Goal: Information Seeking & Learning: Learn about a topic

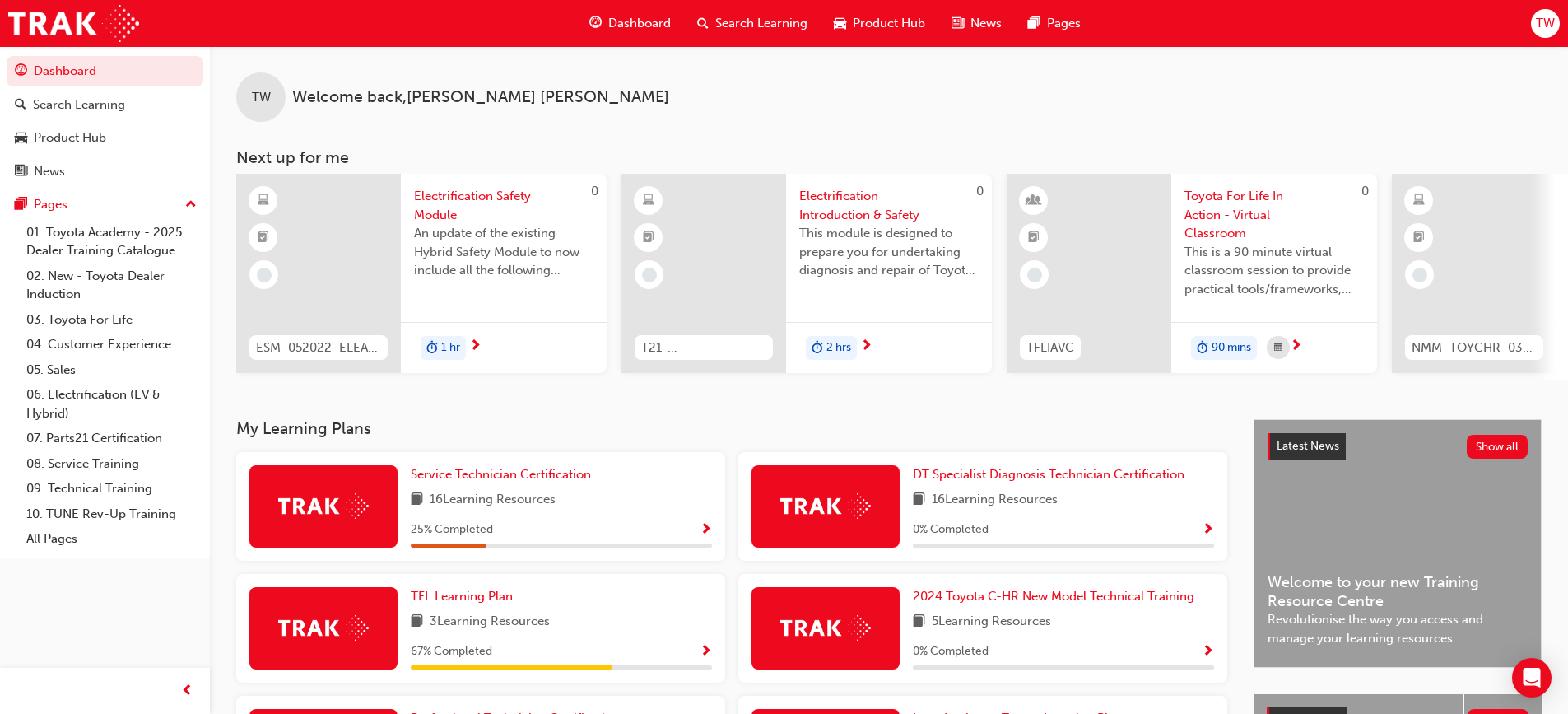
click at [708, 538] on span "Show Progress" at bounding box center [706, 530] width 12 height 15
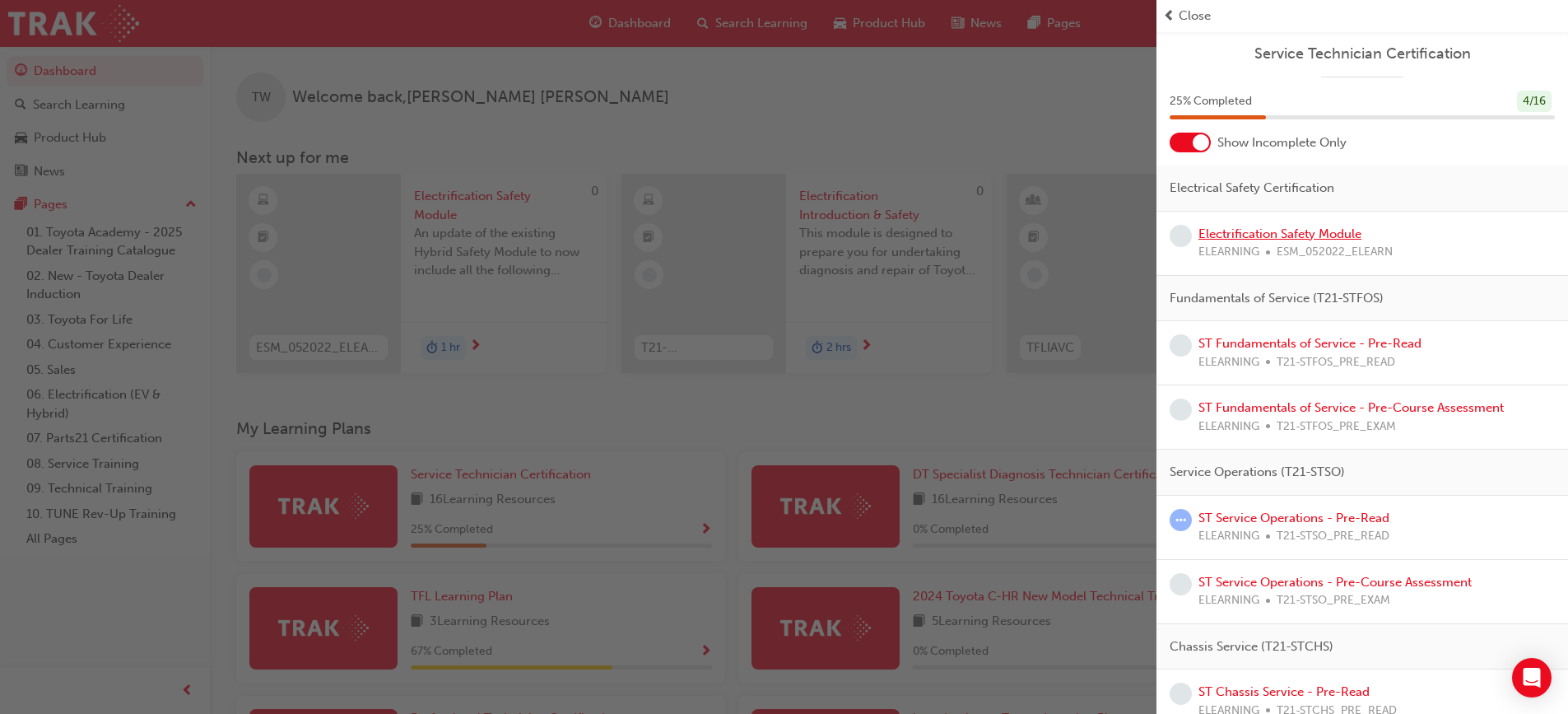
click at [1333, 235] on link "Electrification Safety Module" at bounding box center [1279, 233] width 163 height 15
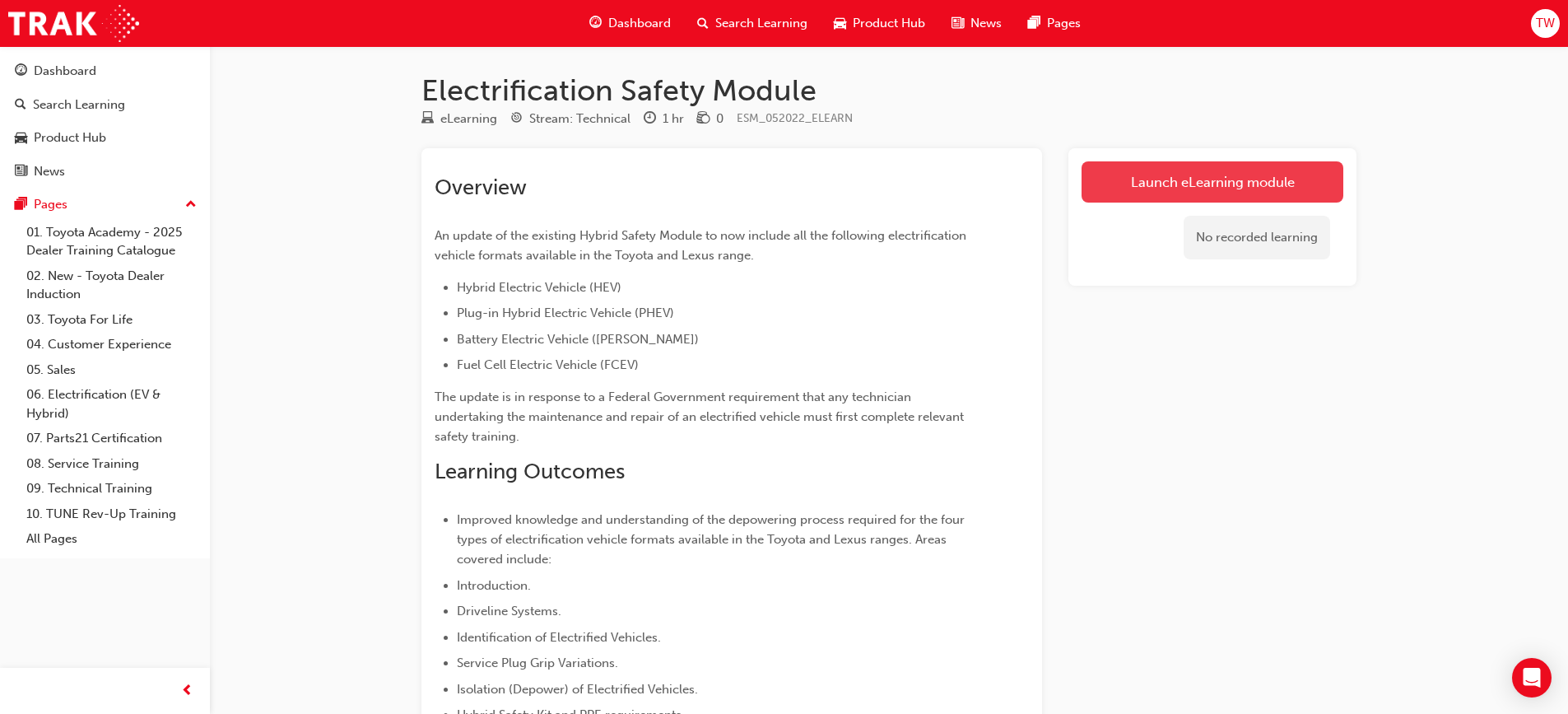
click at [1220, 187] on link "Launch eLearning module" at bounding box center [1212, 182] width 262 height 41
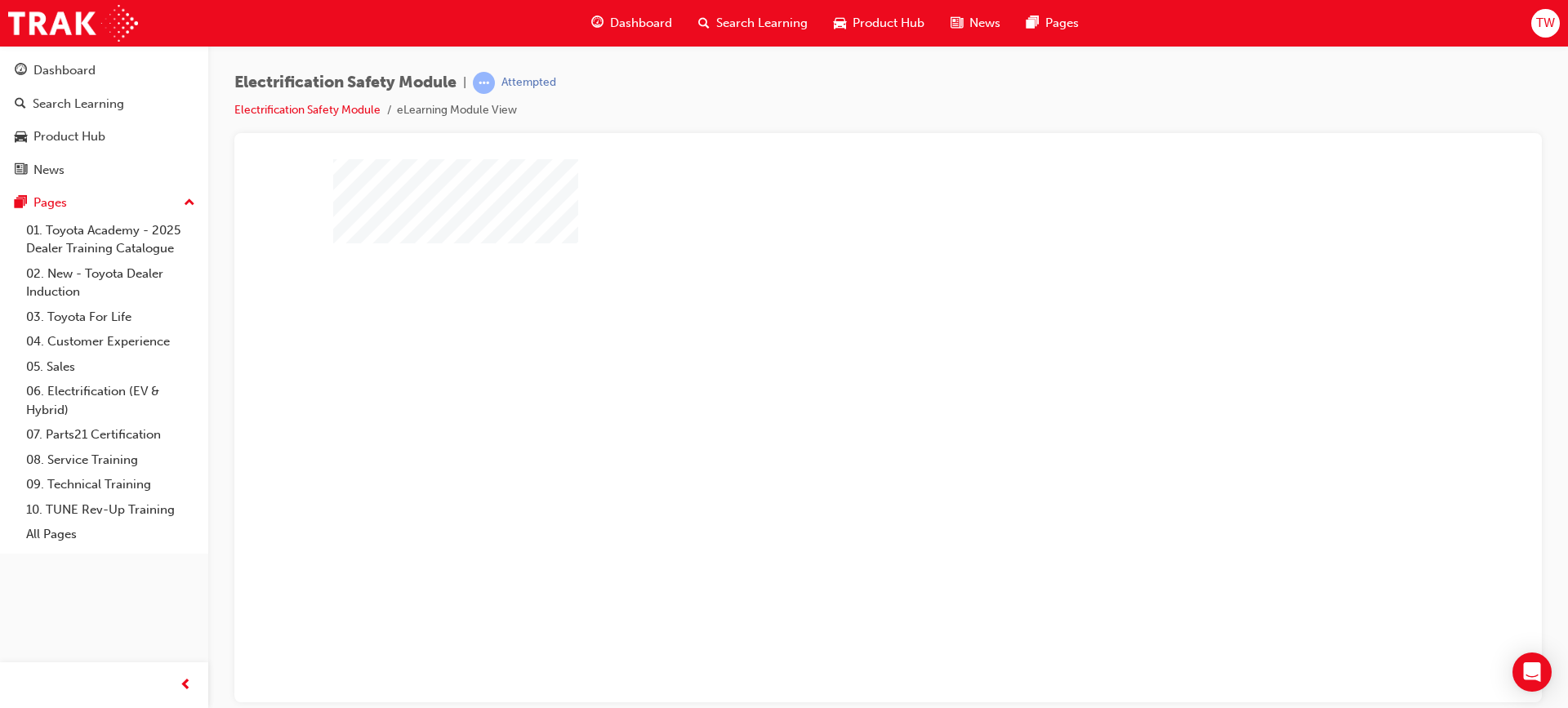
scroll to position [69, 0]
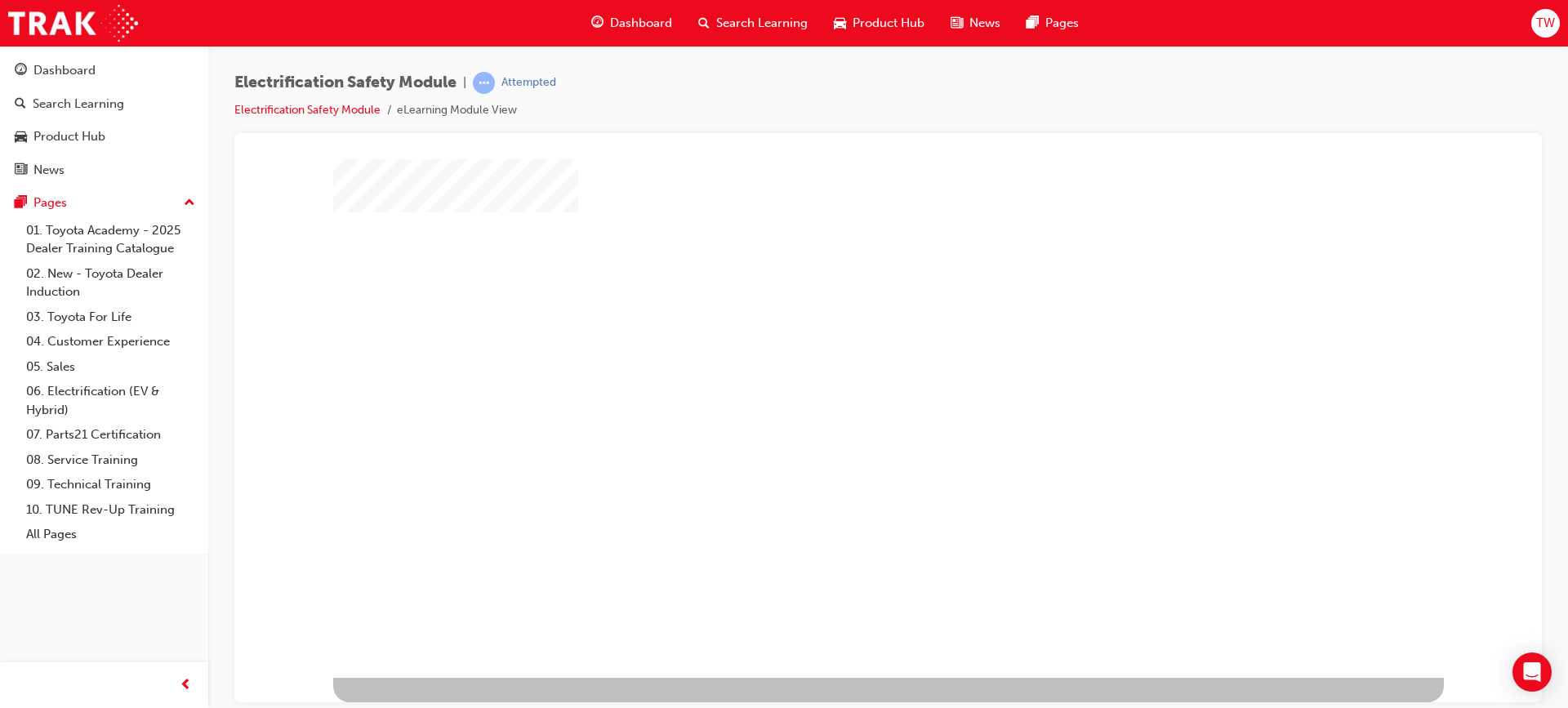
click at [841, 314] on div "play" at bounding box center [841, 314] width 0 height 0
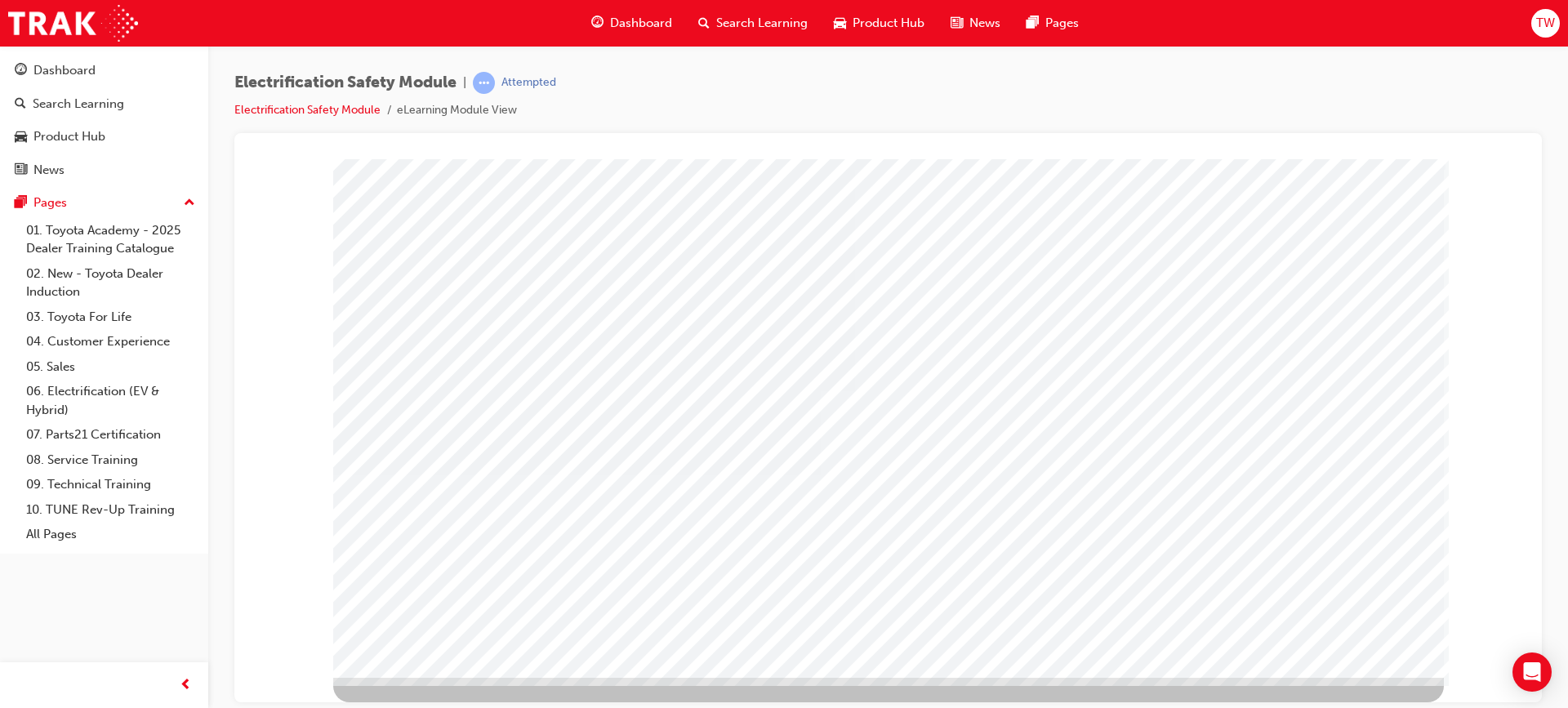
scroll to position [0, 0]
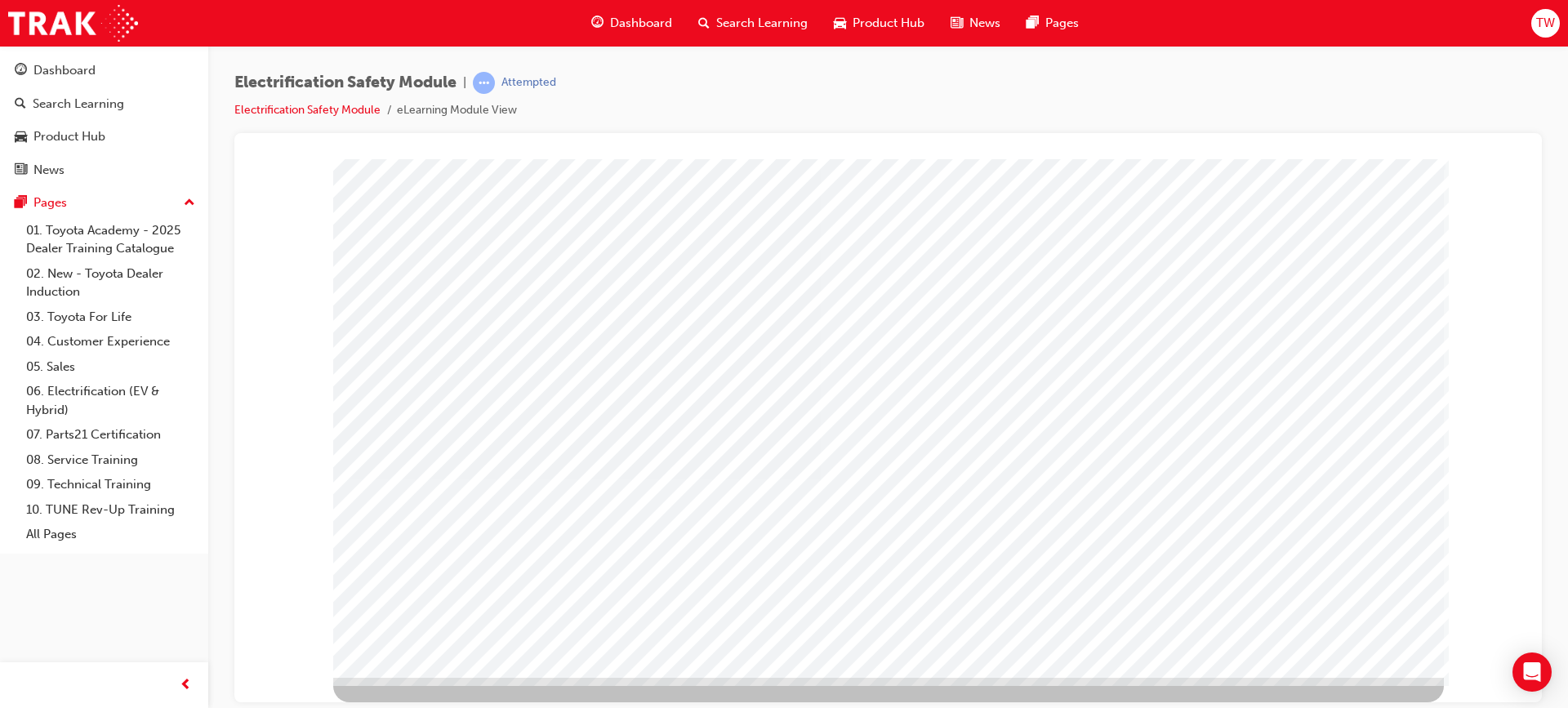
drag, startPoint x: 1199, startPoint y: 541, endPoint x: 1284, endPoint y: 465, distance: 114.0
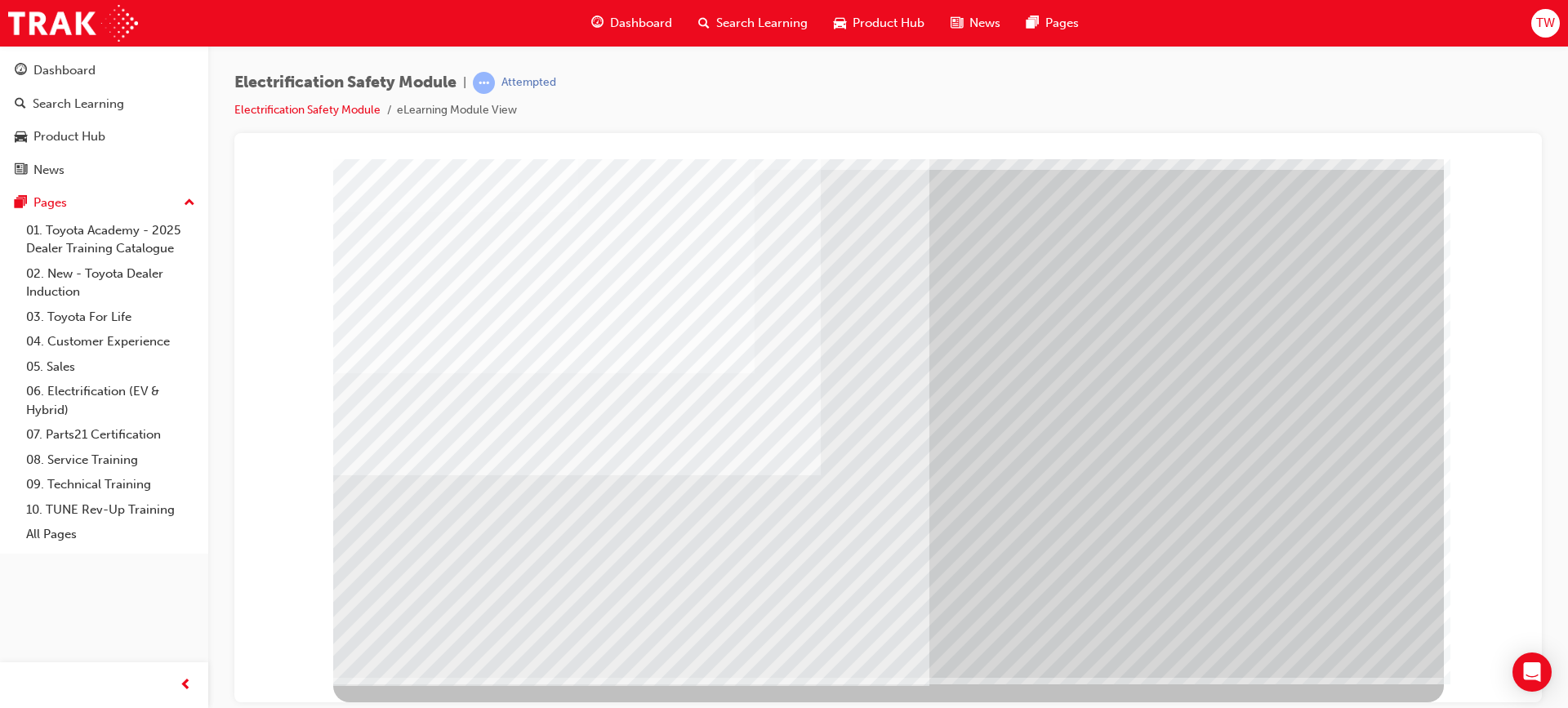
drag, startPoint x: 1345, startPoint y: 660, endPoint x: 1348, endPoint y: 643, distance: 17.3
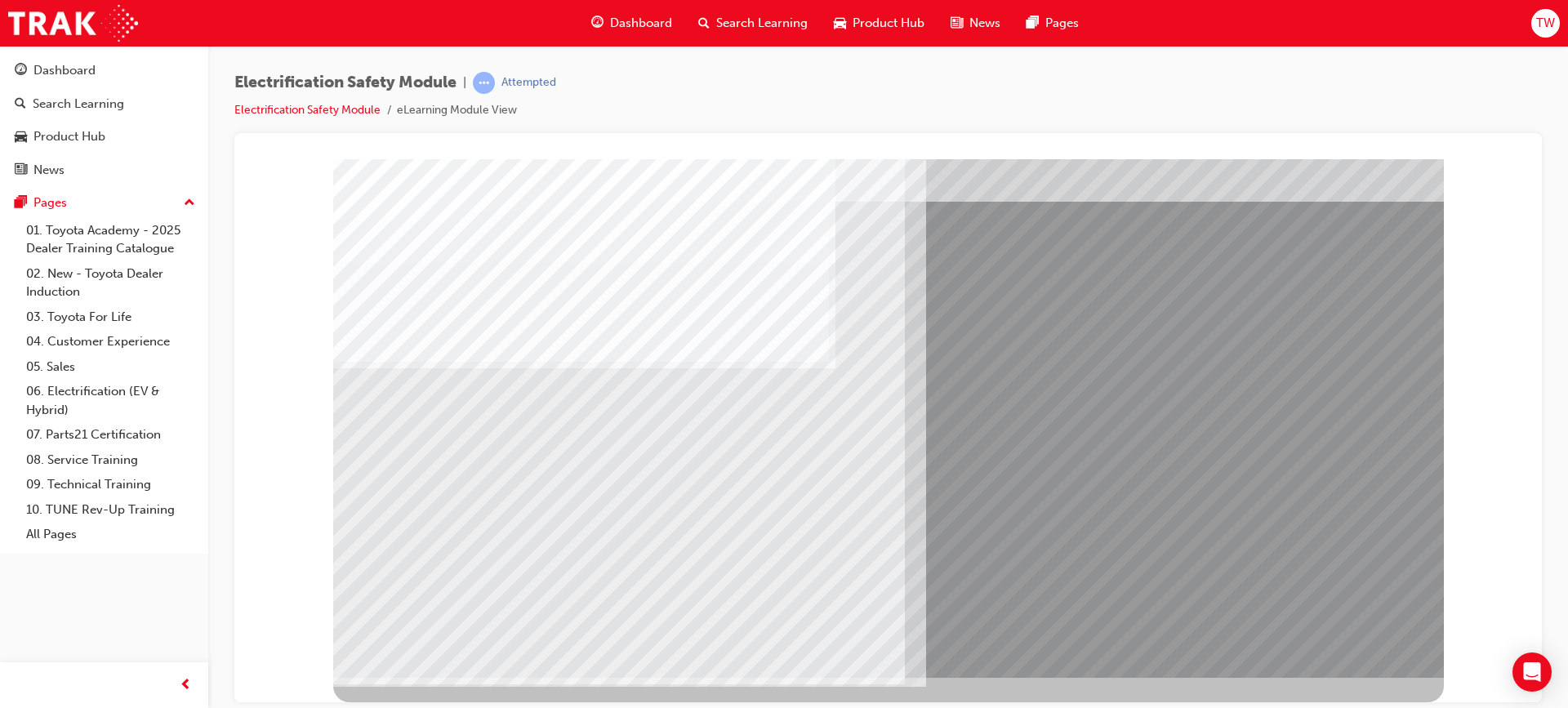
drag, startPoint x: 437, startPoint y: 540, endPoint x: 512, endPoint y: 543, distance: 75.1
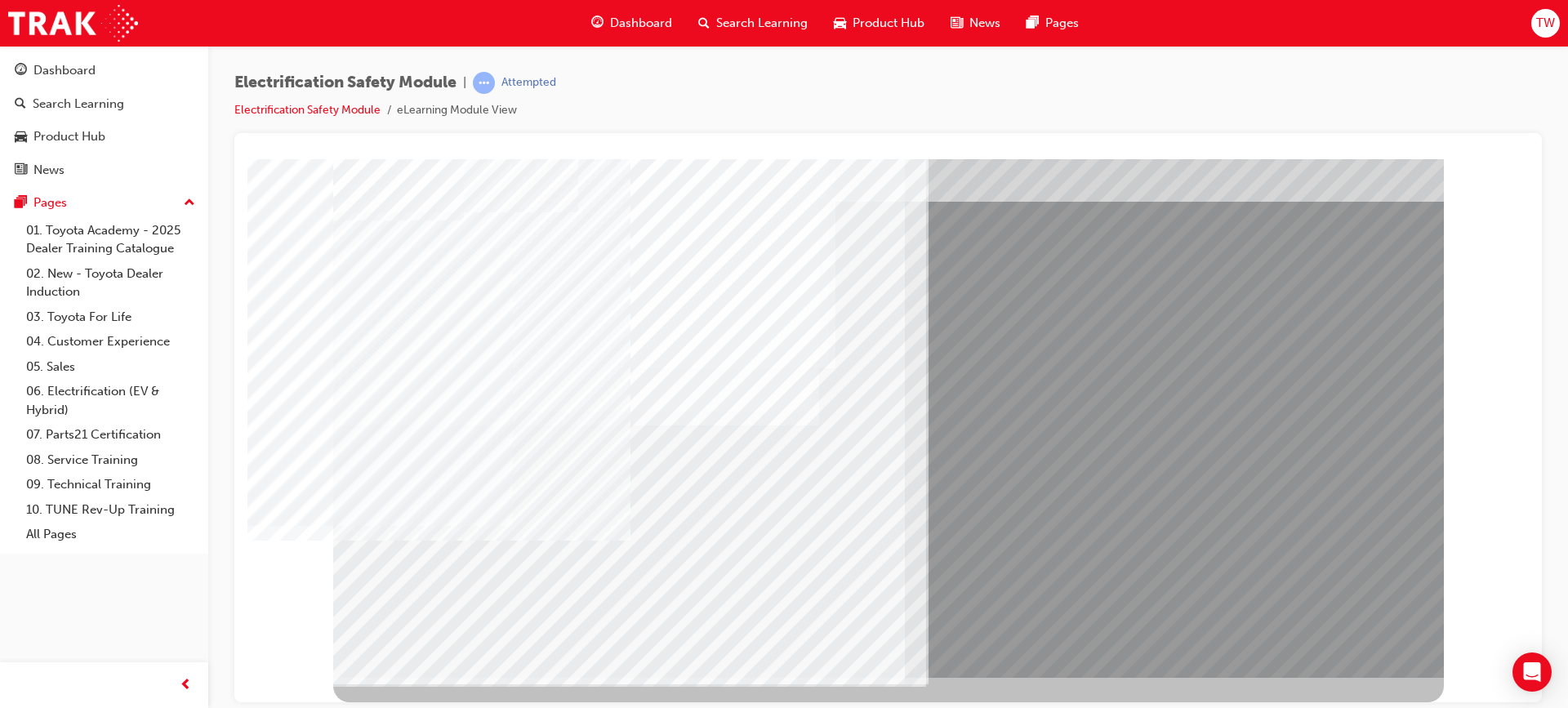
drag, startPoint x: 763, startPoint y: 545, endPoint x: 776, endPoint y: 545, distance: 13.0
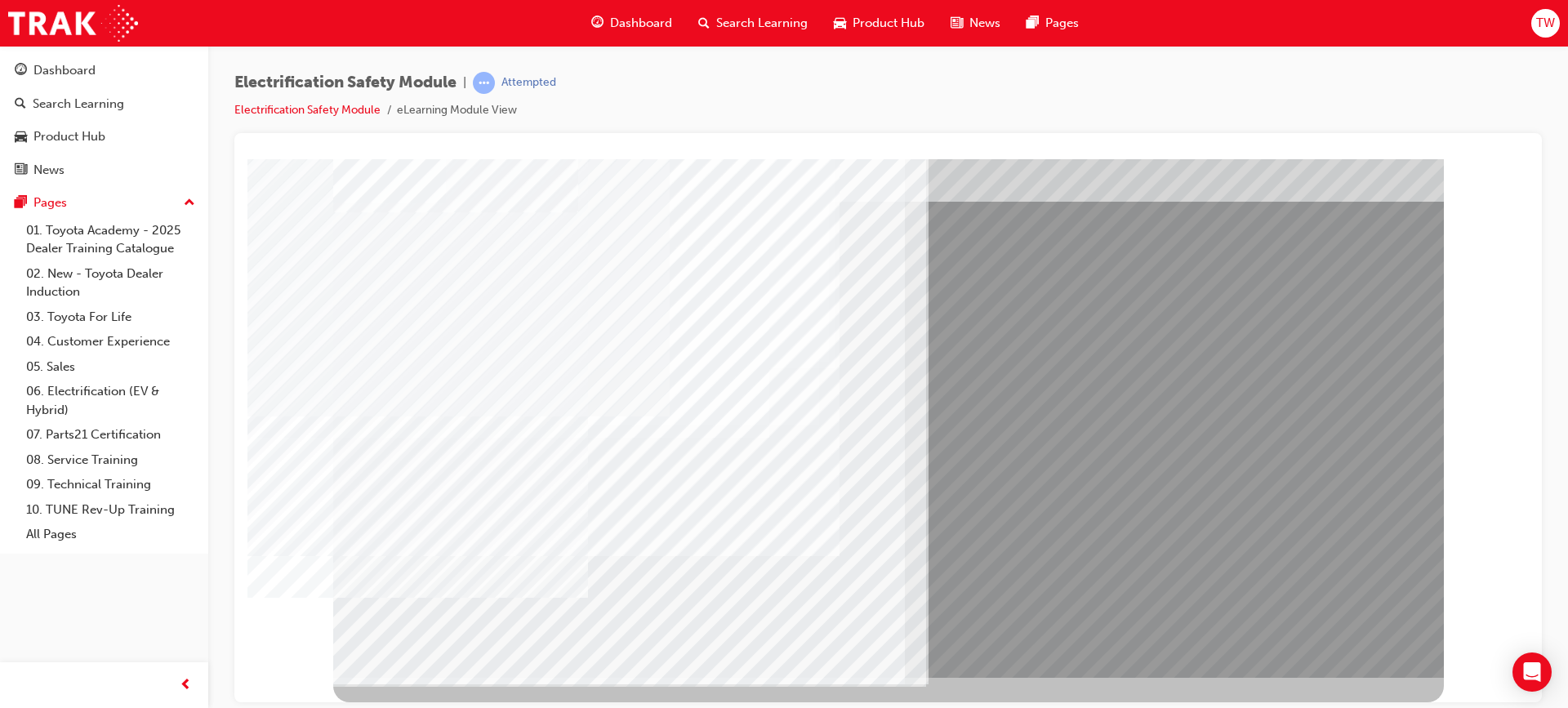
drag, startPoint x: 667, startPoint y: 536, endPoint x: 737, endPoint y: 543, distance: 70.3
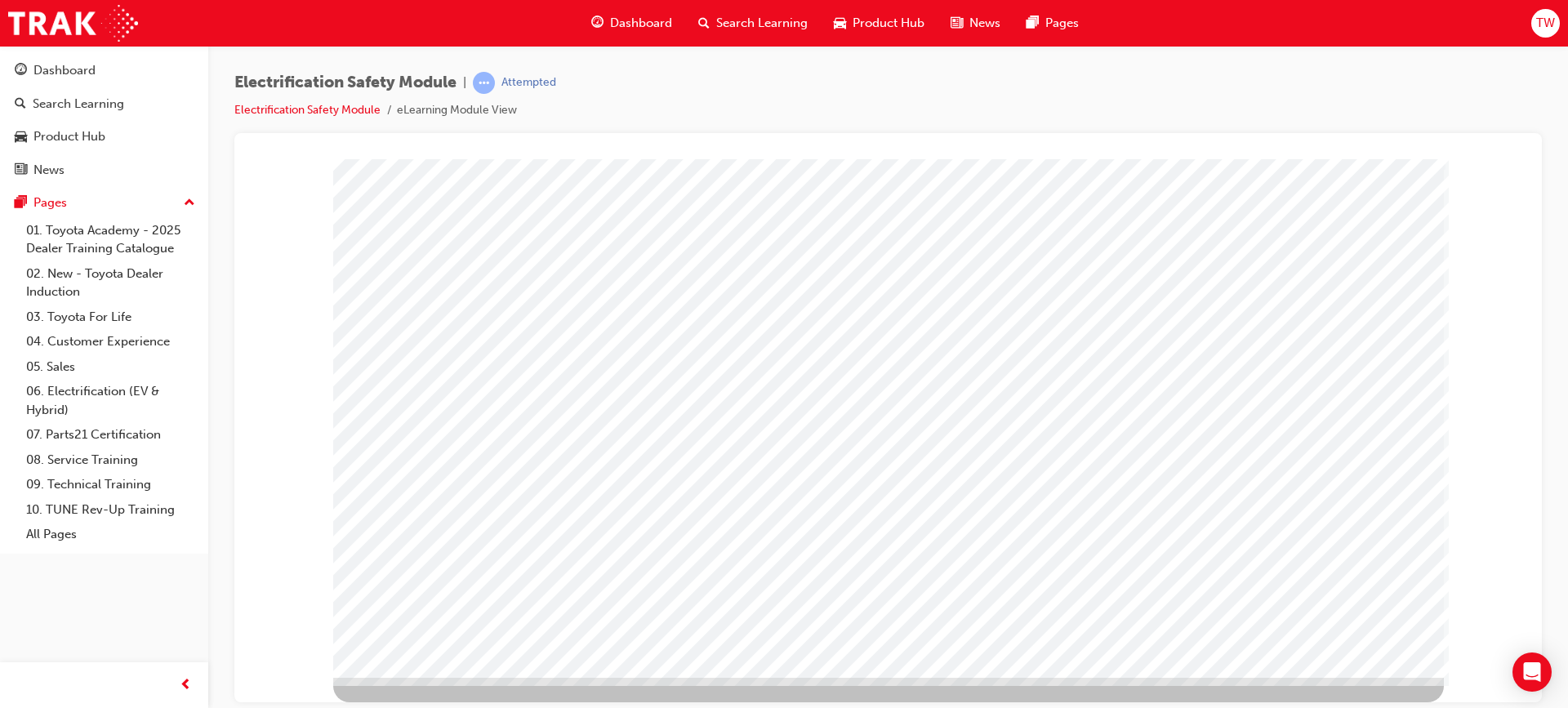
drag, startPoint x: 931, startPoint y: 287, endPoint x: 956, endPoint y: 266, distance: 32.6
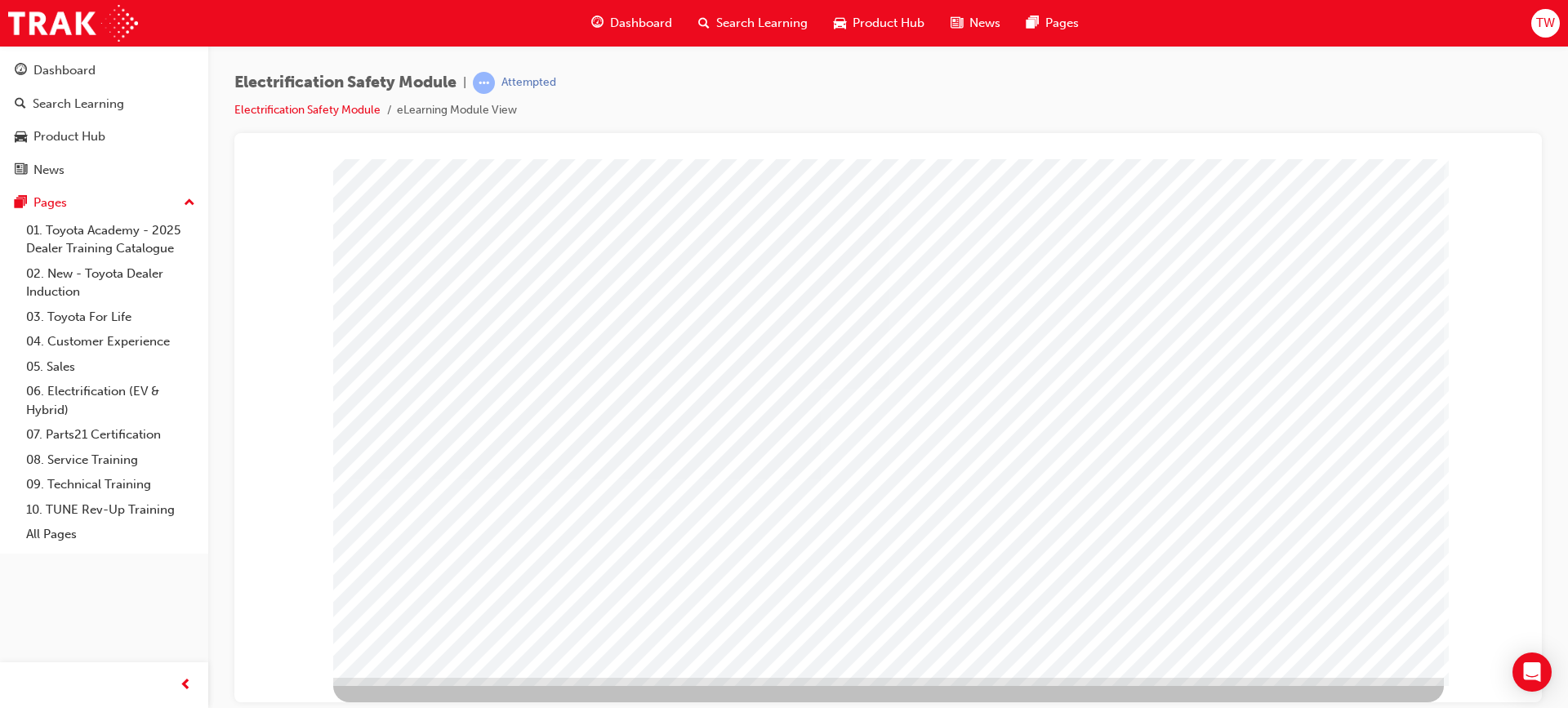
drag, startPoint x: 1199, startPoint y: 298, endPoint x: 1208, endPoint y: 345, distance: 47.9
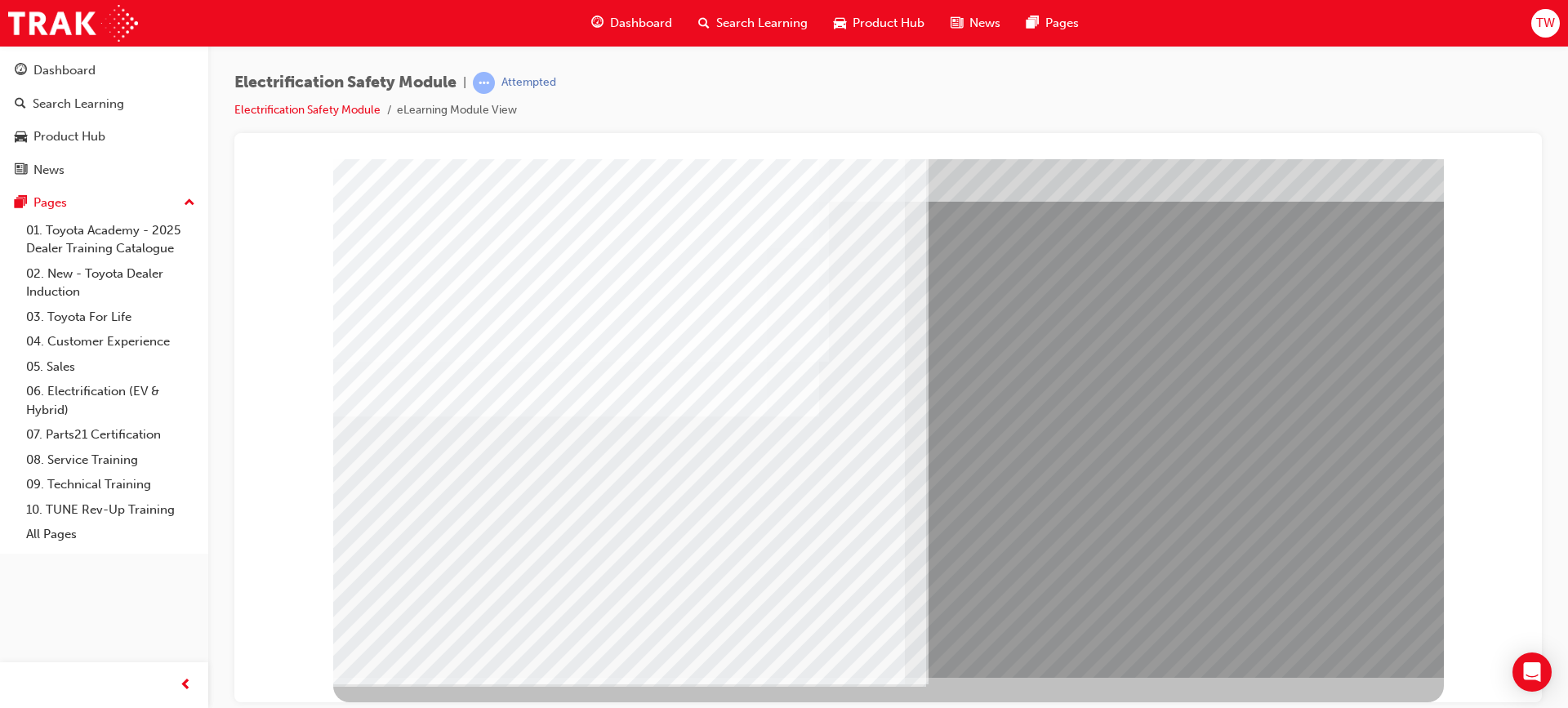
drag, startPoint x: 643, startPoint y: 528, endPoint x: 669, endPoint y: 529, distance: 26.0
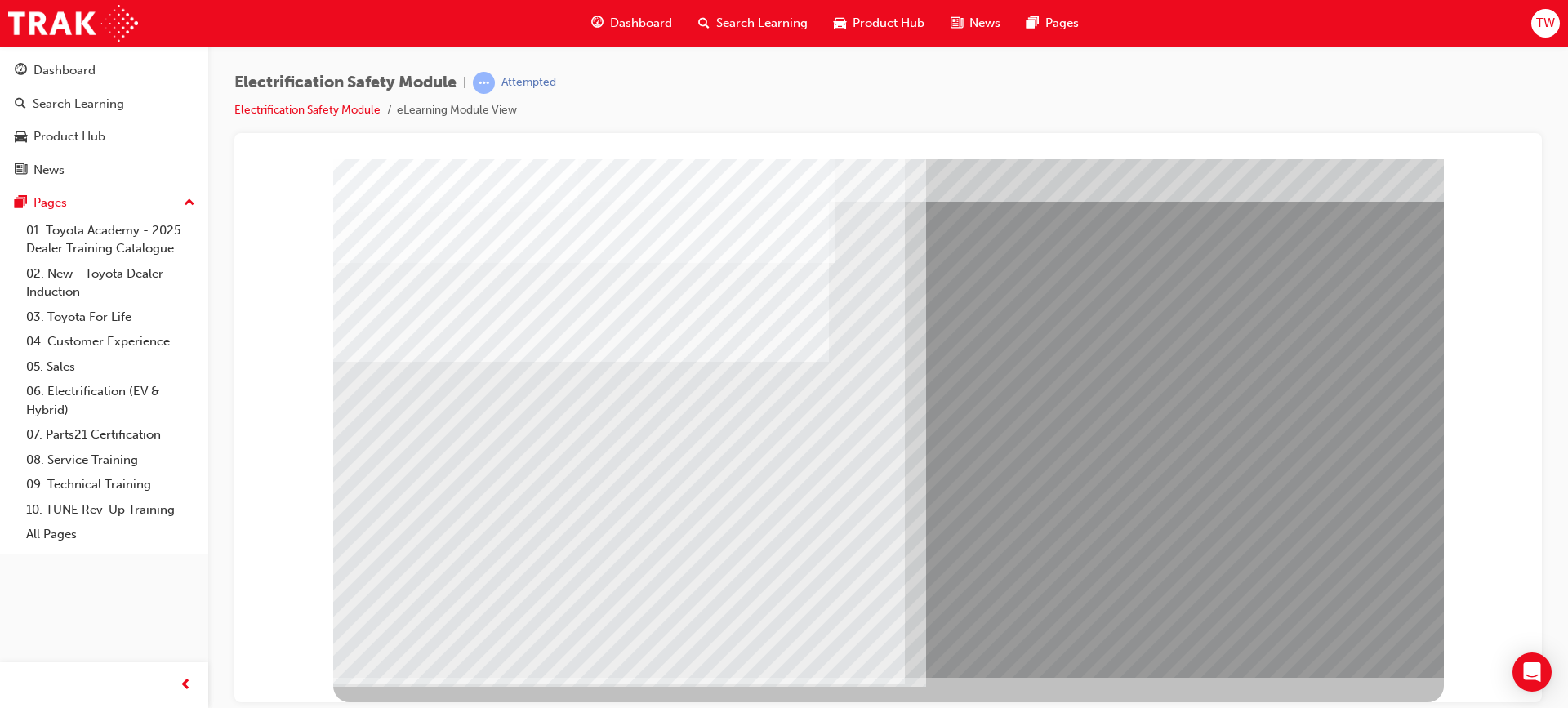
drag, startPoint x: 421, startPoint y: 545, endPoint x: 568, endPoint y: 510, distance: 151.1
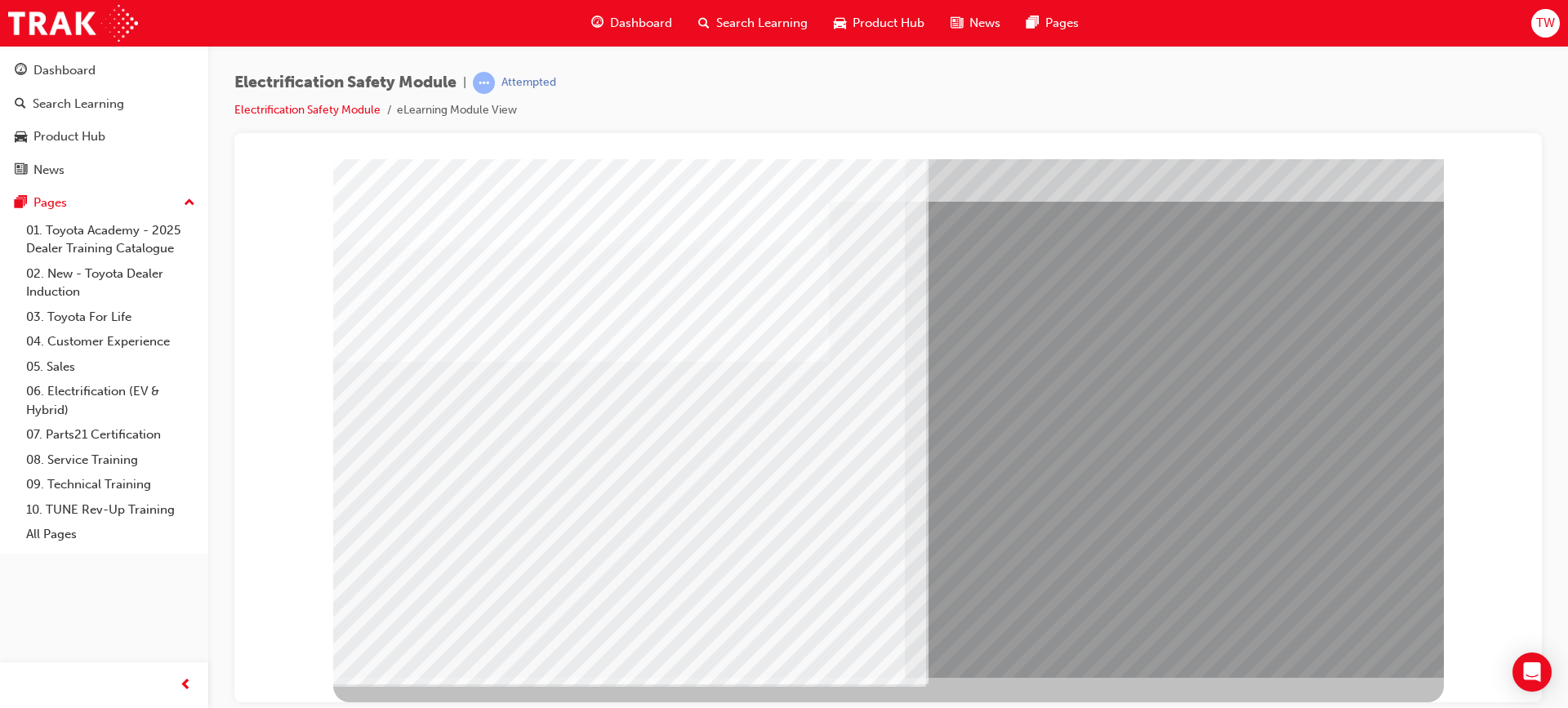
drag, startPoint x: 757, startPoint y: 532, endPoint x: 775, endPoint y: 532, distance: 18.0
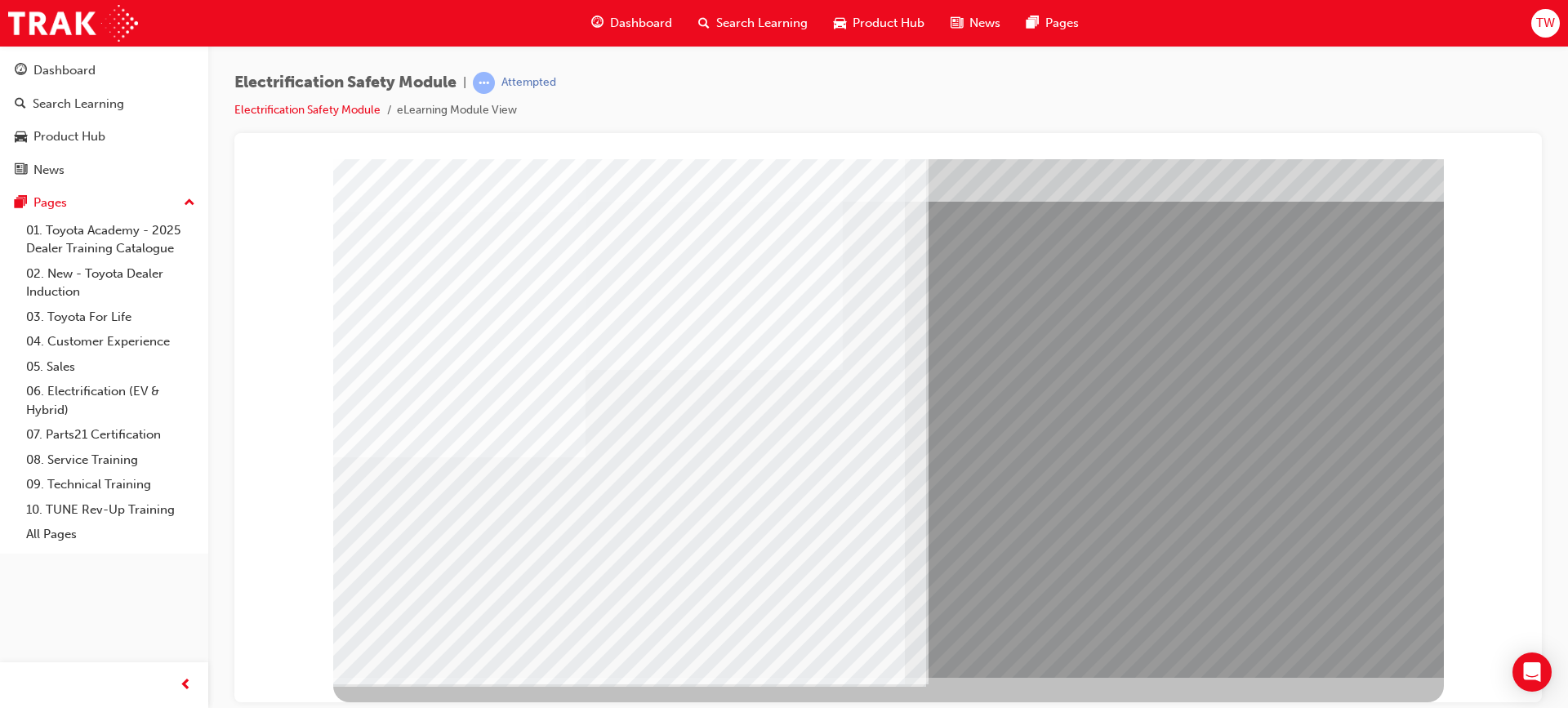
drag, startPoint x: 665, startPoint y: 536, endPoint x: 685, endPoint y: 538, distance: 20.1
drag, startPoint x: 497, startPoint y: 528, endPoint x: 522, endPoint y: 536, distance: 26.2
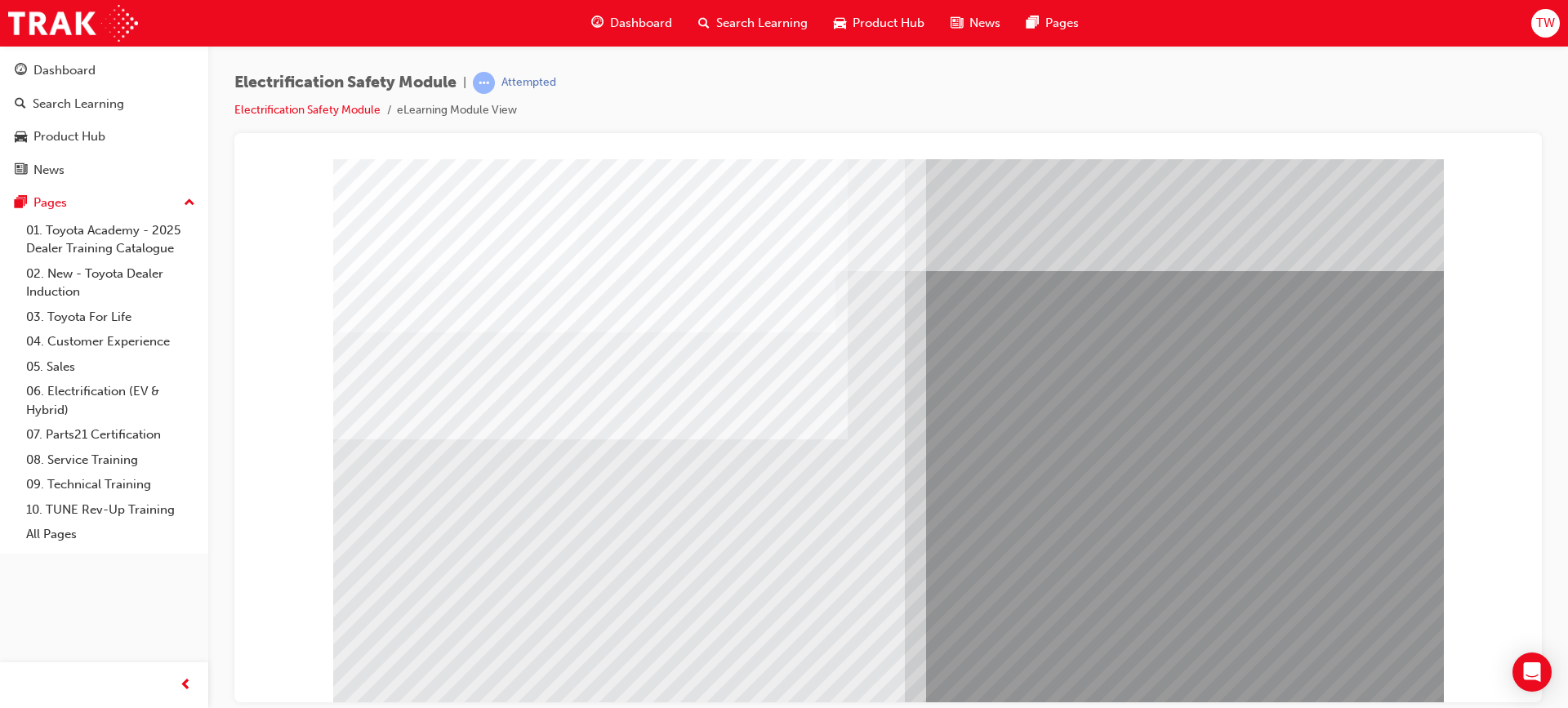
drag, startPoint x: 457, startPoint y: 606, endPoint x: 562, endPoint y: 609, distance: 105.0
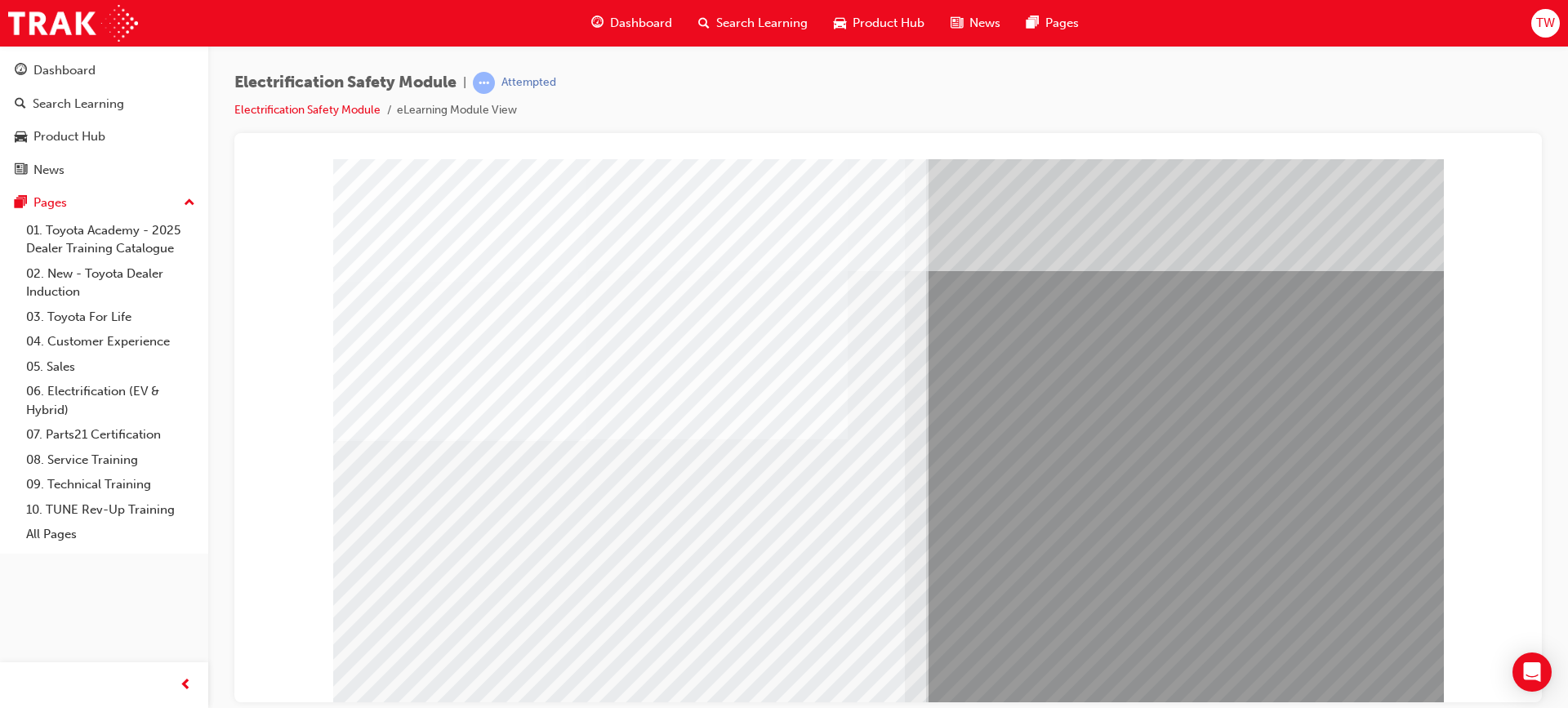
drag, startPoint x: 607, startPoint y: 603, endPoint x: 626, endPoint y: 603, distance: 19.0
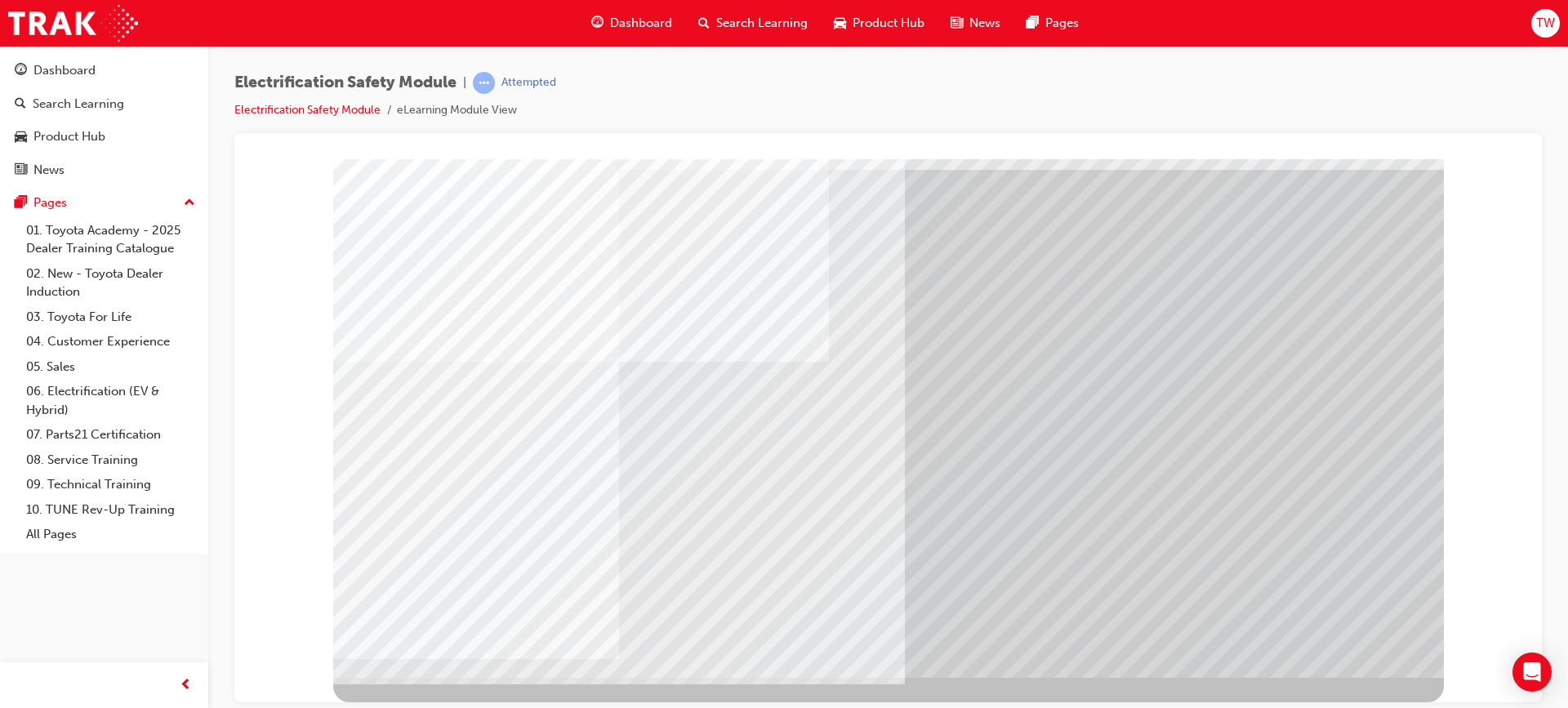
drag, startPoint x: 848, startPoint y: 555, endPoint x: 870, endPoint y: 559, distance: 22.4
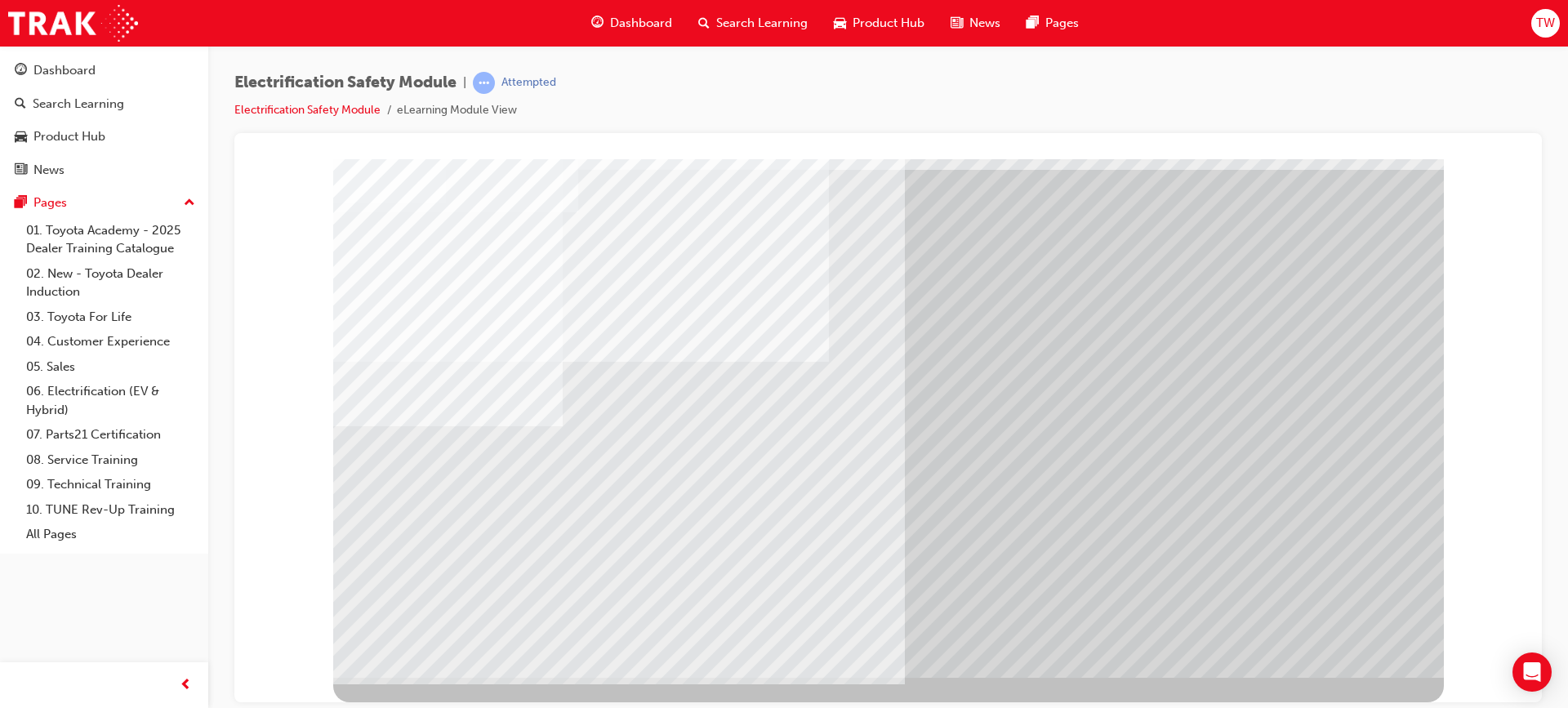
drag, startPoint x: 703, startPoint y: 550, endPoint x: 817, endPoint y: 552, distance: 114.0
click at [728, 553] on div "multistate" at bounding box center [889, 383] width 1110 height 588
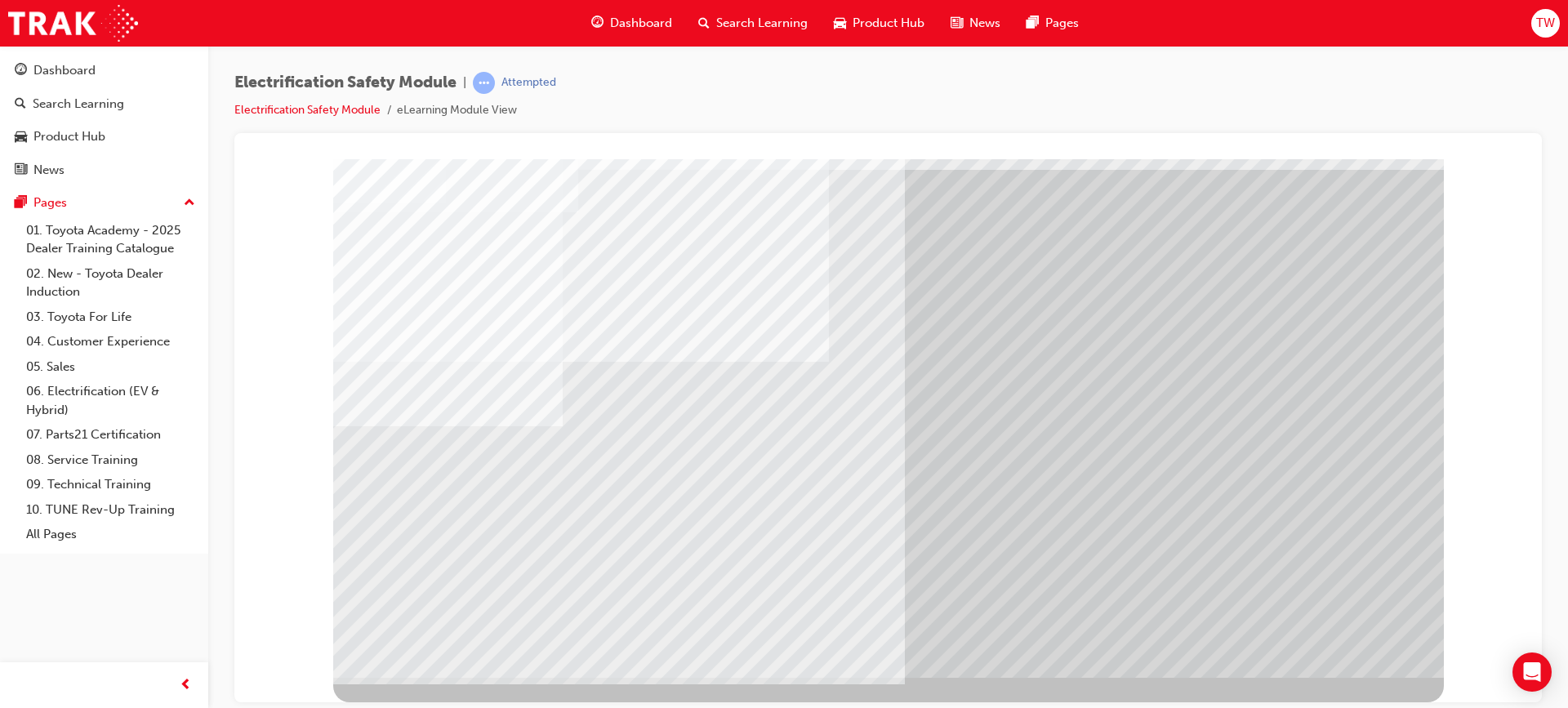
drag, startPoint x: 548, startPoint y: 563, endPoint x: 563, endPoint y: 562, distance: 15.0
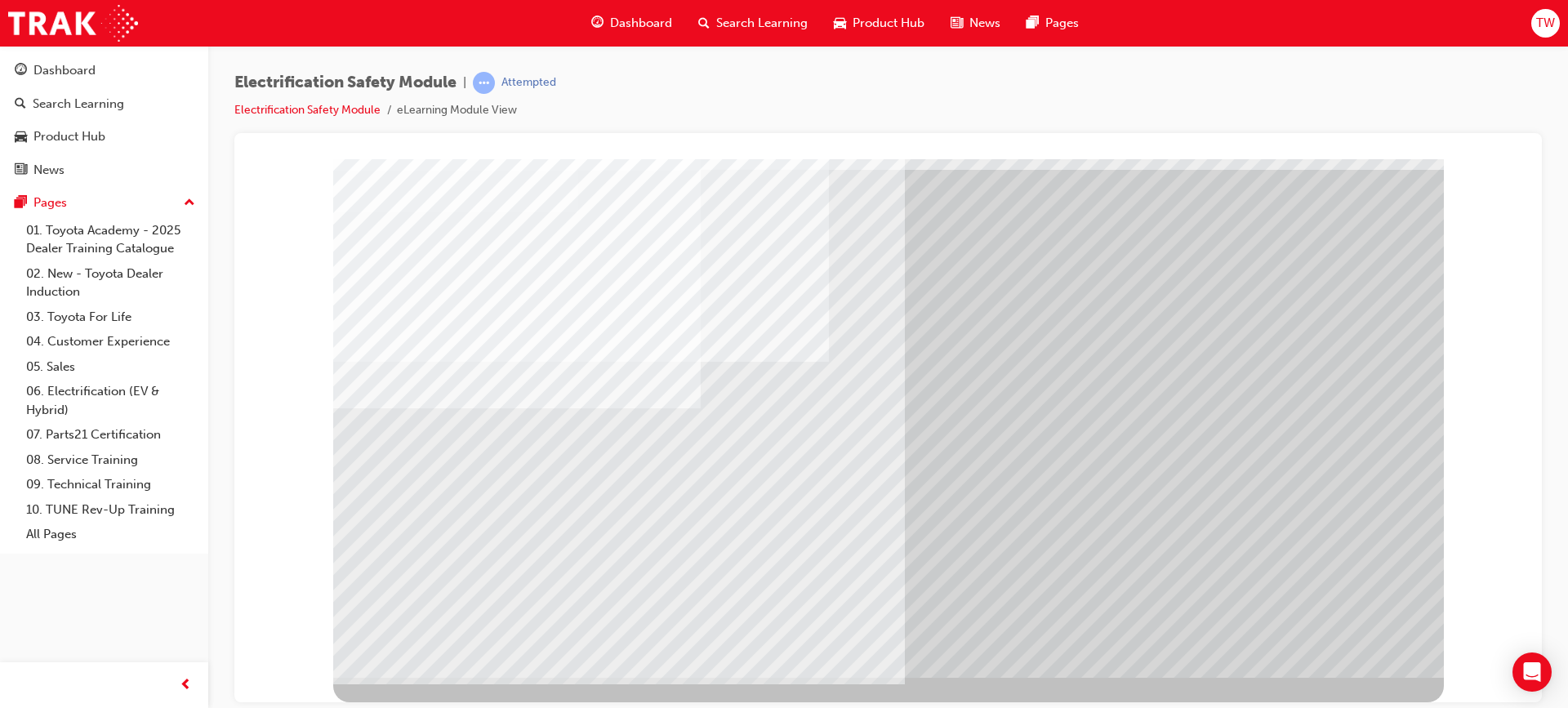
drag, startPoint x: 494, startPoint y: 516, endPoint x: 555, endPoint y: 519, distance: 61.1
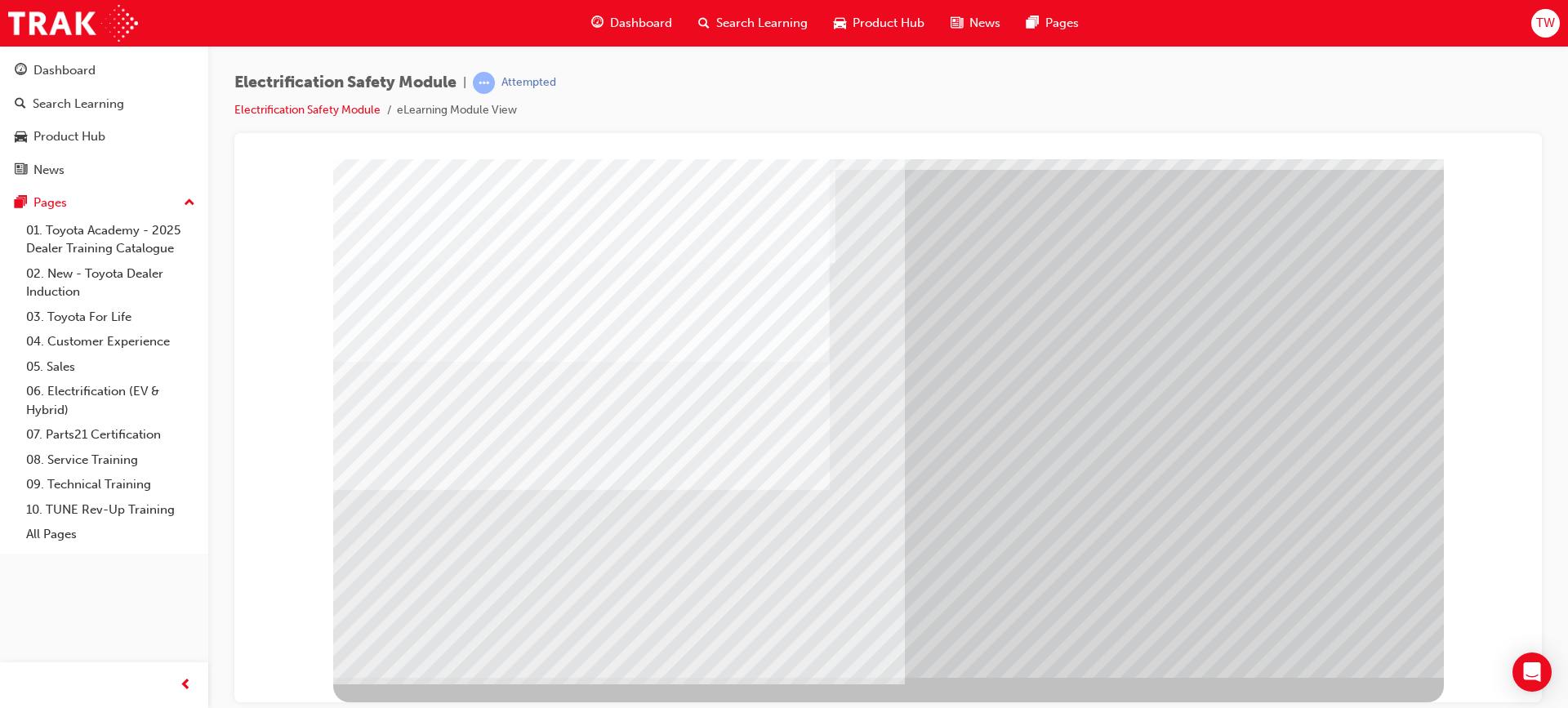
drag, startPoint x: 464, startPoint y: 532, endPoint x: 477, endPoint y: 537, distance: 13.9
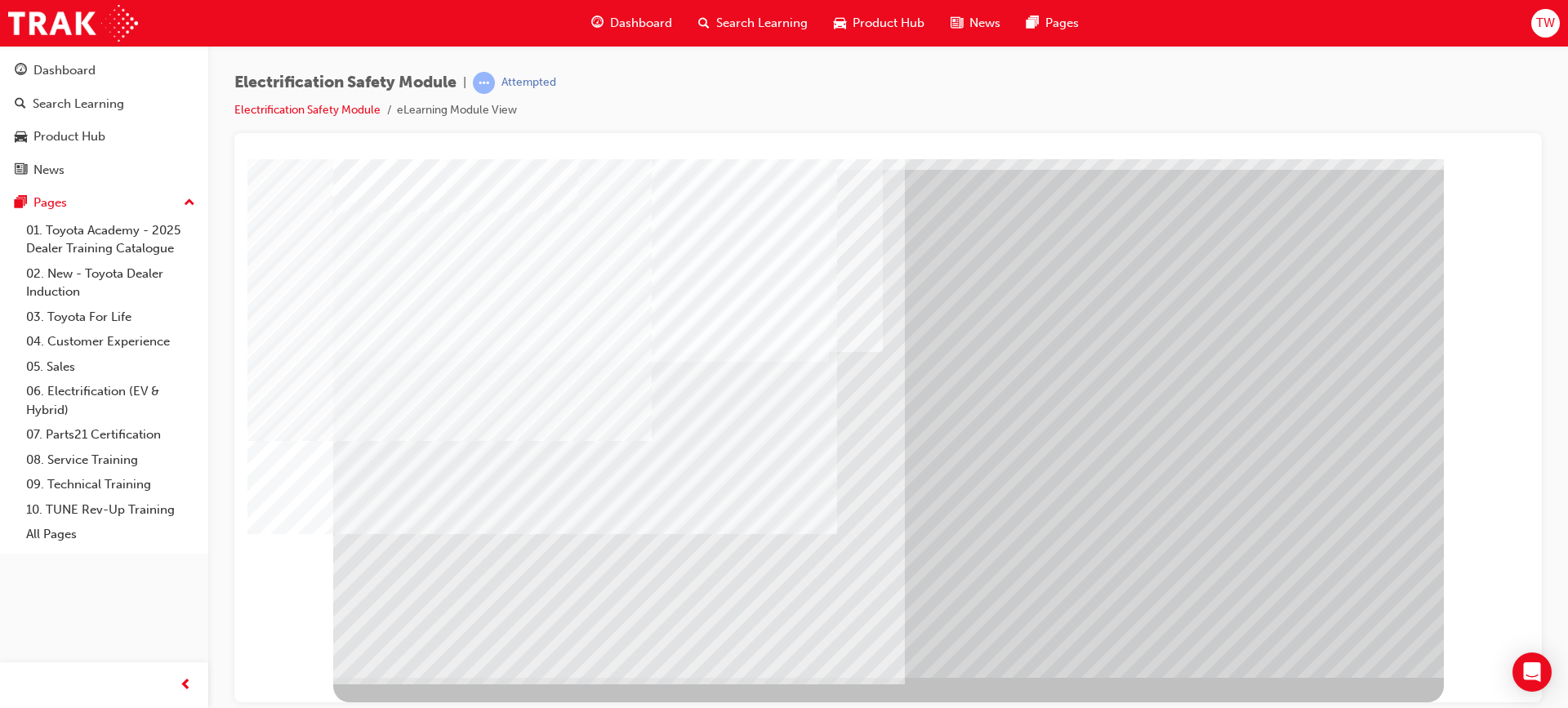
drag, startPoint x: 667, startPoint y: 545, endPoint x: 730, endPoint y: 544, distance: 63.0
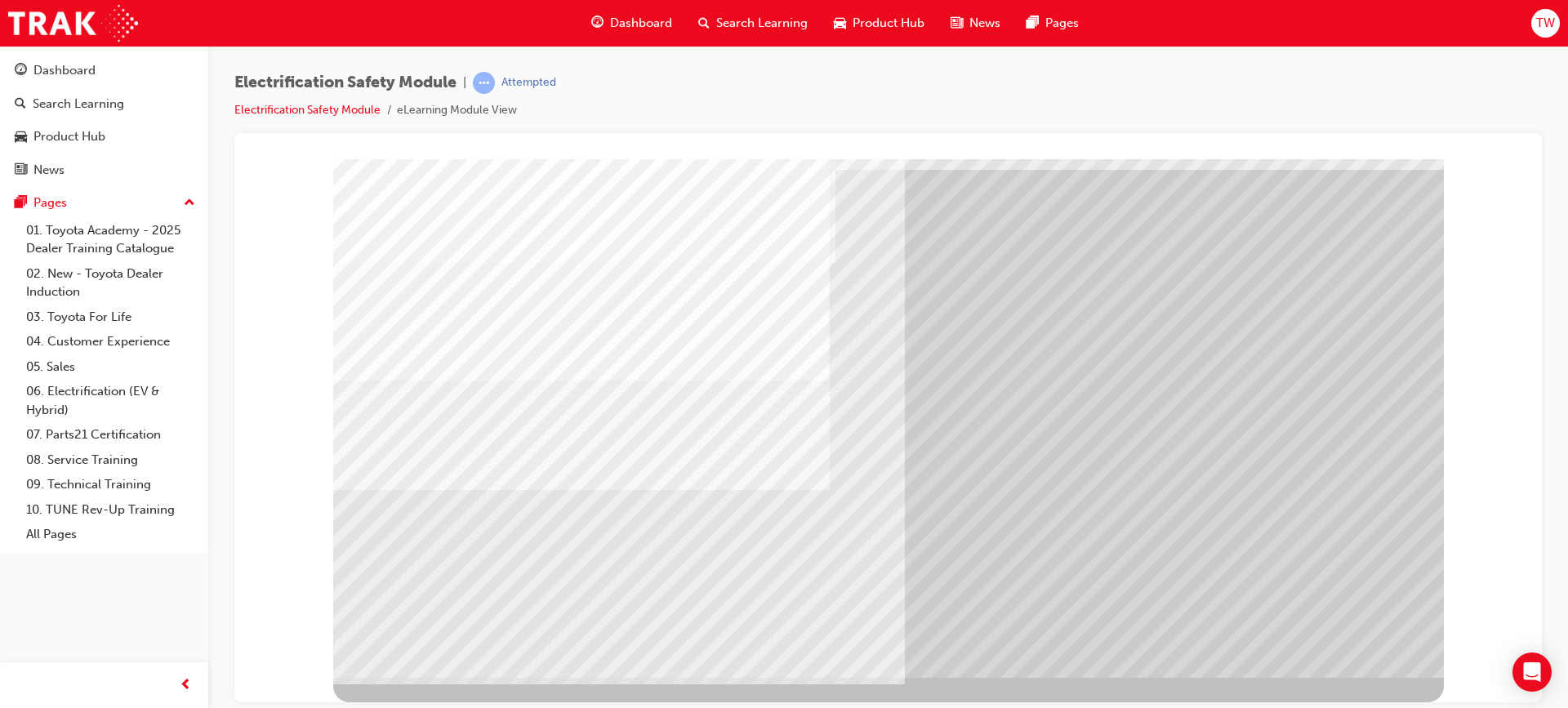
drag, startPoint x: 464, startPoint y: 561, endPoint x: 512, endPoint y: 563, distance: 48.0
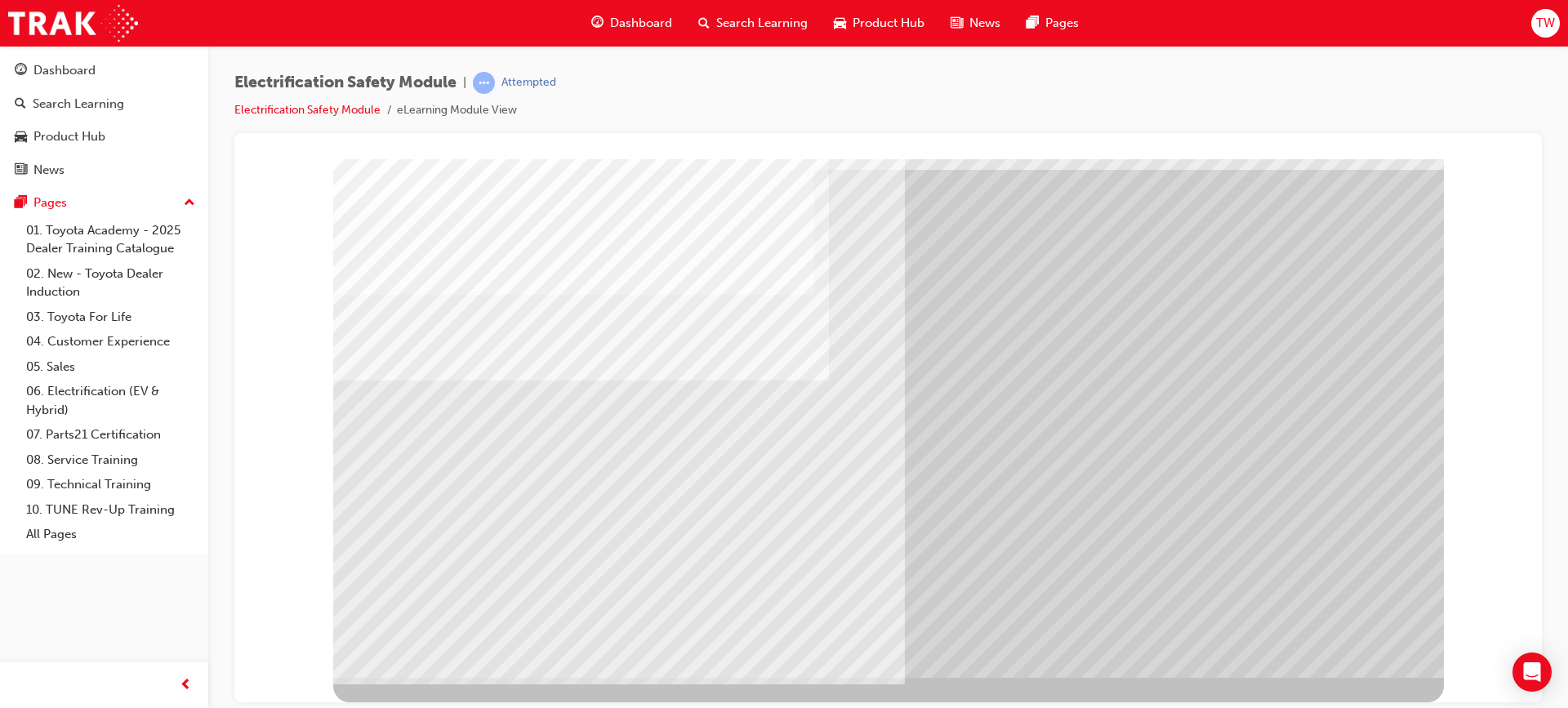
drag, startPoint x: 584, startPoint y: 559, endPoint x: 601, endPoint y: 559, distance: 17.0
drag, startPoint x: 698, startPoint y: 541, endPoint x: 961, endPoint y: 542, distance: 263.0
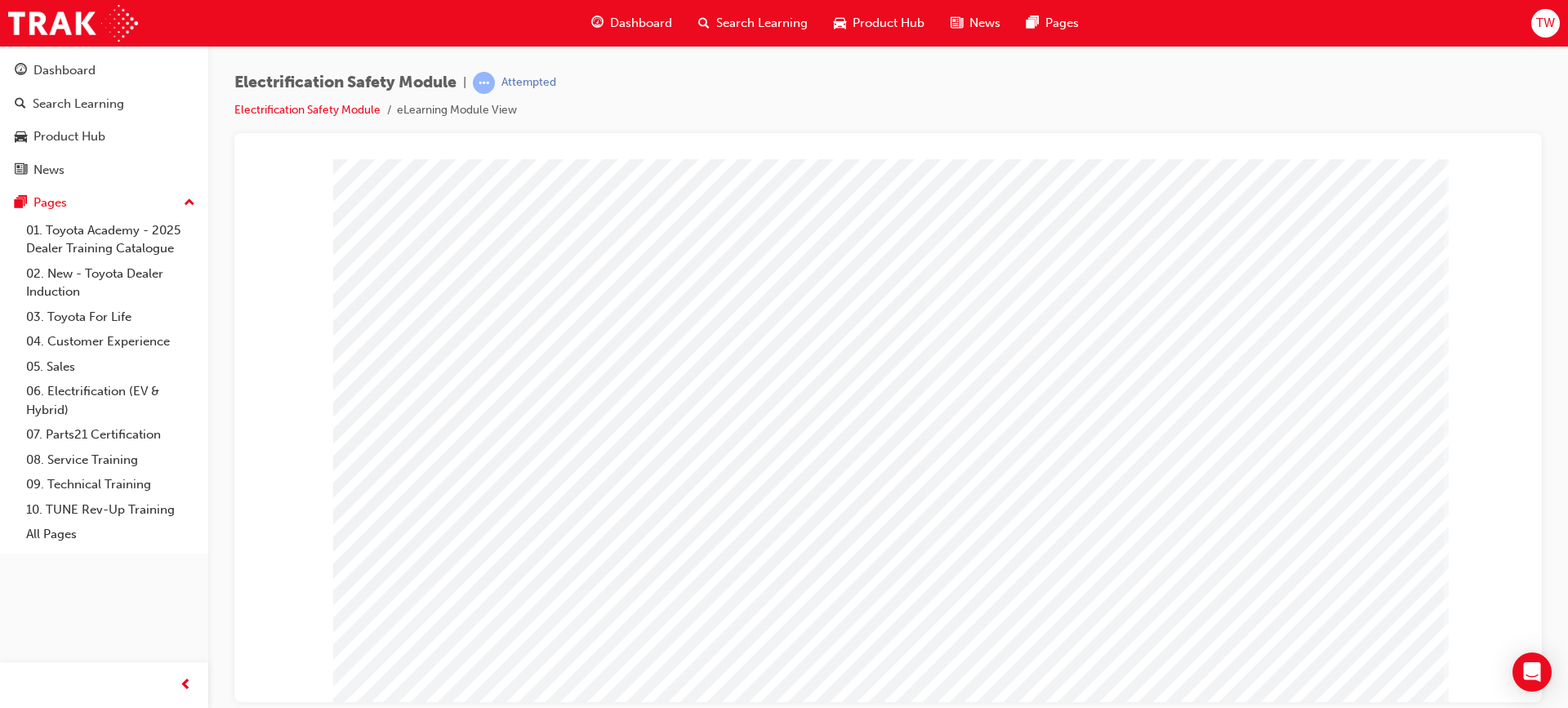
drag, startPoint x: 1386, startPoint y: 642, endPoint x: 1335, endPoint y: 633, distance: 51.8
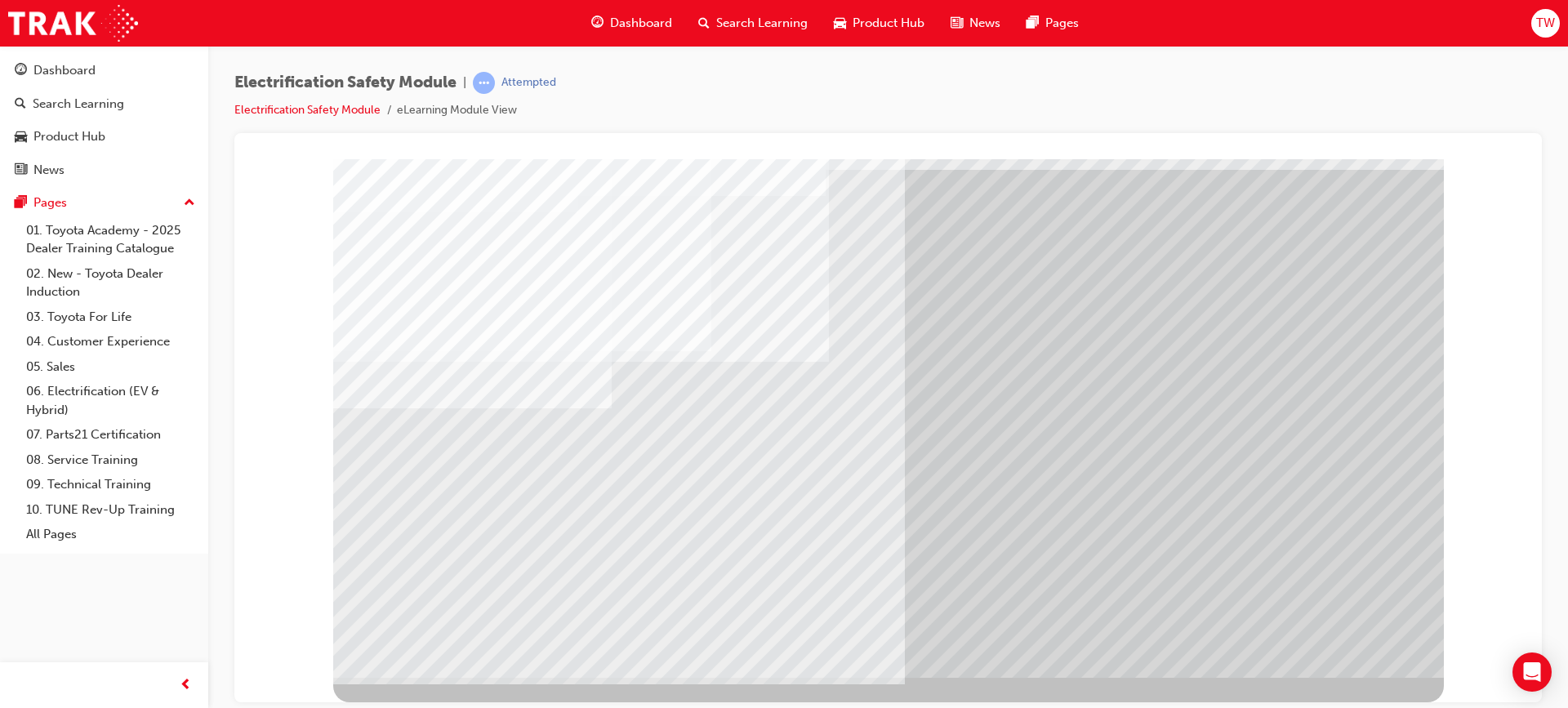
drag, startPoint x: 555, startPoint y: 465, endPoint x: 587, endPoint y: 481, distance: 35.8
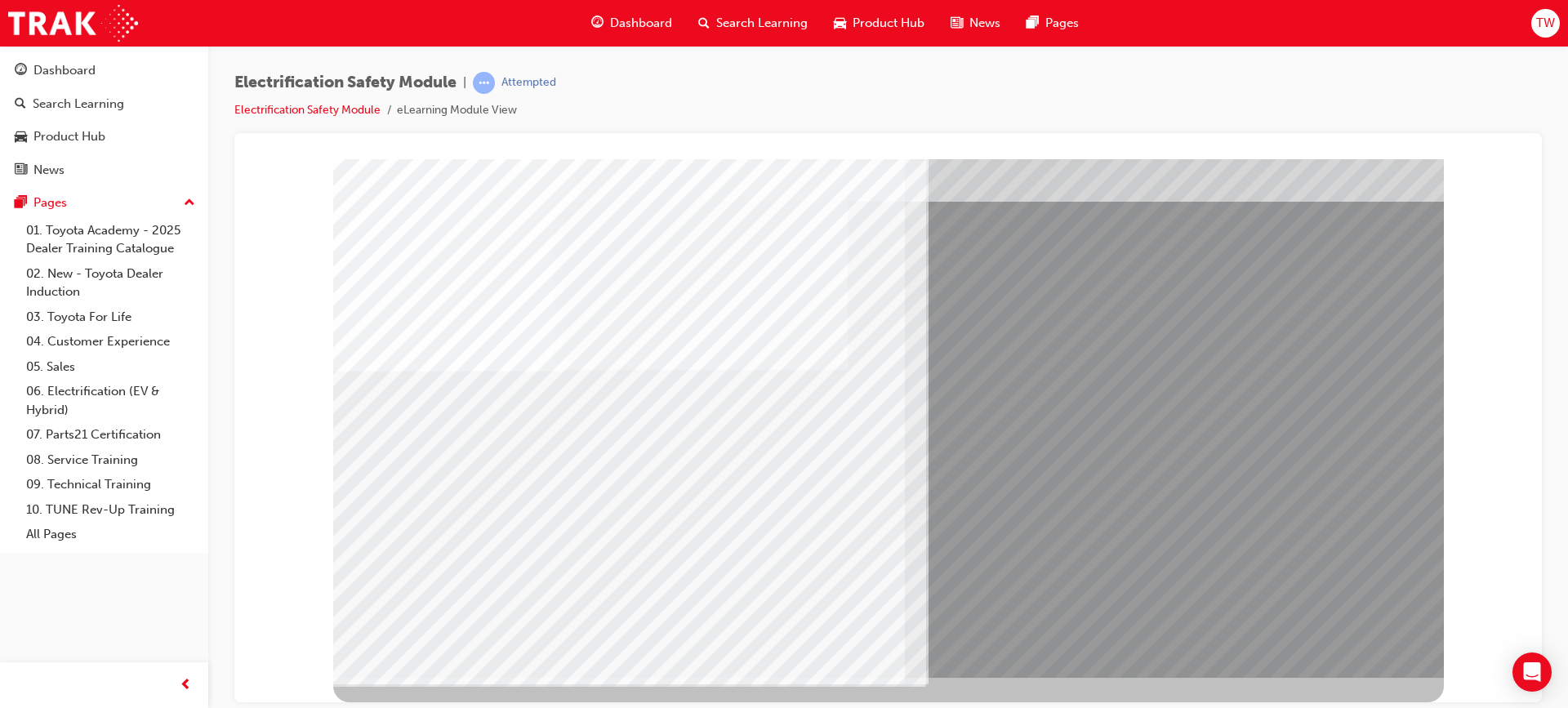
drag, startPoint x: 649, startPoint y: 515, endPoint x: 663, endPoint y: 516, distance: 14.0
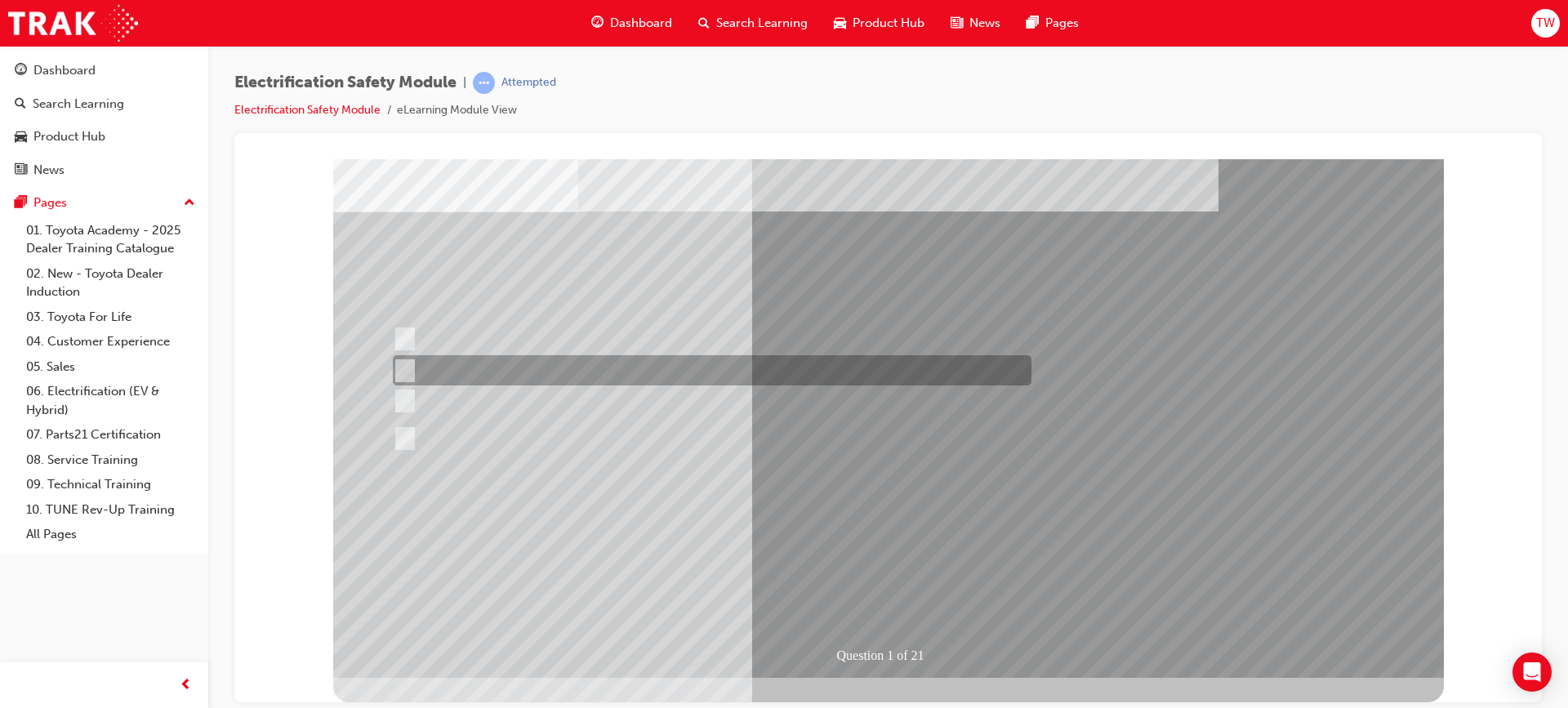
click at [702, 369] on div at bounding box center [708, 370] width 638 height 30
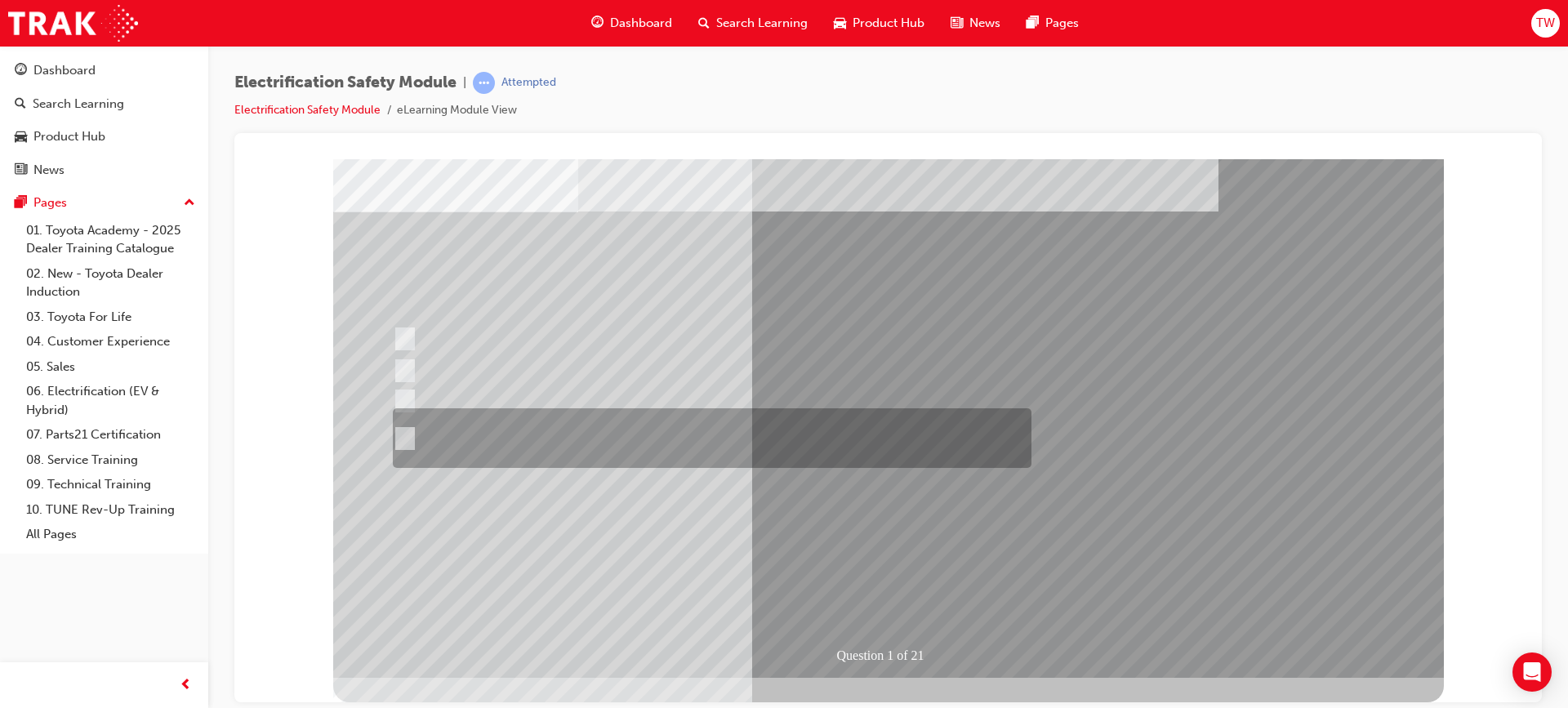
click at [502, 449] on div at bounding box center [708, 438] width 638 height 60
radio input "false"
radio input "true"
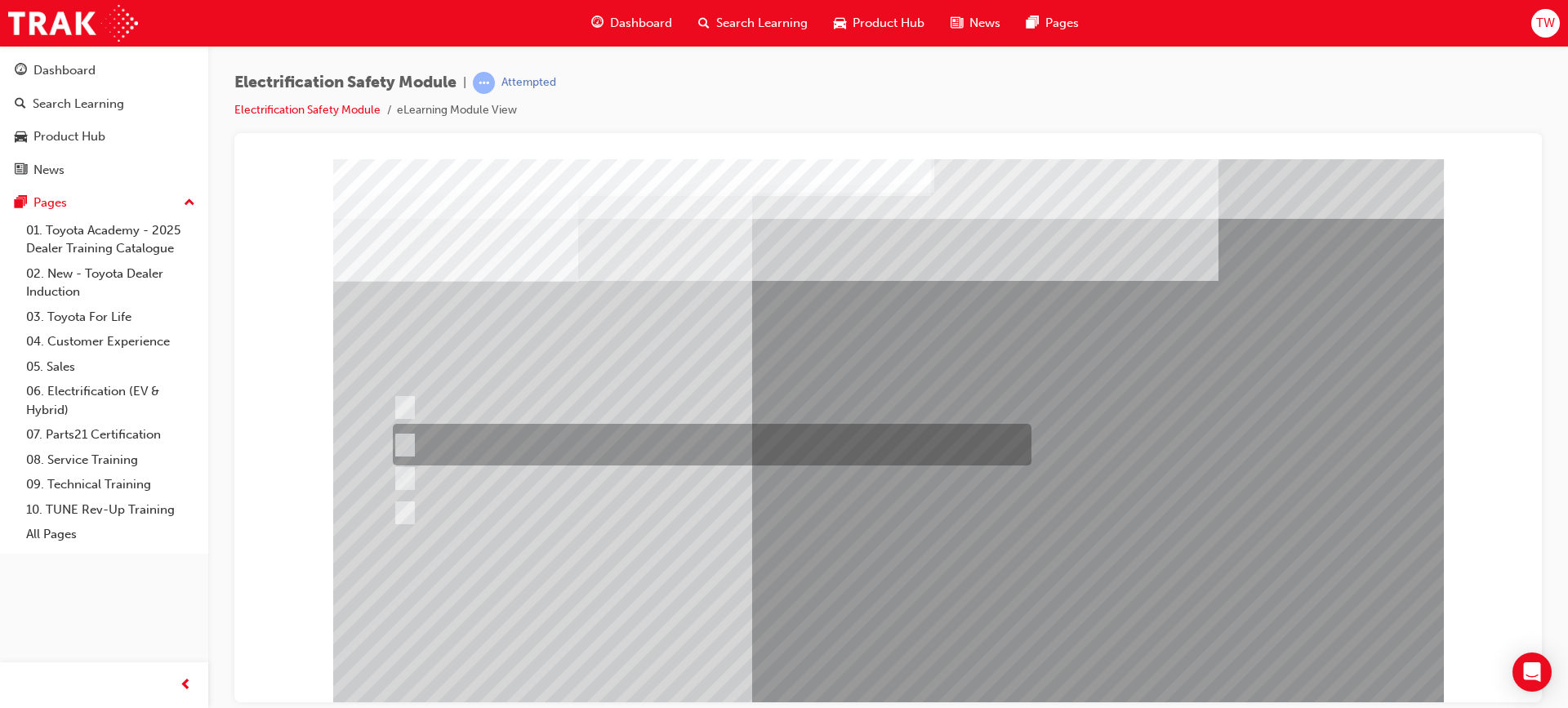
click at [743, 438] on div at bounding box center [708, 445] width 638 height 42
radio input "true"
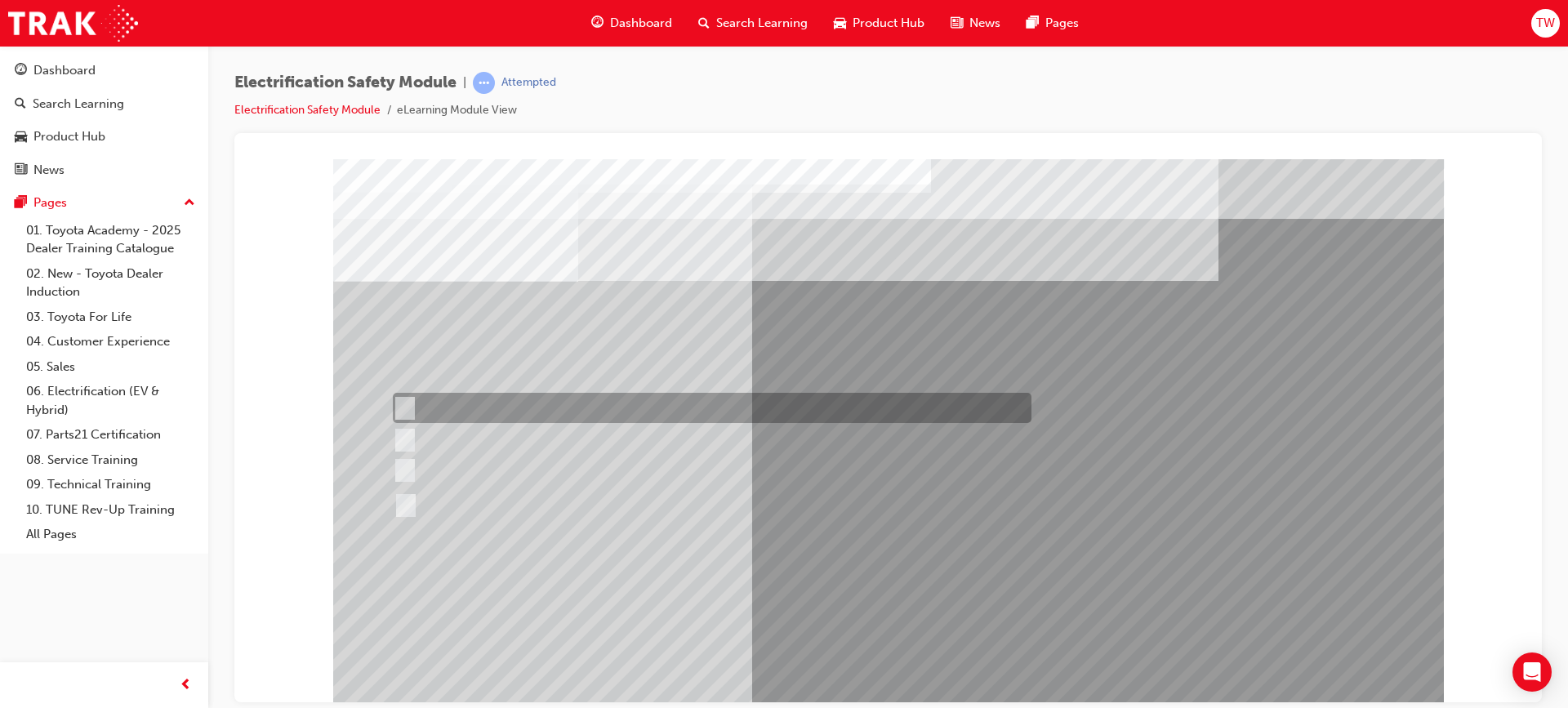
click at [696, 404] on div at bounding box center [708, 407] width 638 height 30
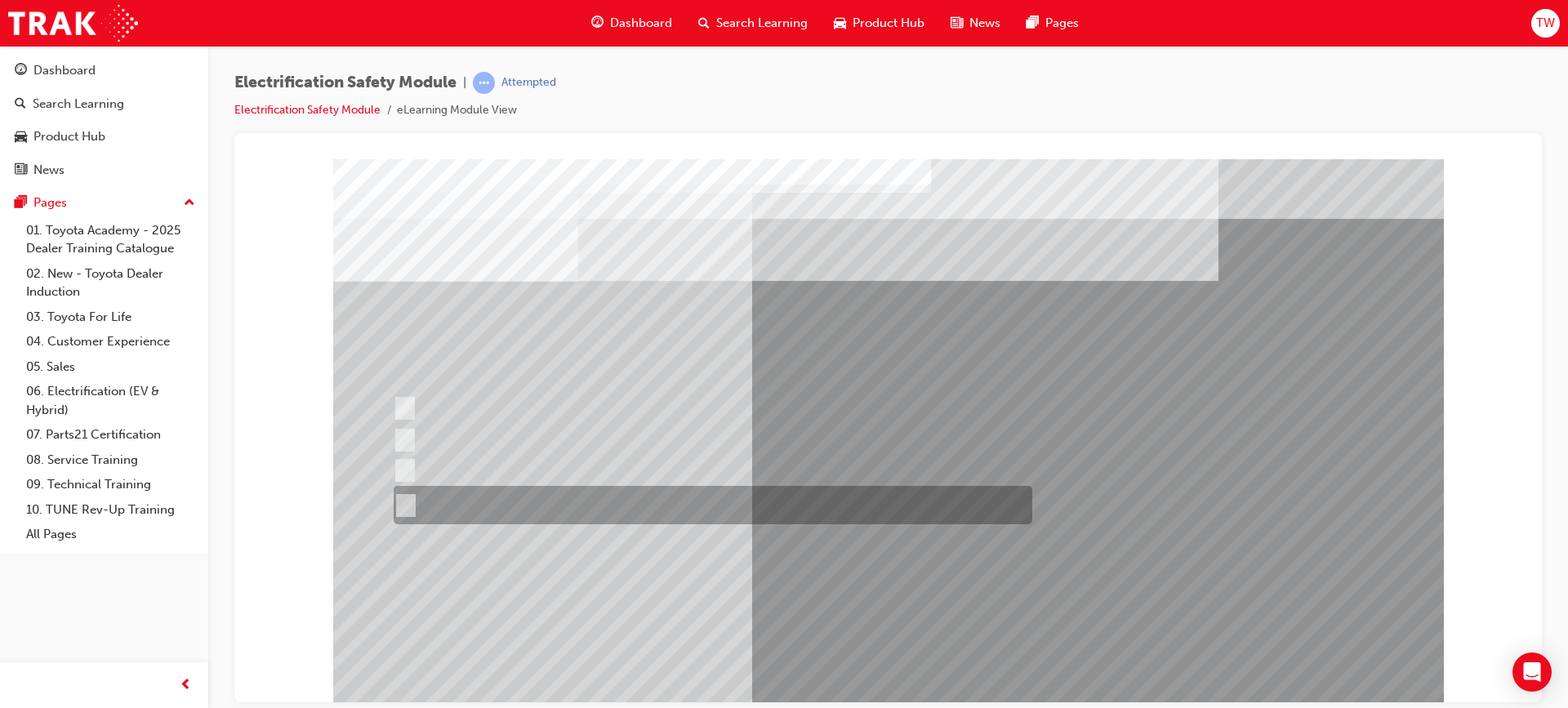
click at [662, 511] on div at bounding box center [709, 505] width 638 height 39
radio input "false"
radio input "true"
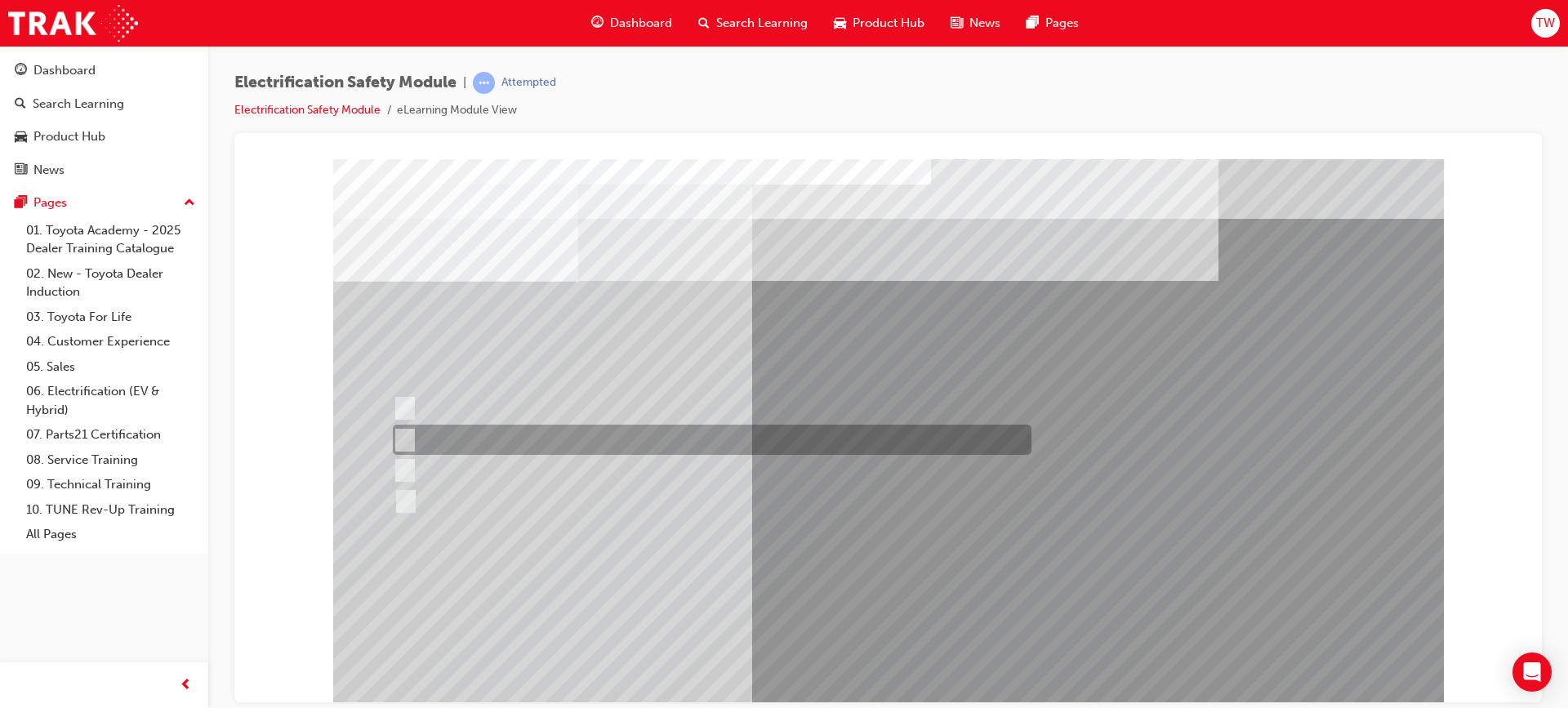
click at [481, 443] on div at bounding box center [708, 440] width 638 height 30
checkbox input "true"
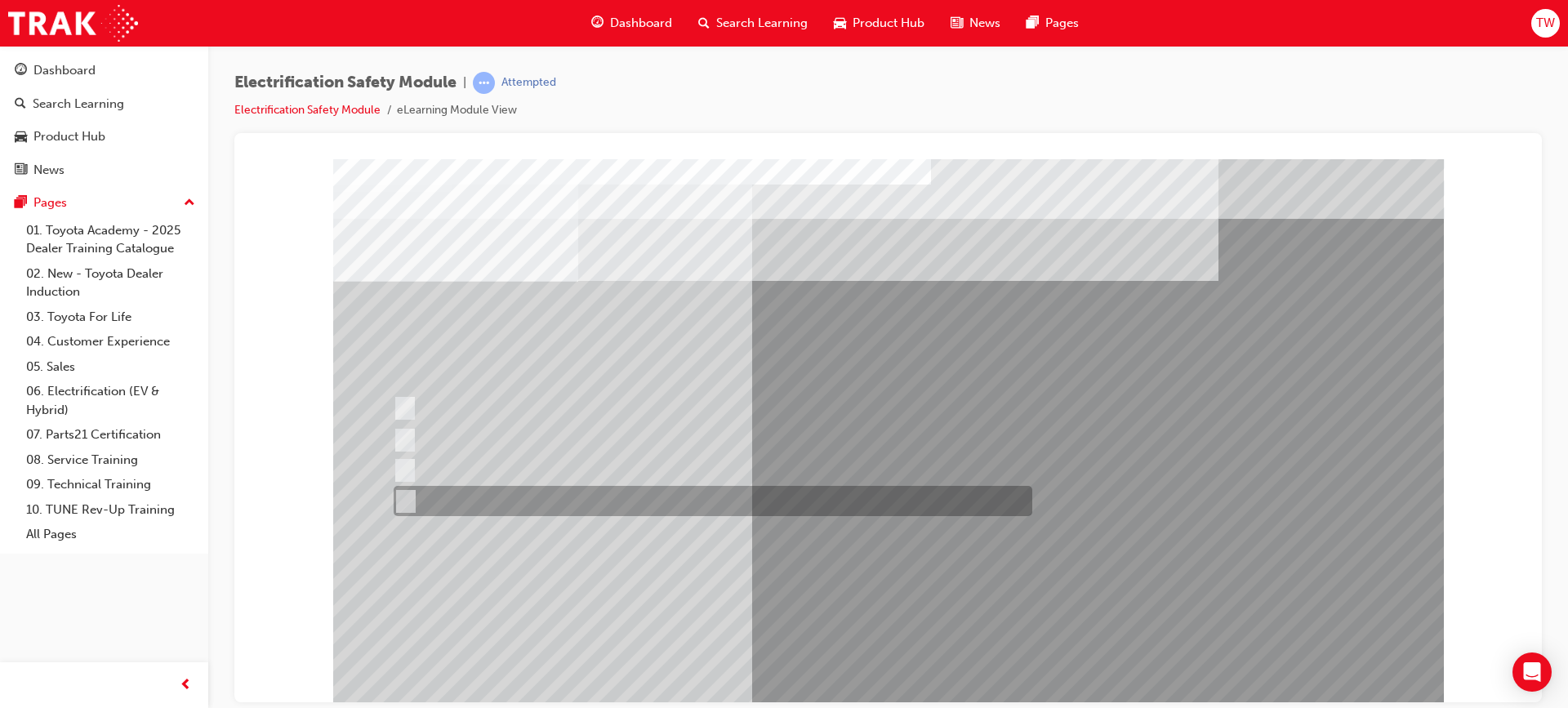
click at [727, 514] on div at bounding box center [709, 501] width 638 height 30
checkbox input "true"
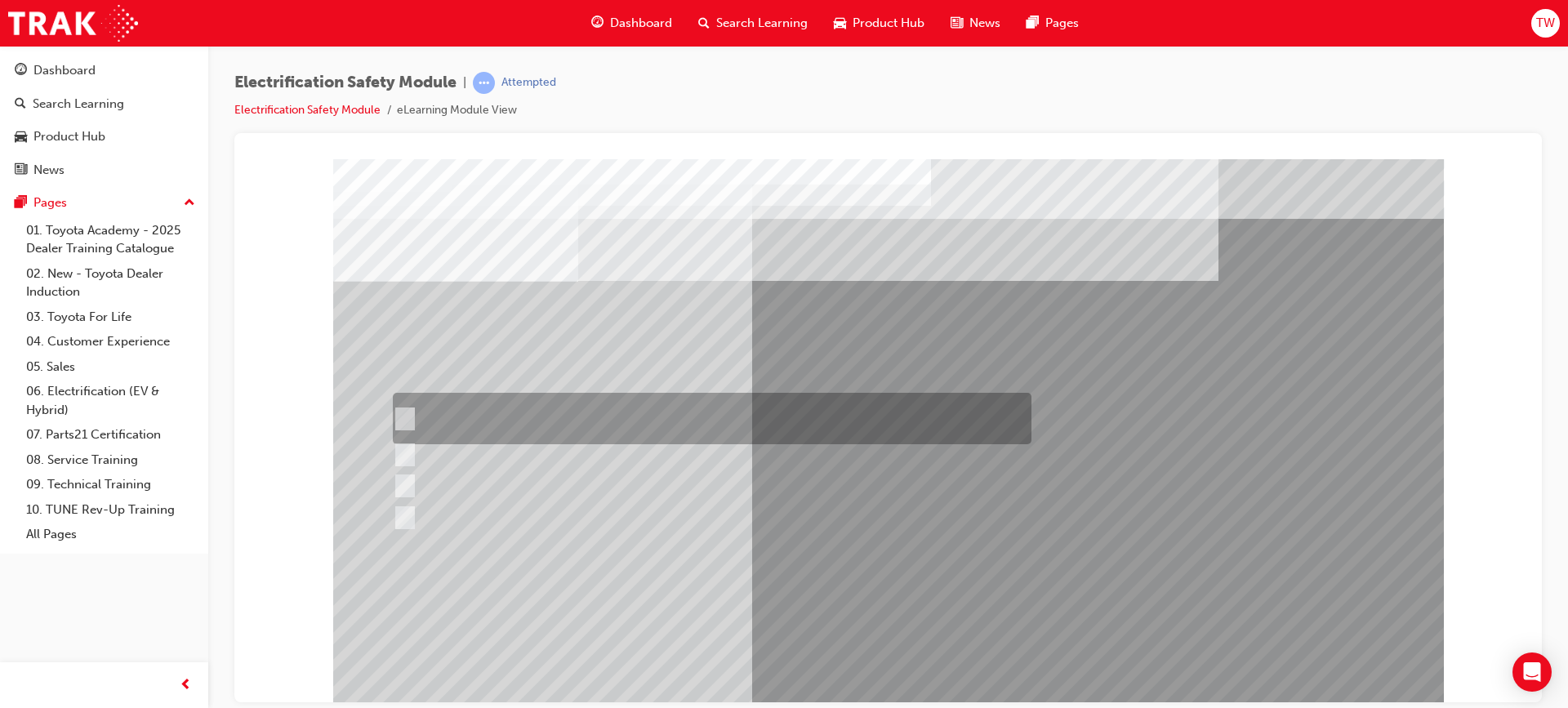
click at [403, 411] on input "The READY light will illuminate when the vehicle is turned on and ready to driv…" at bounding box center [400, 418] width 18 height 18
checkbox input "true"
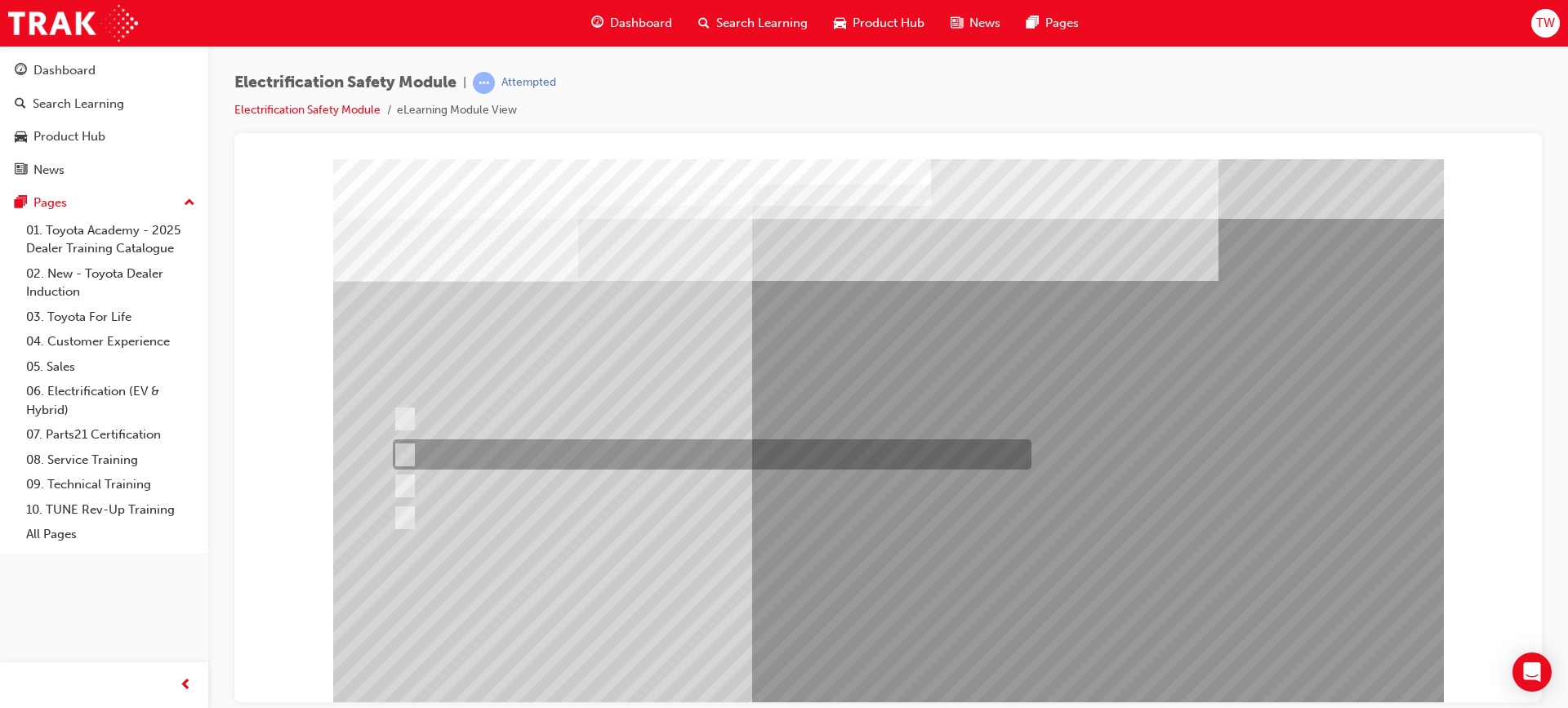
click at [414, 466] on div at bounding box center [708, 454] width 638 height 30
checkbox input "true"
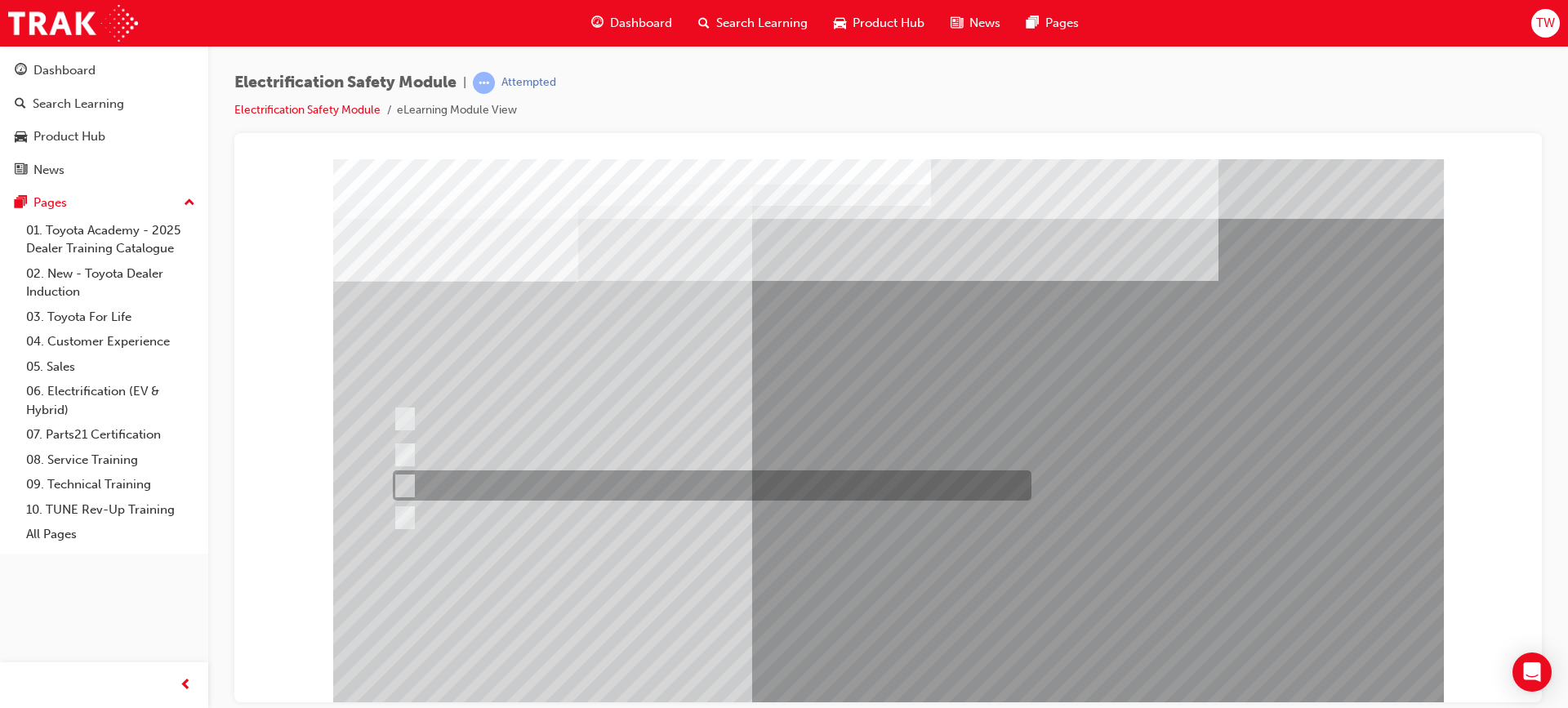
click at [404, 484] on input "Vehicle Motive Force selection types illuminated e.g. (EV/HV)." at bounding box center [400, 486] width 18 height 18
checkbox input "true"
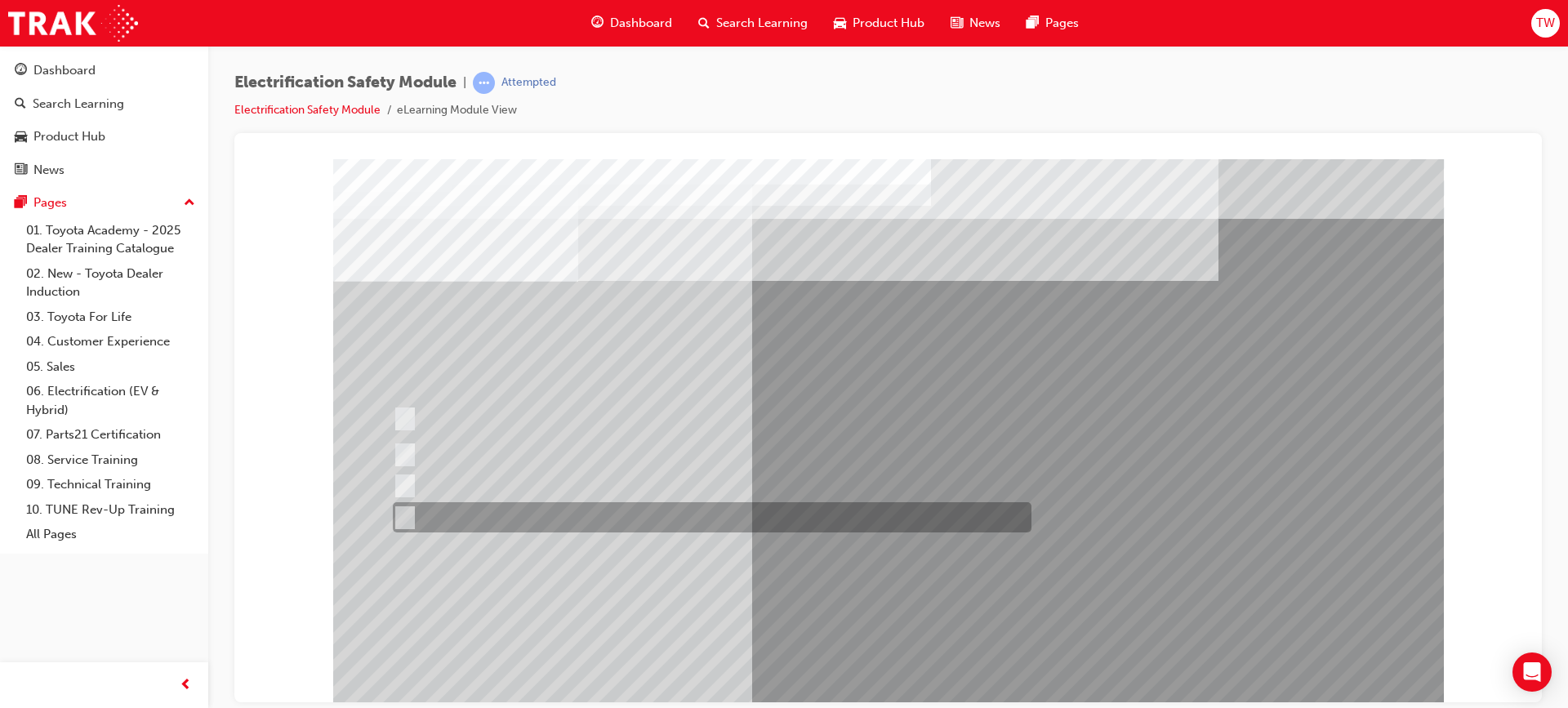
click at [406, 509] on input "Battery Level indicator (State of Charge)." at bounding box center [400, 518] width 18 height 18
checkbox input "true"
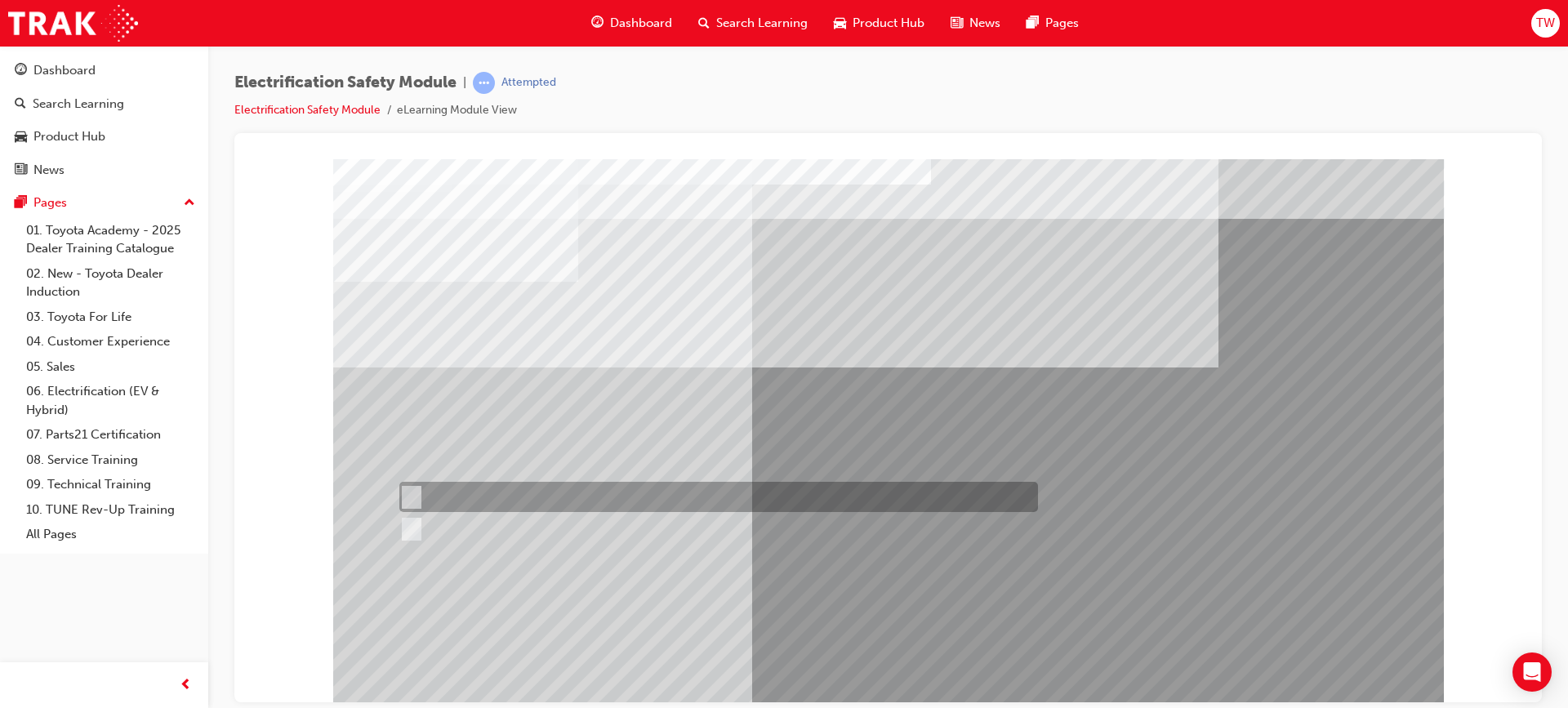
click at [409, 483] on div at bounding box center [714, 496] width 638 height 30
radio input "true"
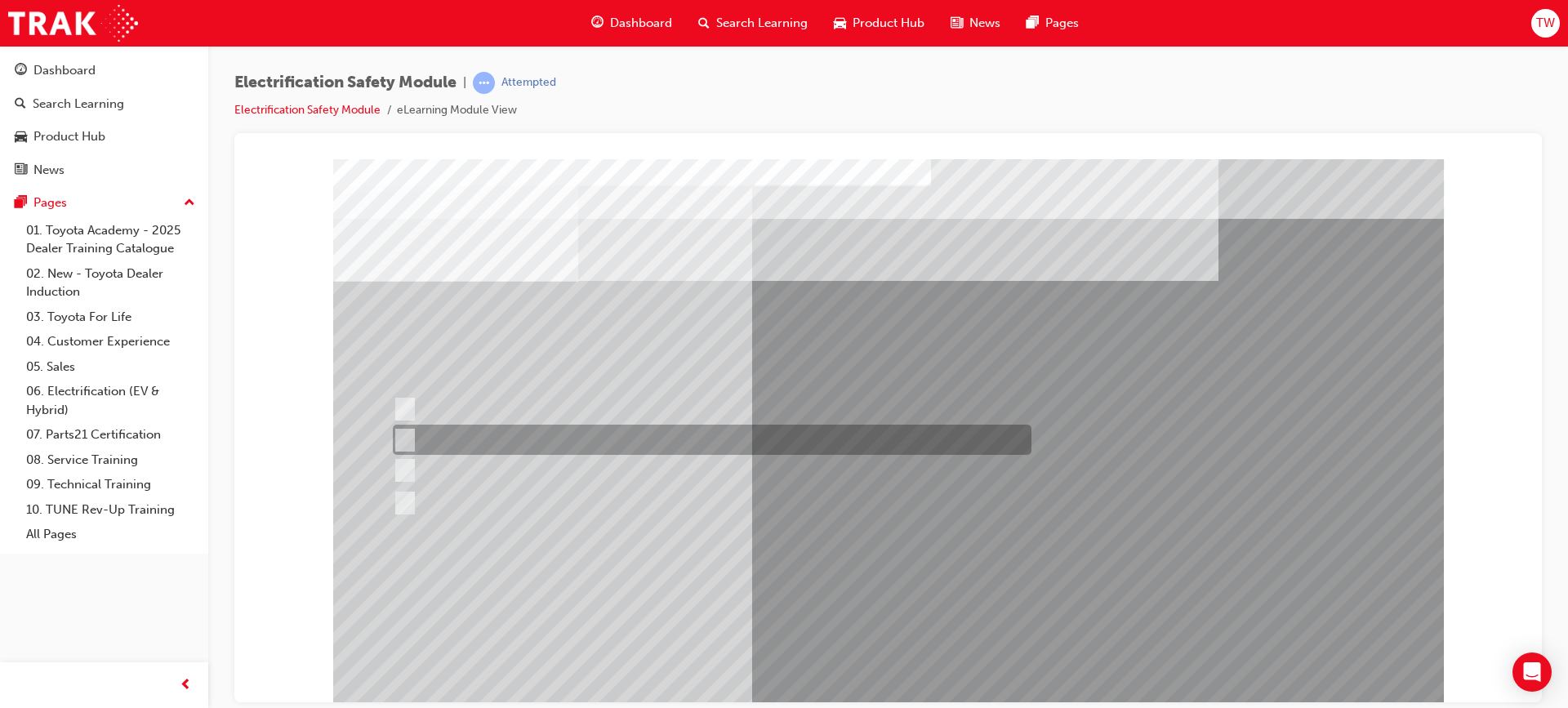
click at [703, 433] on div at bounding box center [708, 440] width 638 height 30
radio input "true"
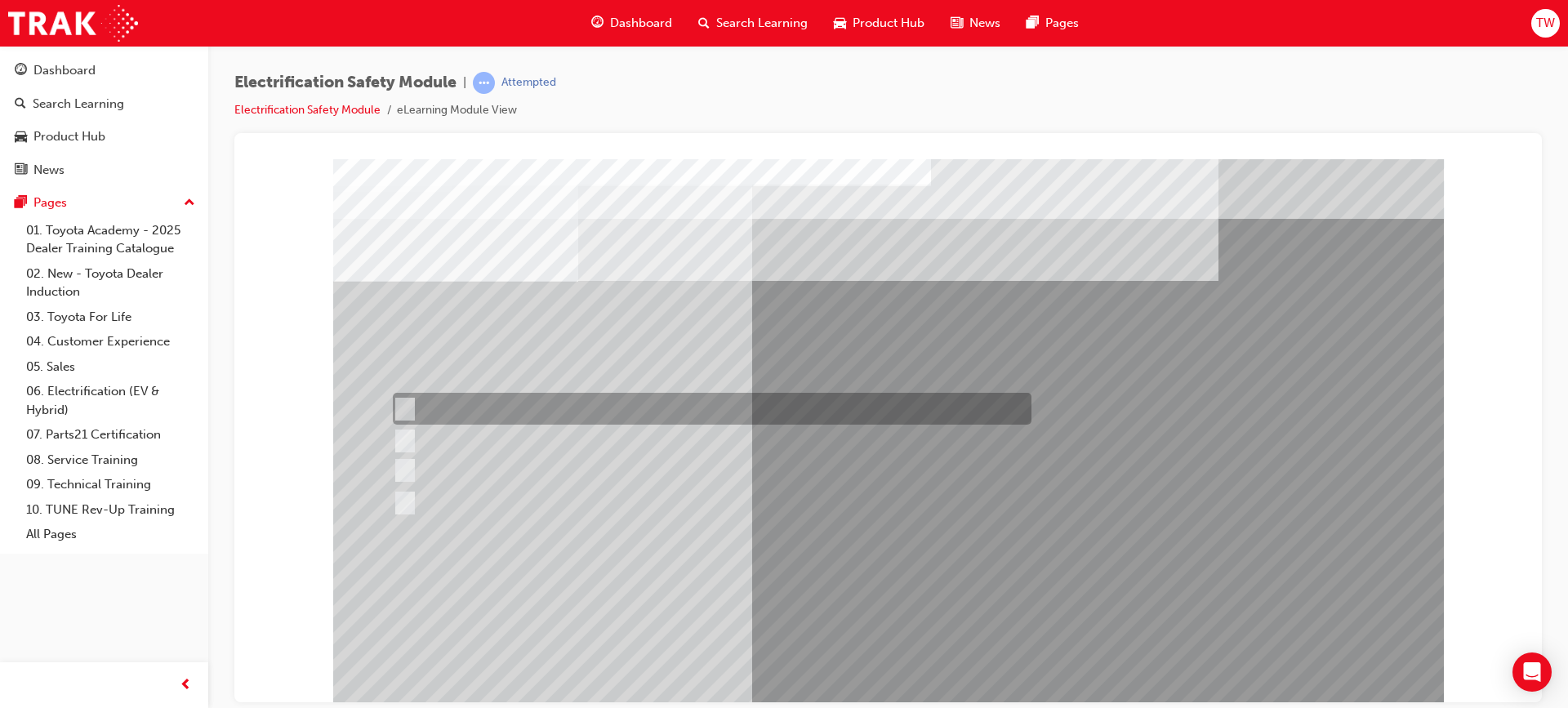
click at [490, 410] on div at bounding box center [708, 408] width 638 height 32
radio input "true"
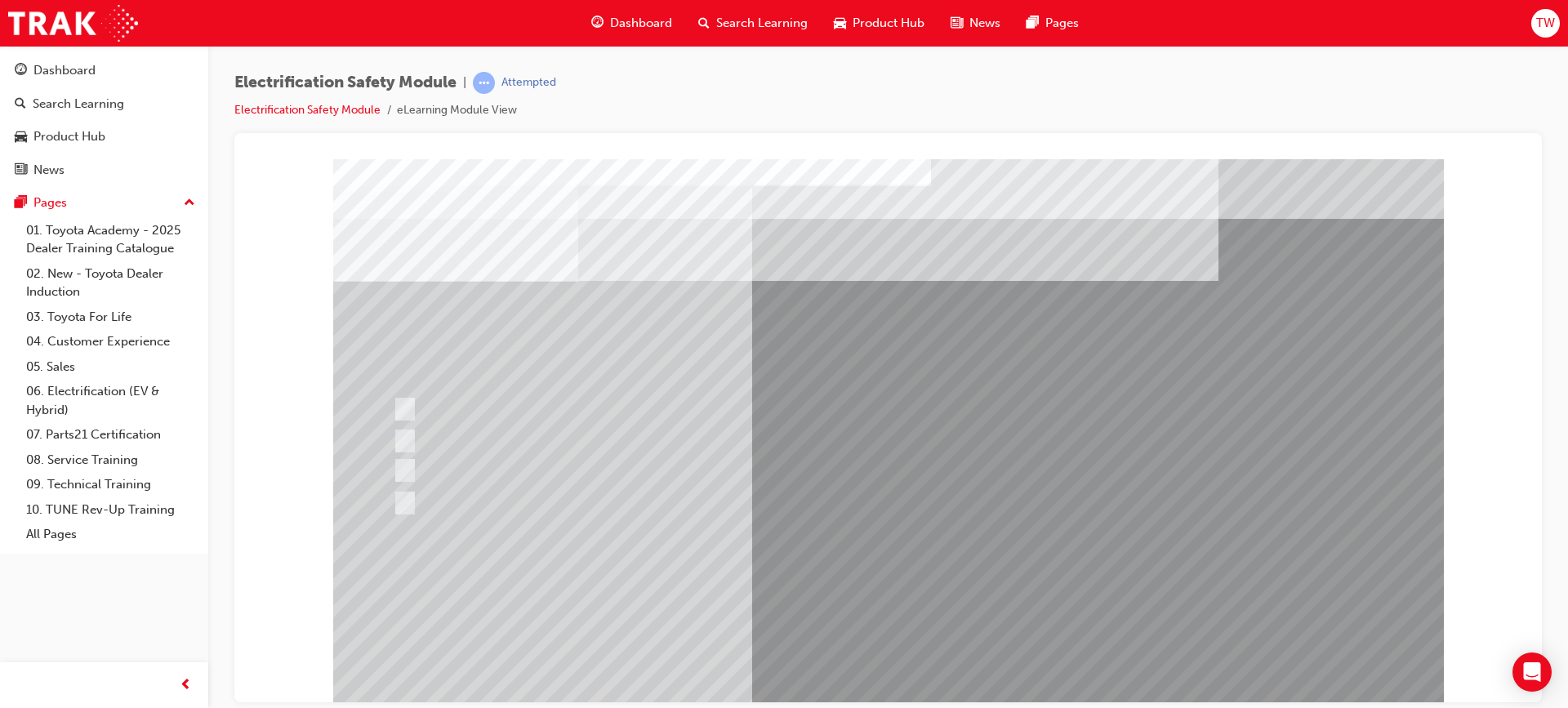
drag, startPoint x: 932, startPoint y: 659, endPoint x: 922, endPoint y: 660, distance: 10.0
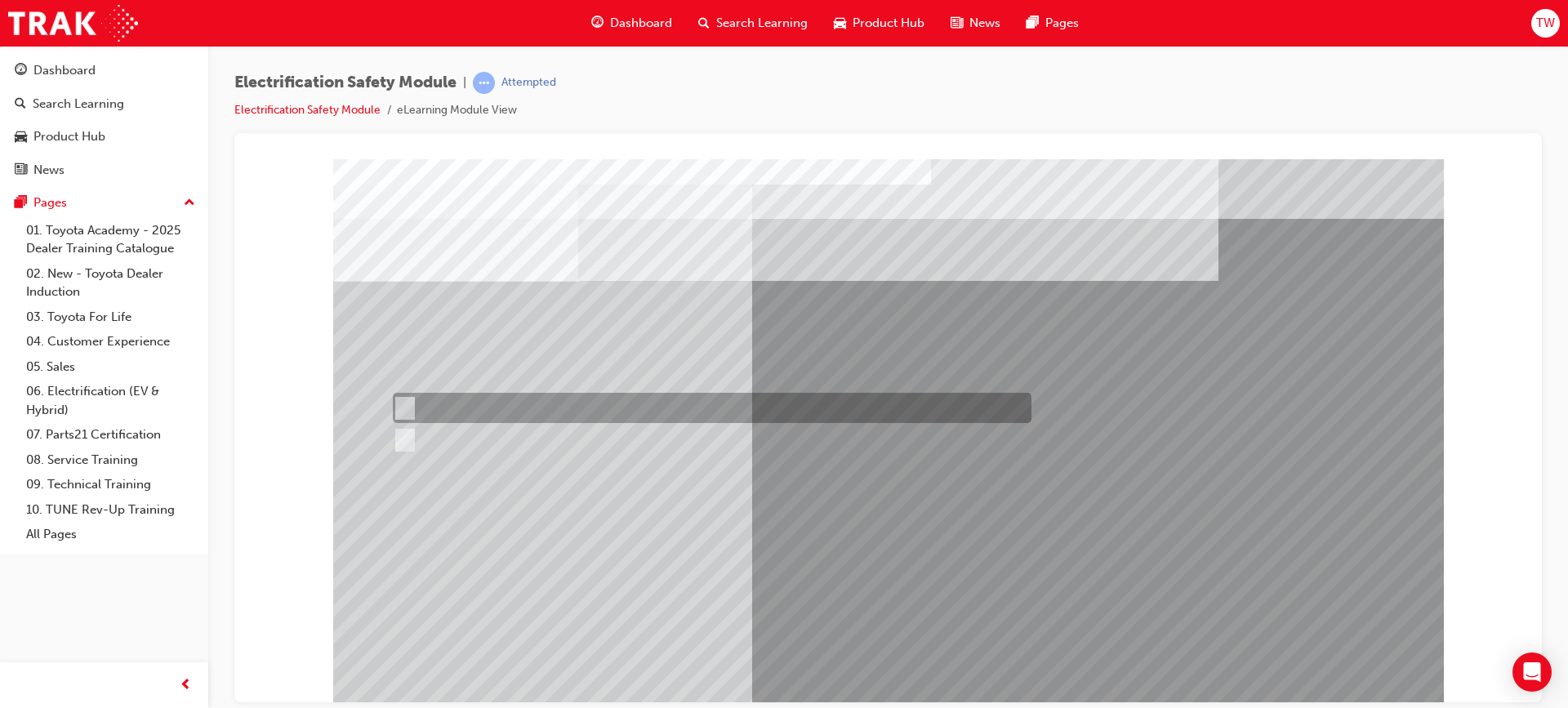
click at [416, 401] on div at bounding box center [708, 407] width 638 height 30
radio input "true"
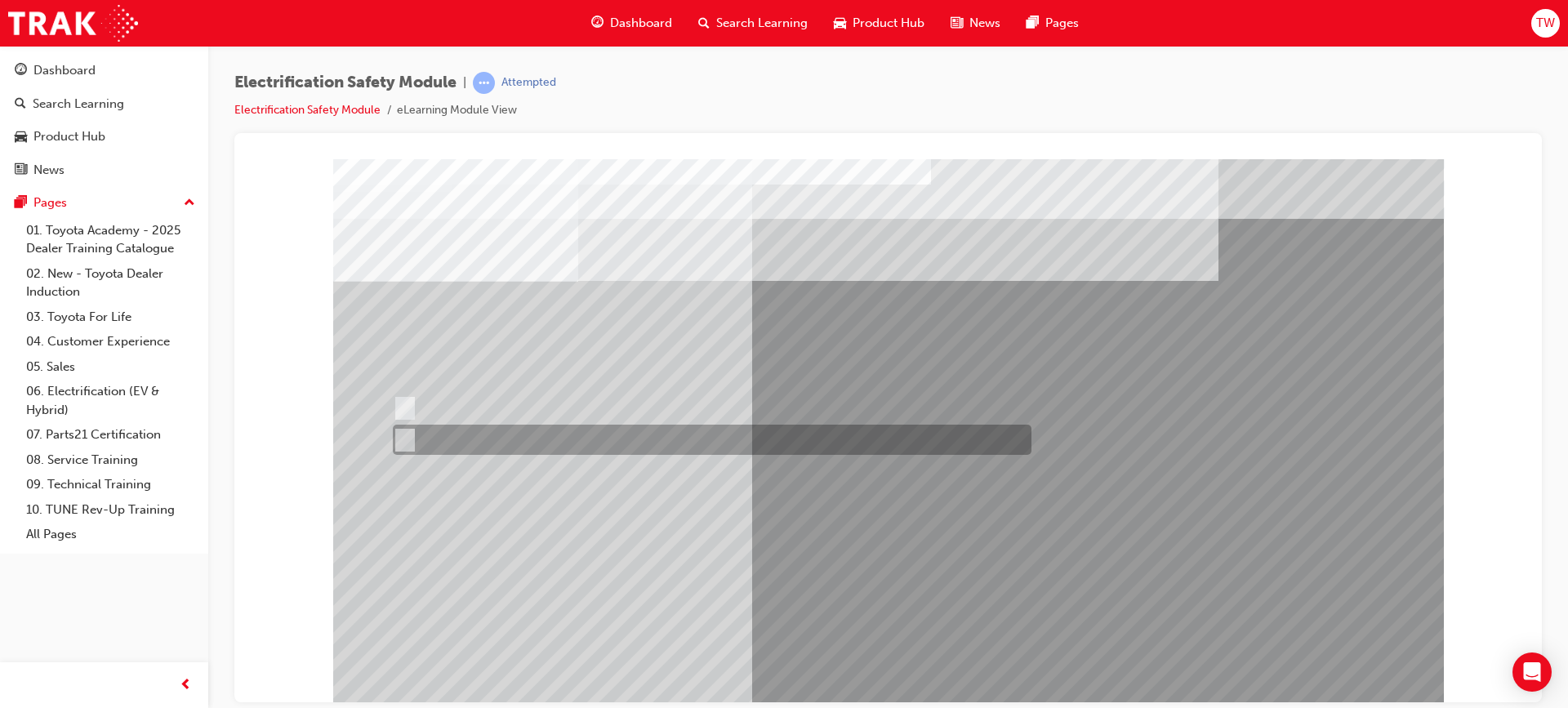
click at [405, 433] on input "True" at bounding box center [401, 440] width 18 height 18
radio input "true"
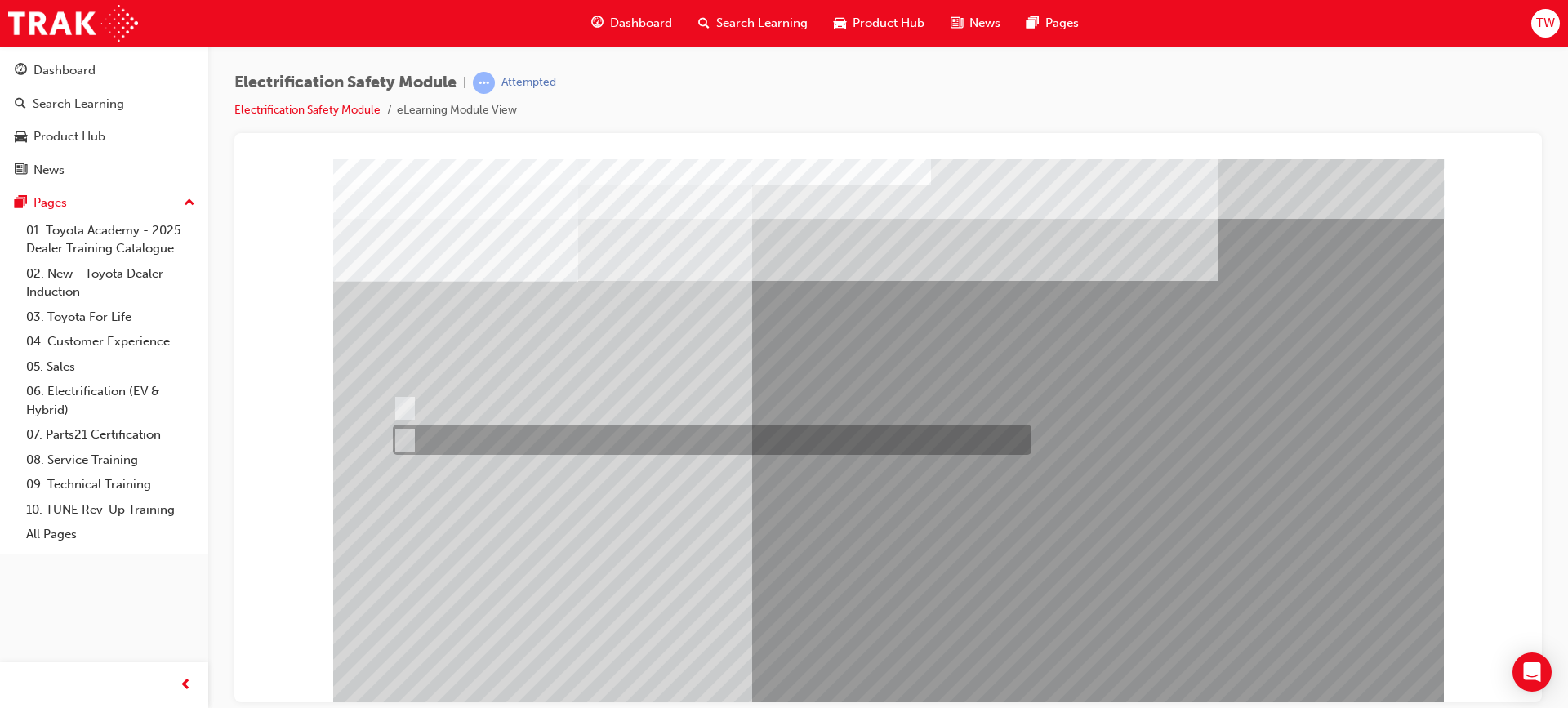
click at [408, 438] on input "False" at bounding box center [401, 440] width 18 height 18
radio input "true"
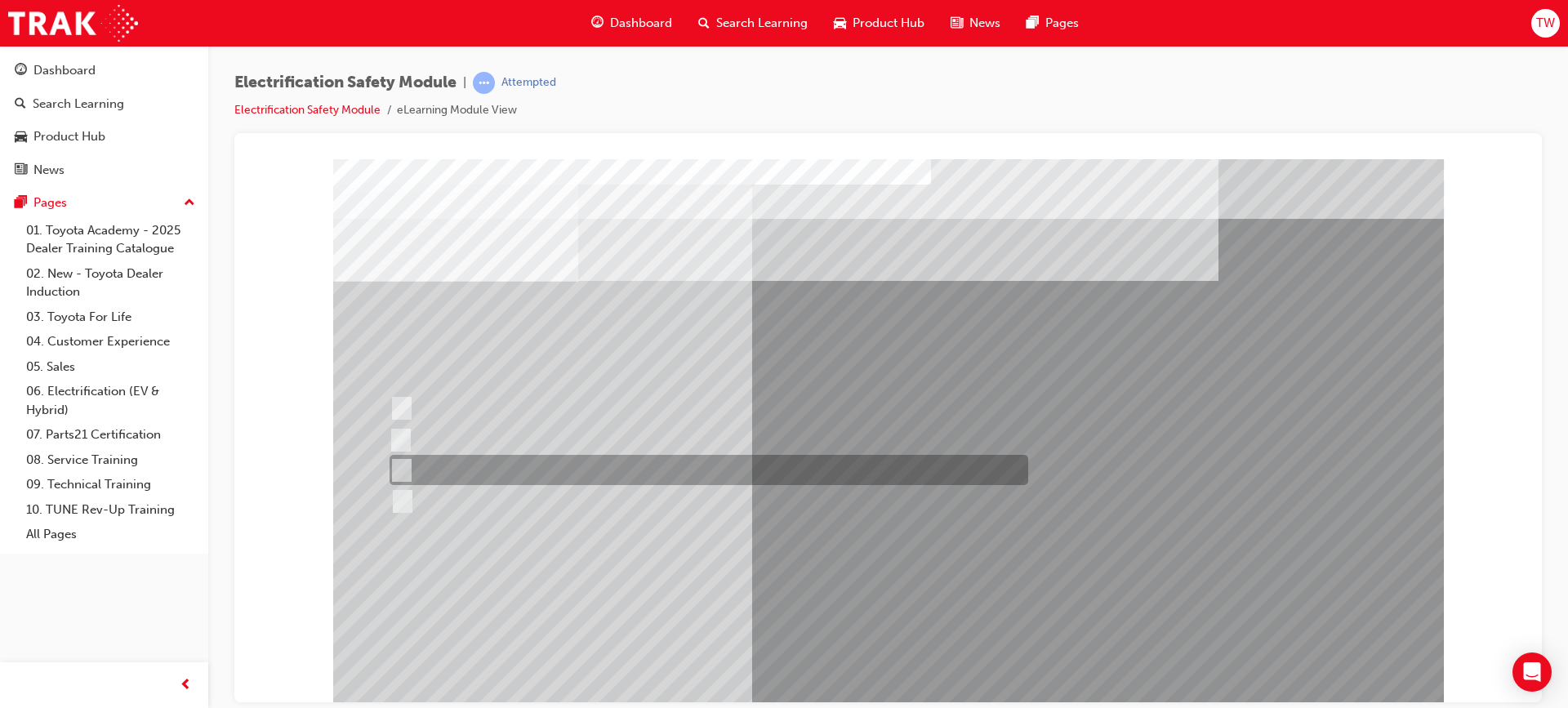
click at [635, 468] on div at bounding box center [704, 470] width 638 height 30
radio input "true"
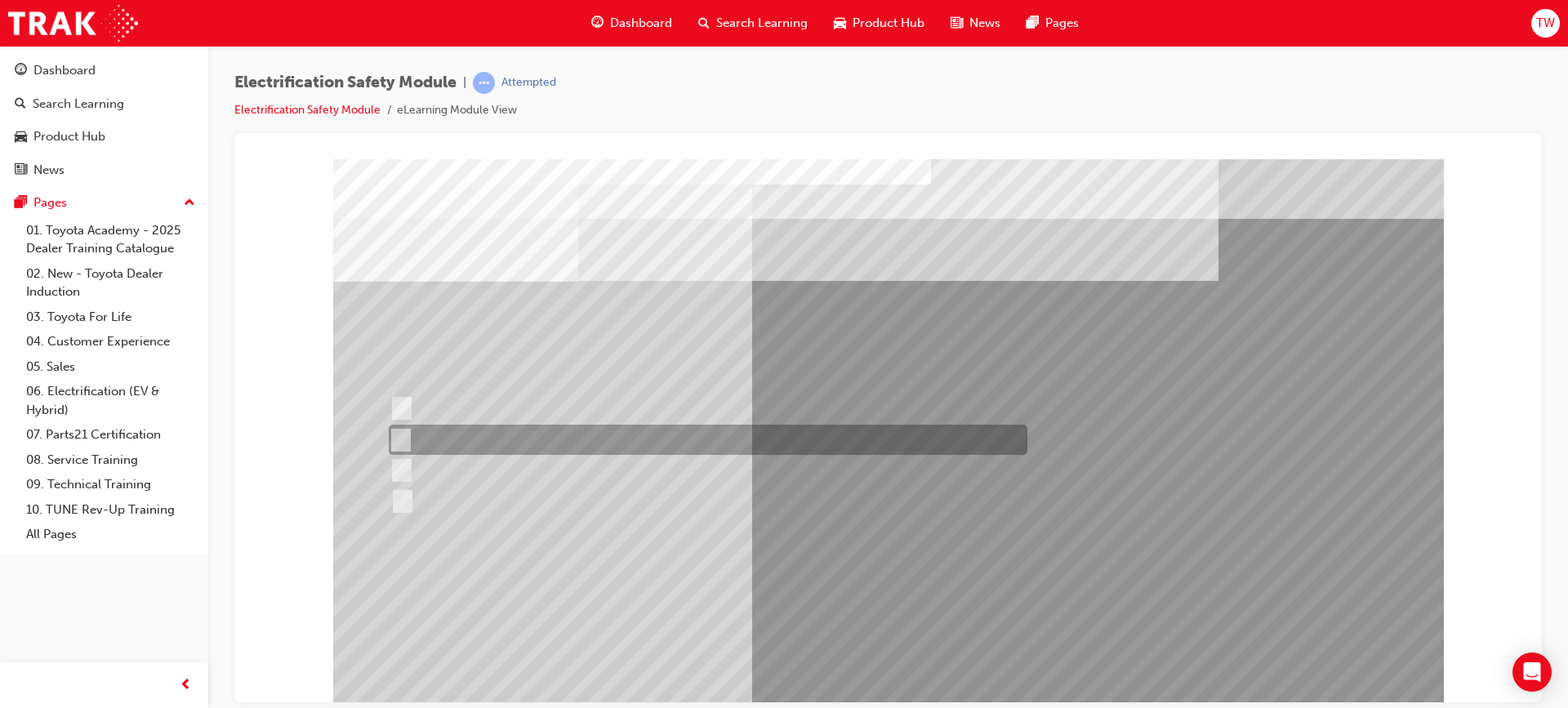
click at [654, 440] on div at bounding box center [703, 440] width 638 height 30
radio input "true"
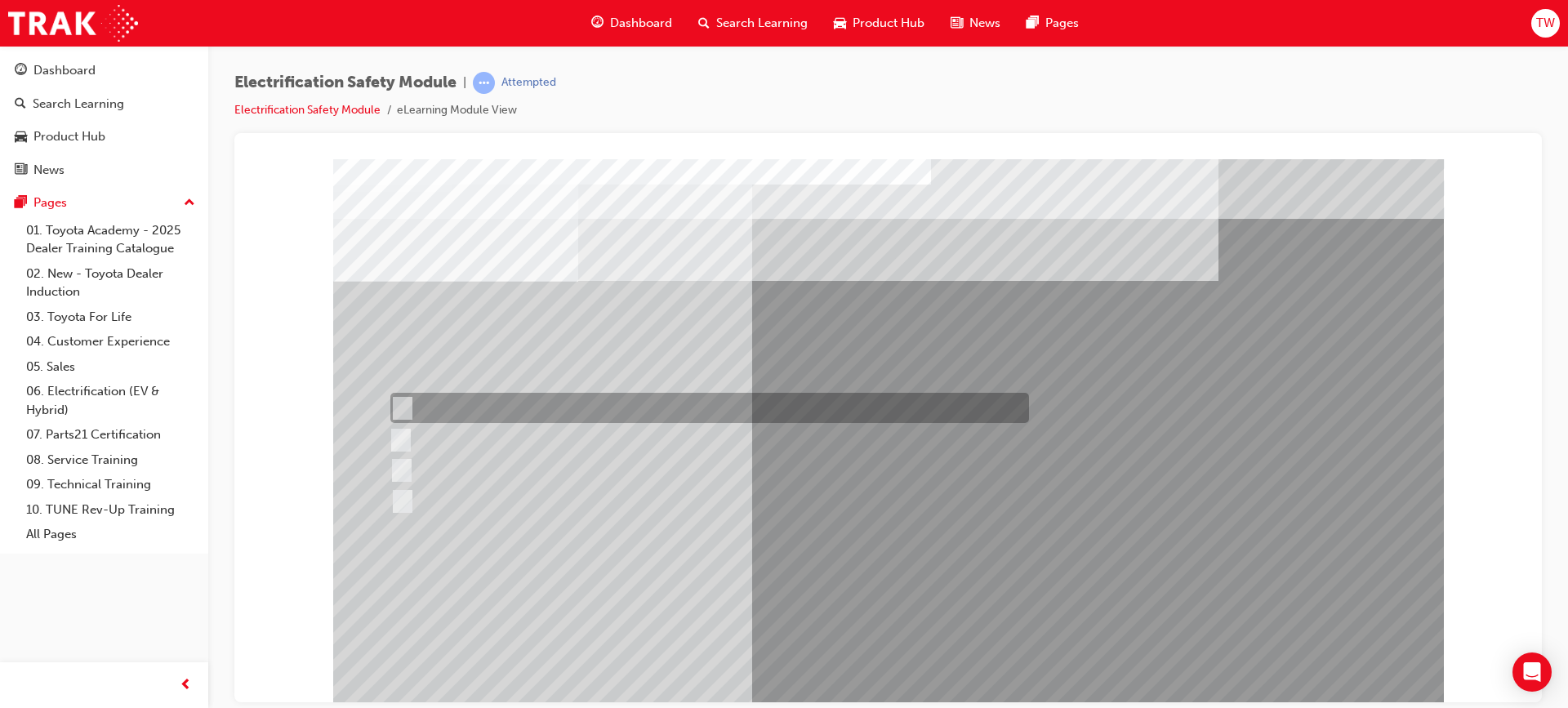
click at [396, 399] on input "10 seconds" at bounding box center [398, 408] width 18 height 18
radio input "true"
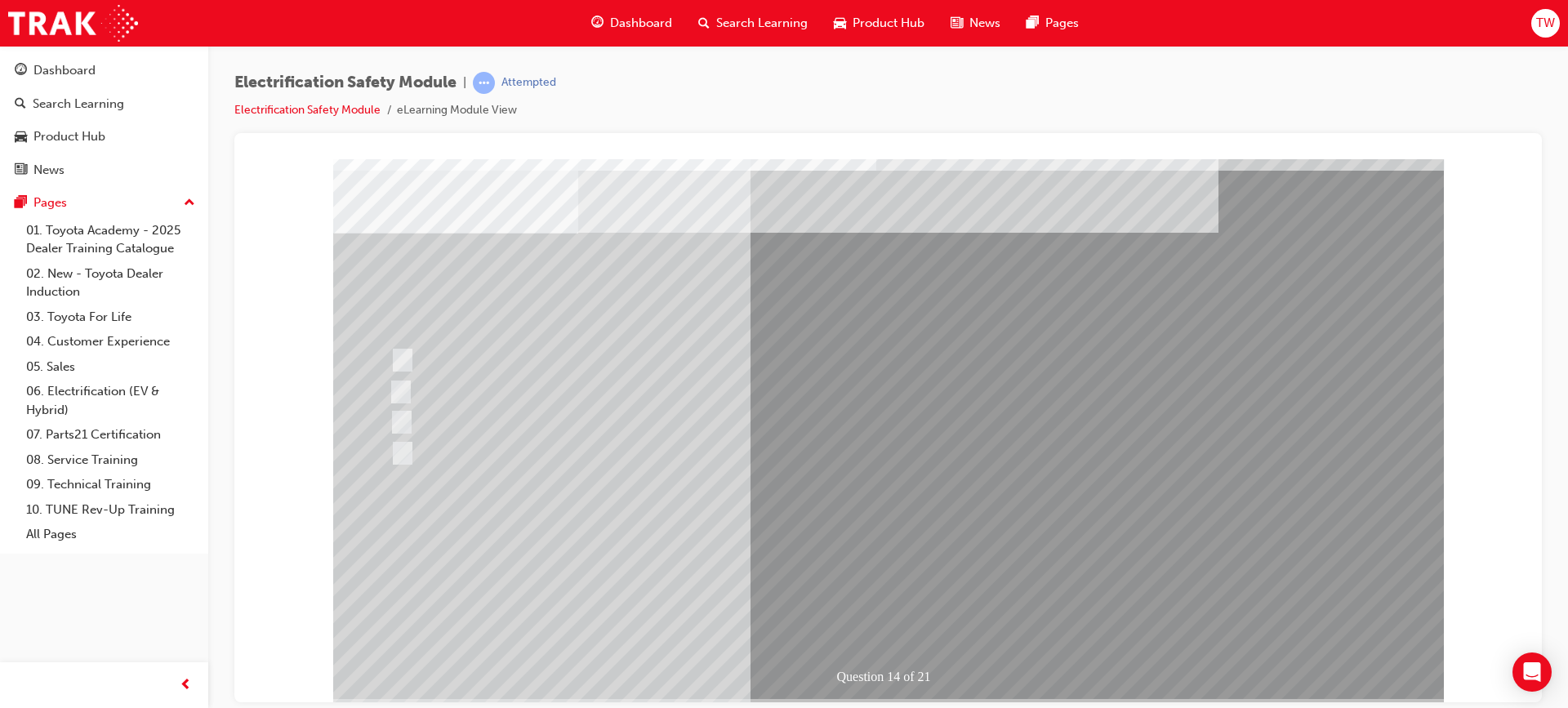
scroll to position [69, 0]
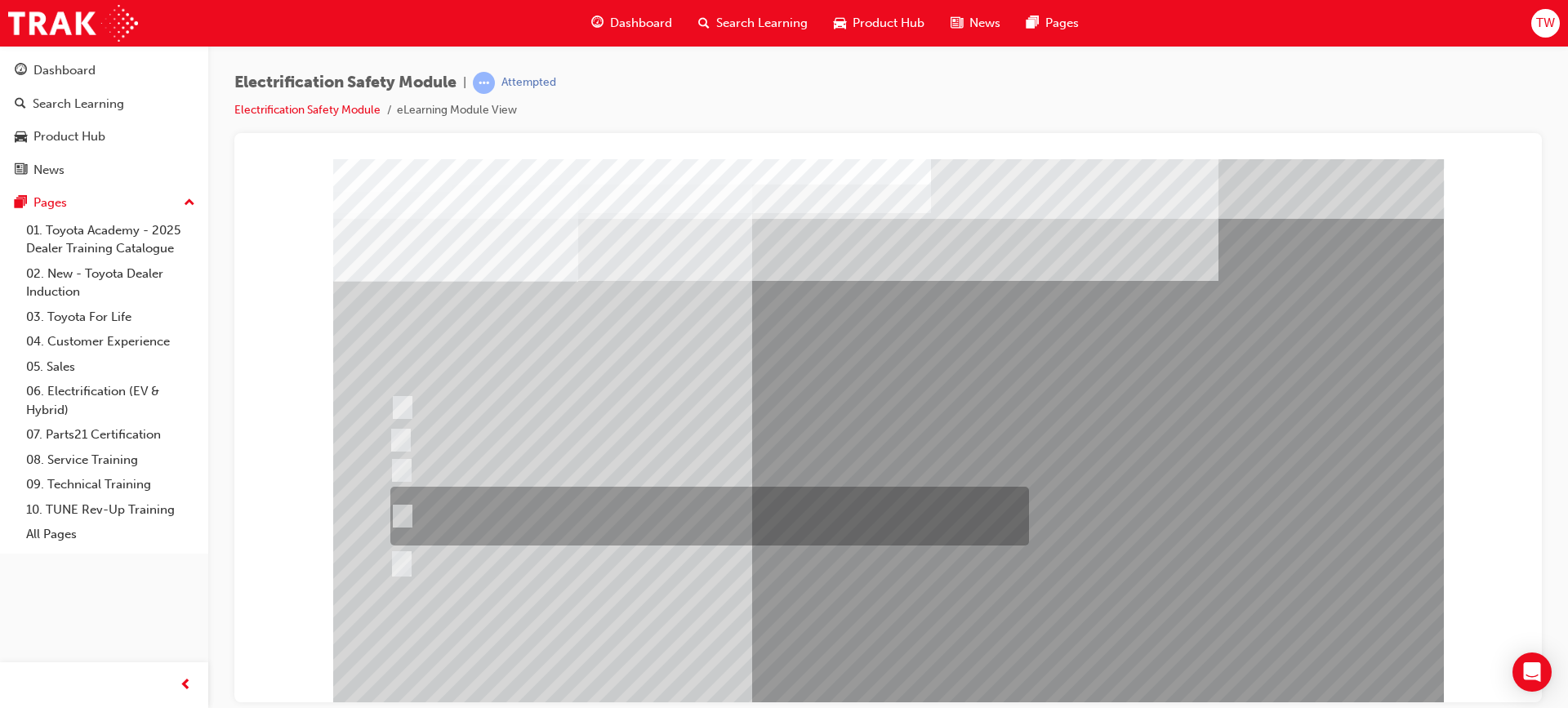
click at [409, 512] on div at bounding box center [705, 516] width 638 height 59
radio input "true"
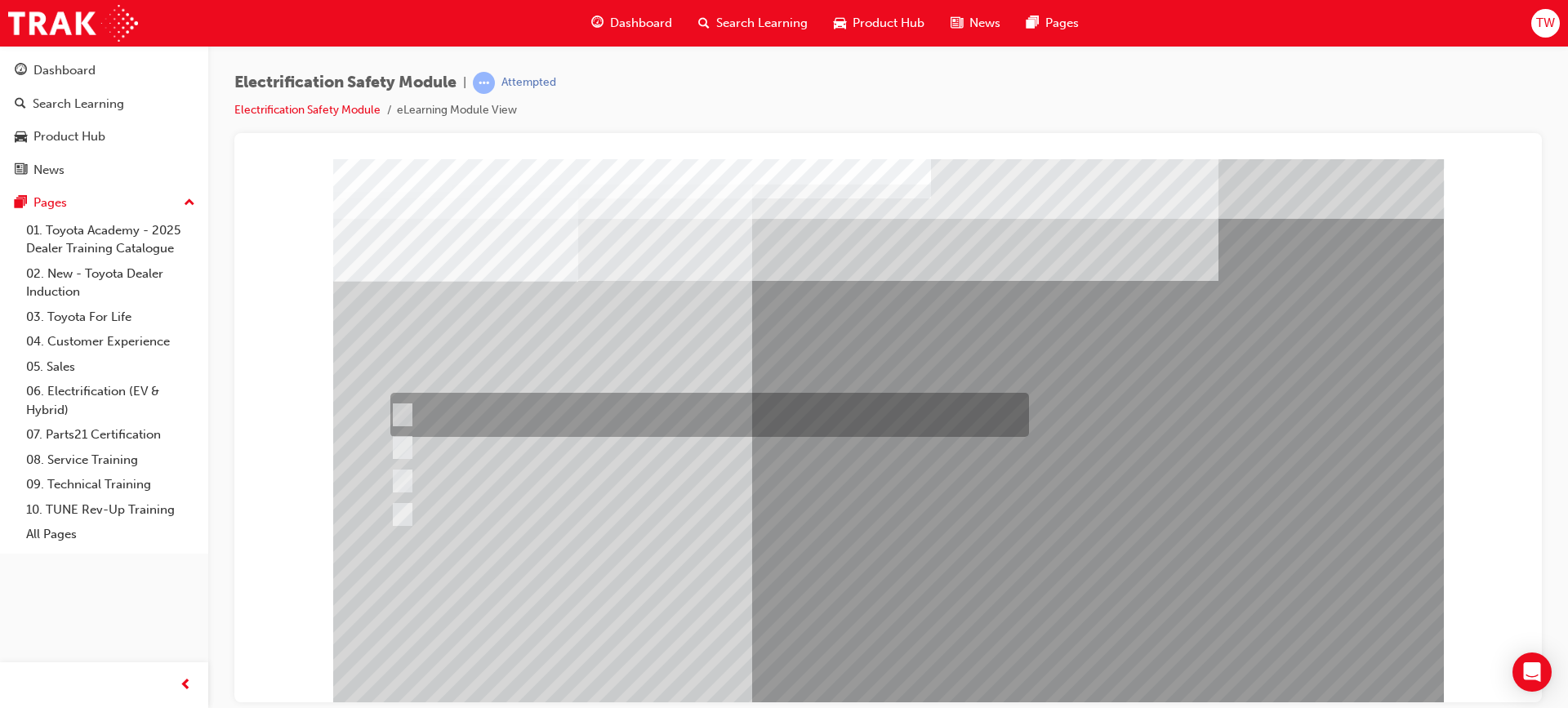
click at [401, 410] on input "Insulate the High Voltage Connector/Motor Side Cable Connection with Insulated …" at bounding box center [398, 415] width 18 height 18
radio input "true"
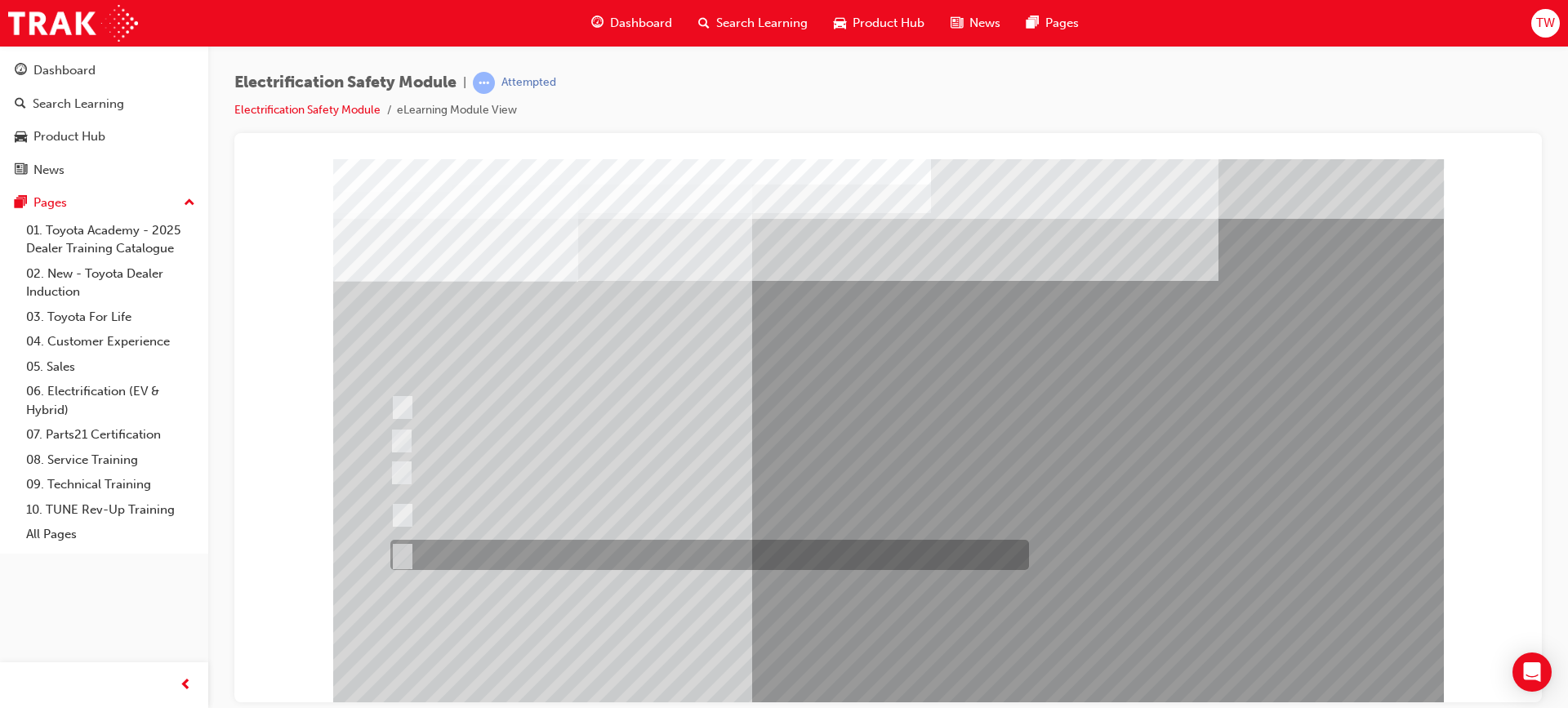
click at [403, 556] on input "All of the above." at bounding box center [398, 555] width 18 height 18
radio input "true"
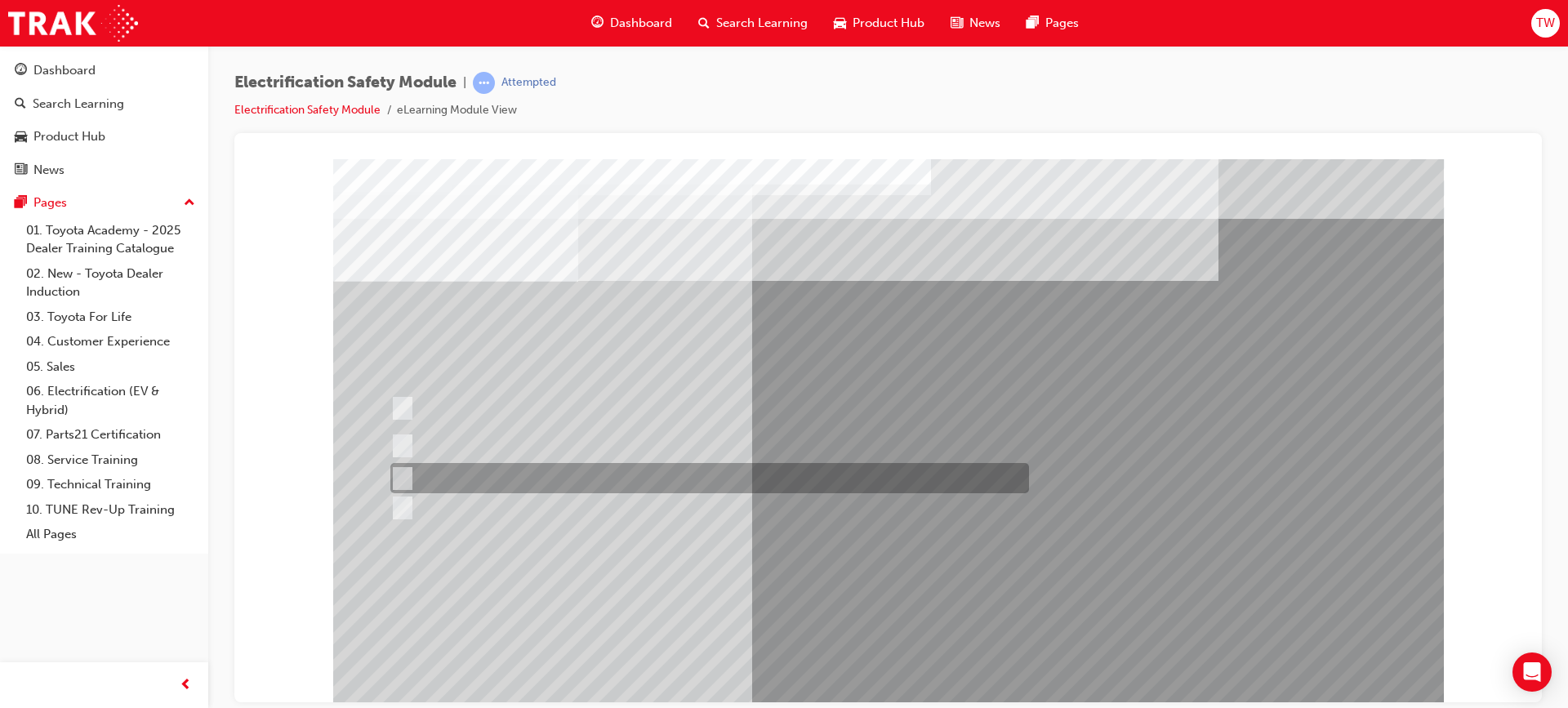
click at [425, 476] on div at bounding box center [705, 477] width 638 height 30
radio input "true"
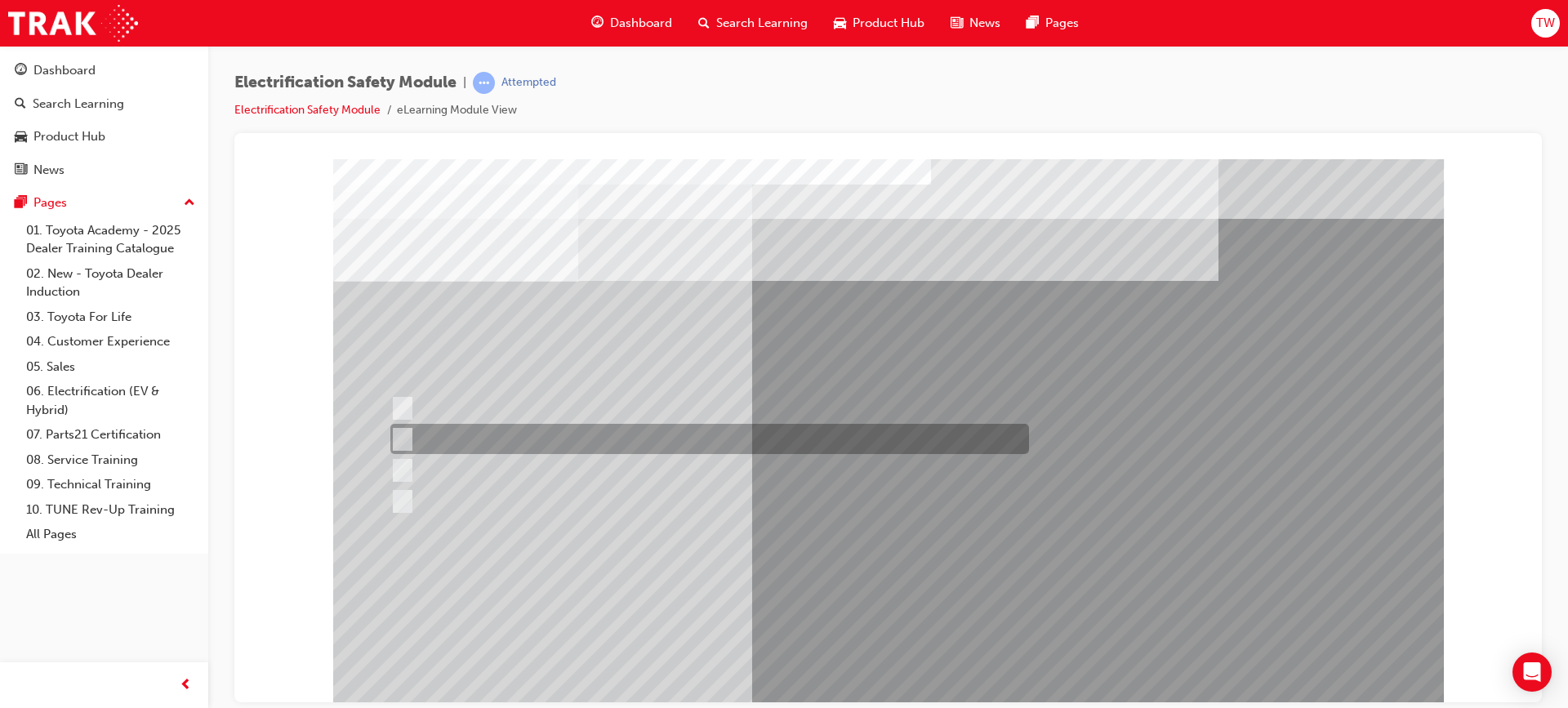
click at [621, 441] on div at bounding box center [705, 439] width 638 height 30
radio input "true"
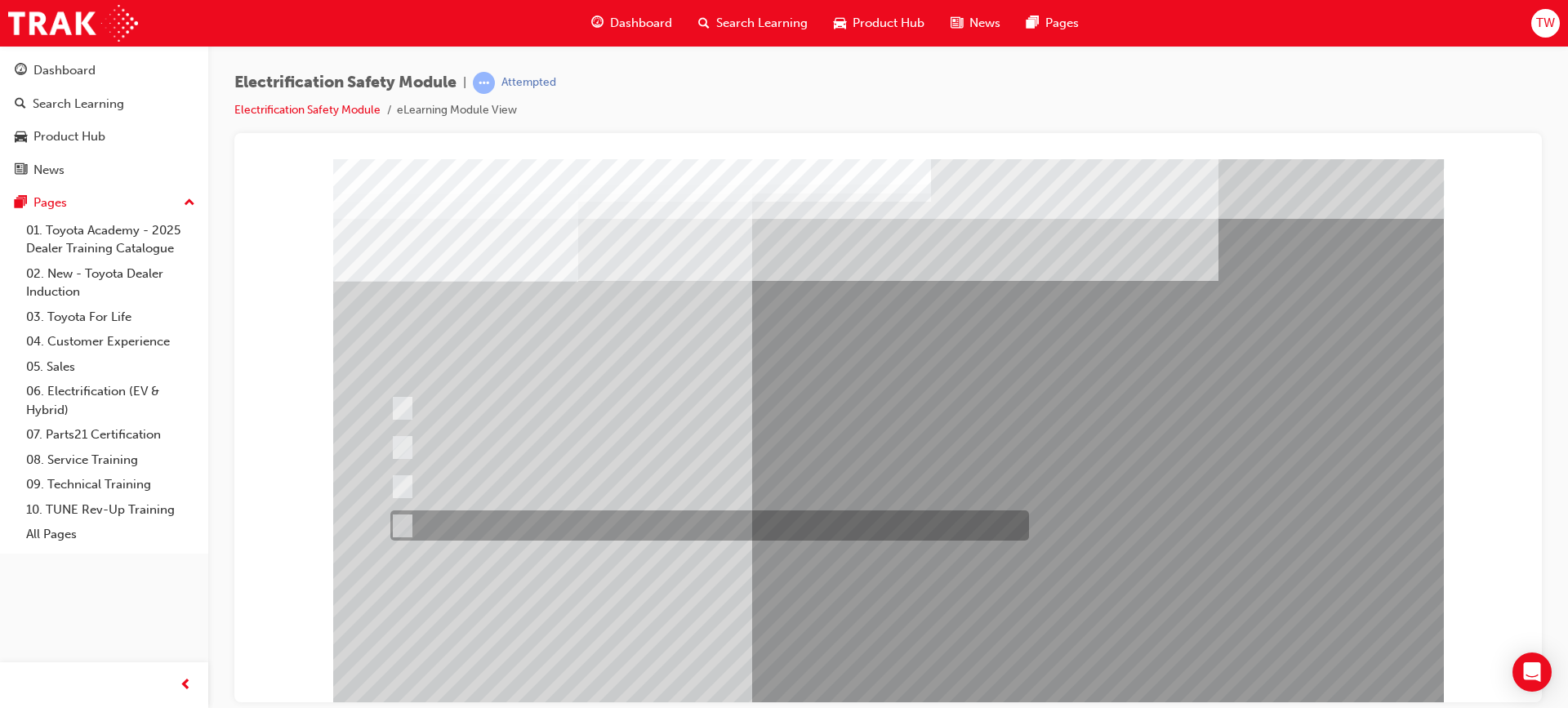
click at [525, 513] on div at bounding box center [705, 525] width 638 height 30
radio input "true"
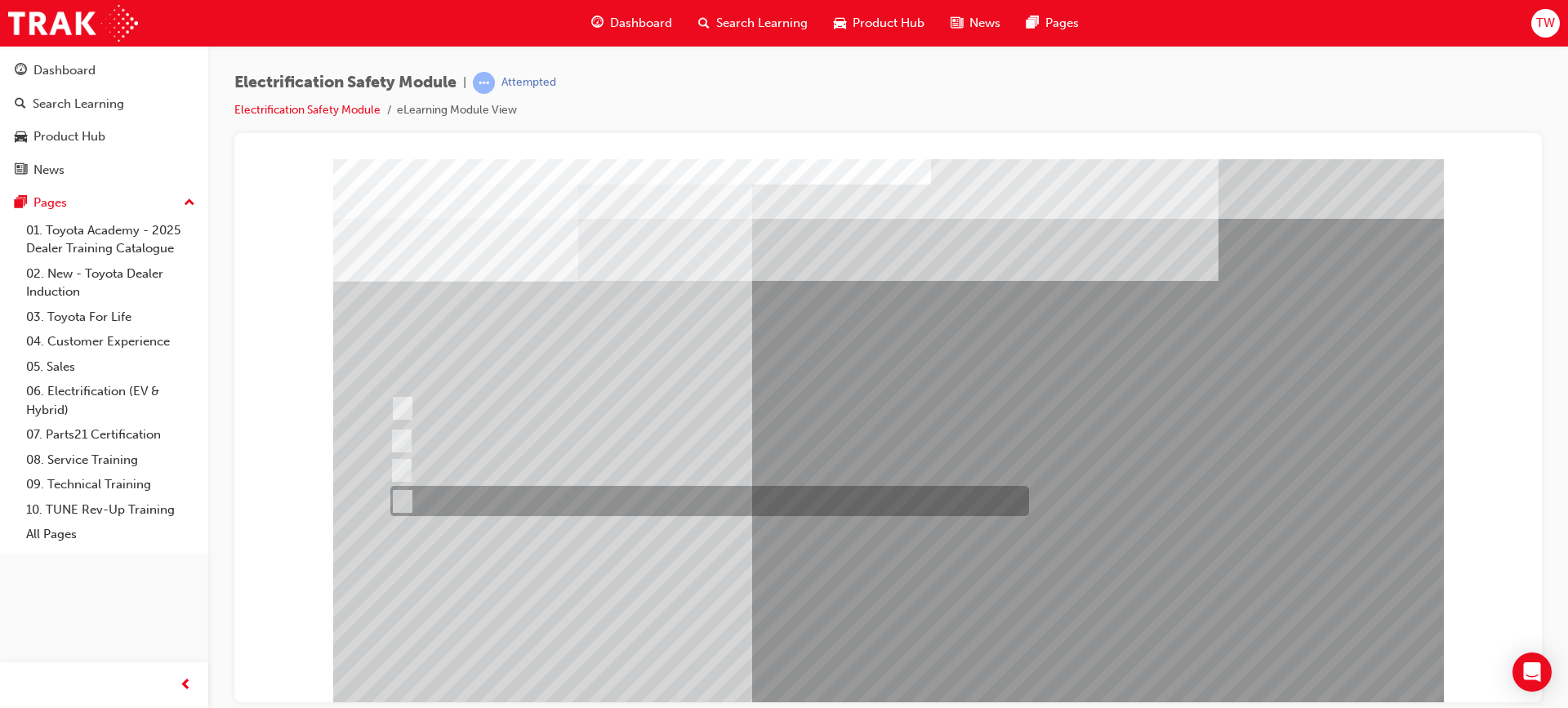
click at [570, 500] on div at bounding box center [705, 501] width 638 height 30
radio input "true"
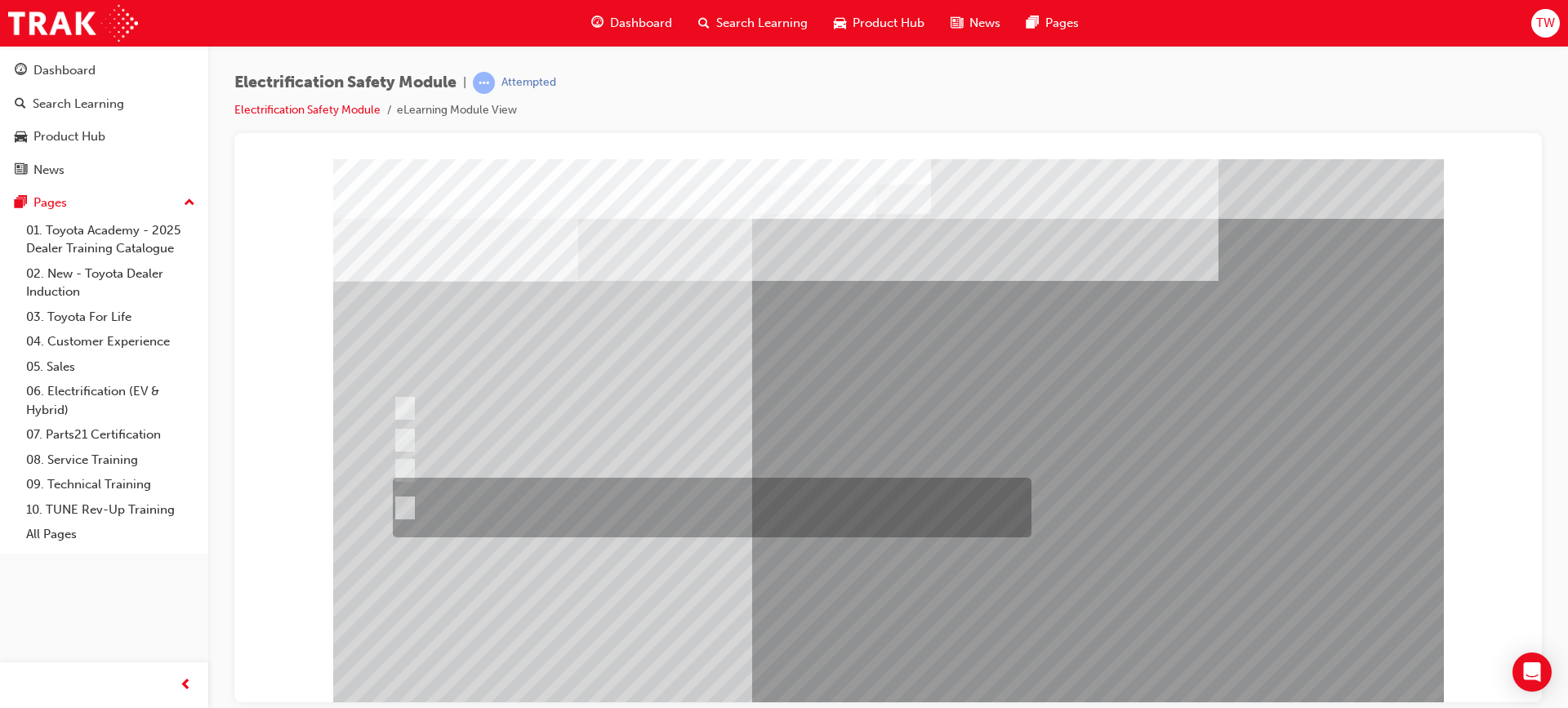
click at [554, 503] on div at bounding box center [708, 507] width 638 height 60
radio input "true"
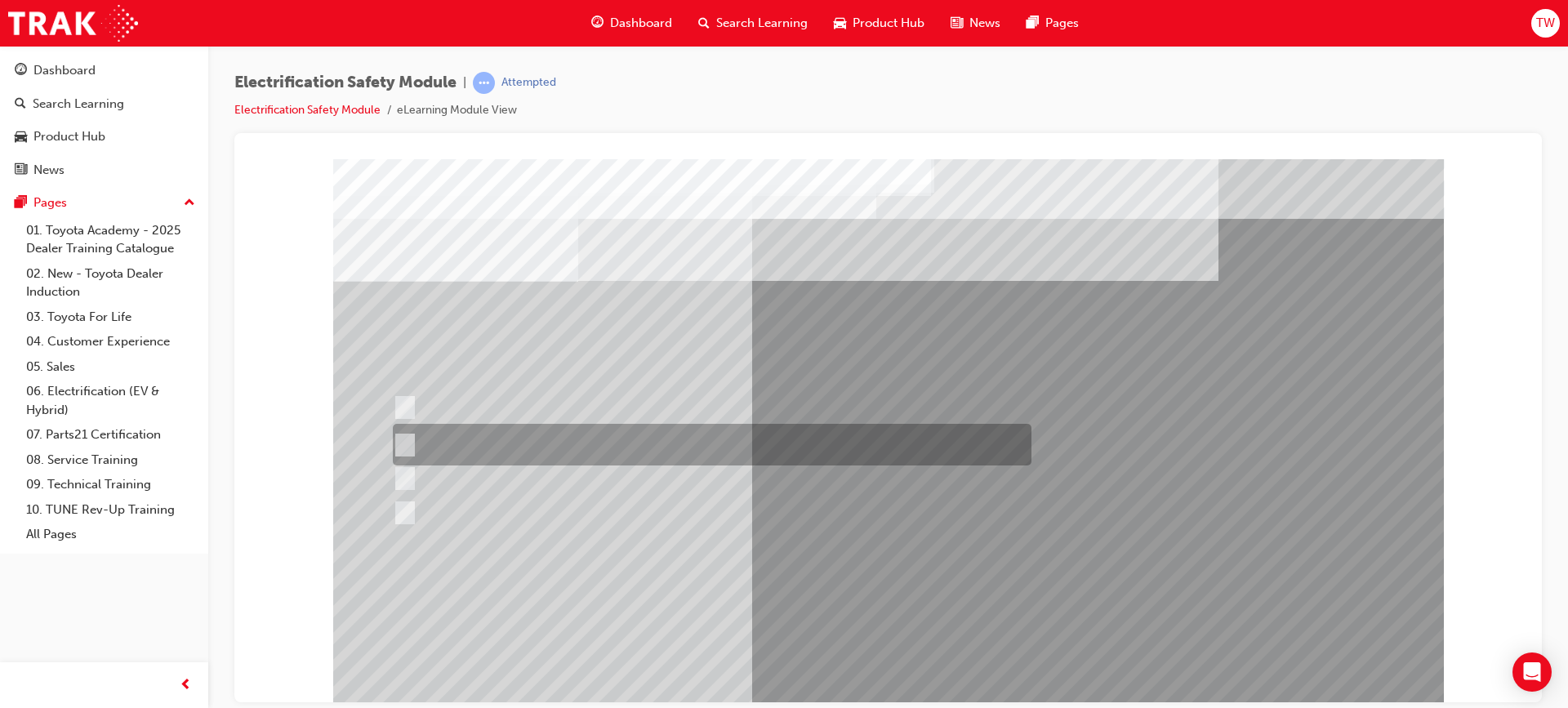
click at [623, 442] on div at bounding box center [708, 445] width 638 height 42
radio input "true"
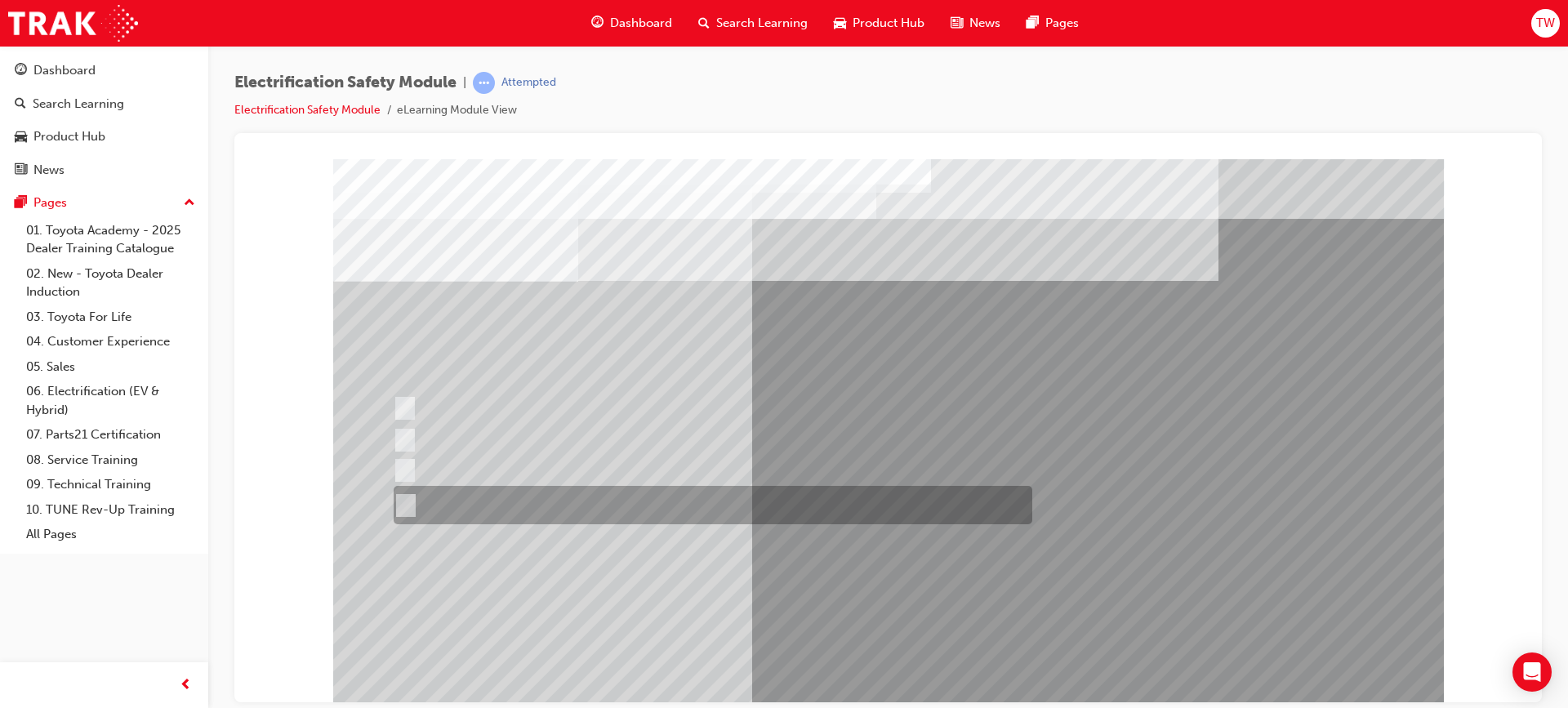
click at [605, 520] on div at bounding box center [709, 505] width 638 height 39
radio input "true"
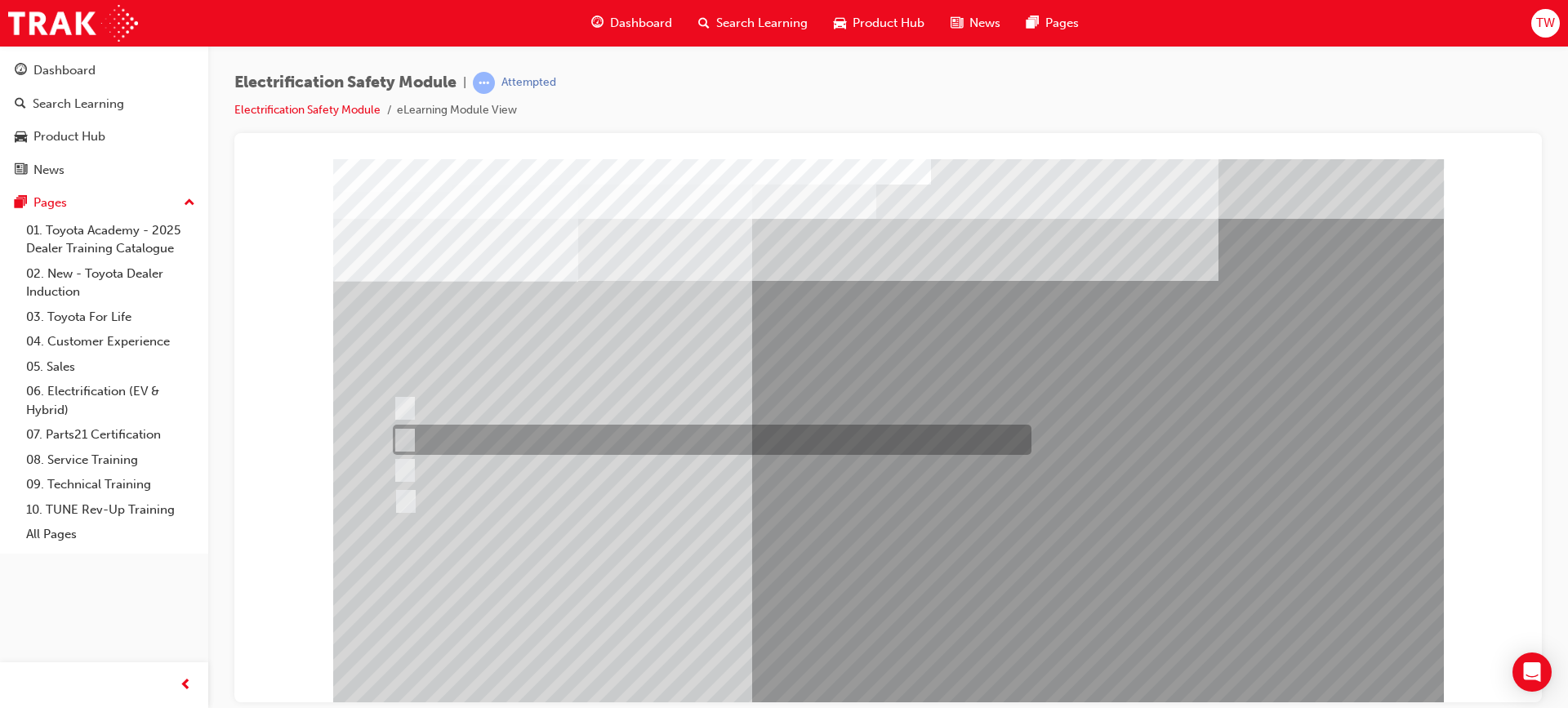
click at [512, 425] on div at bounding box center [708, 440] width 638 height 30
checkbox input "true"
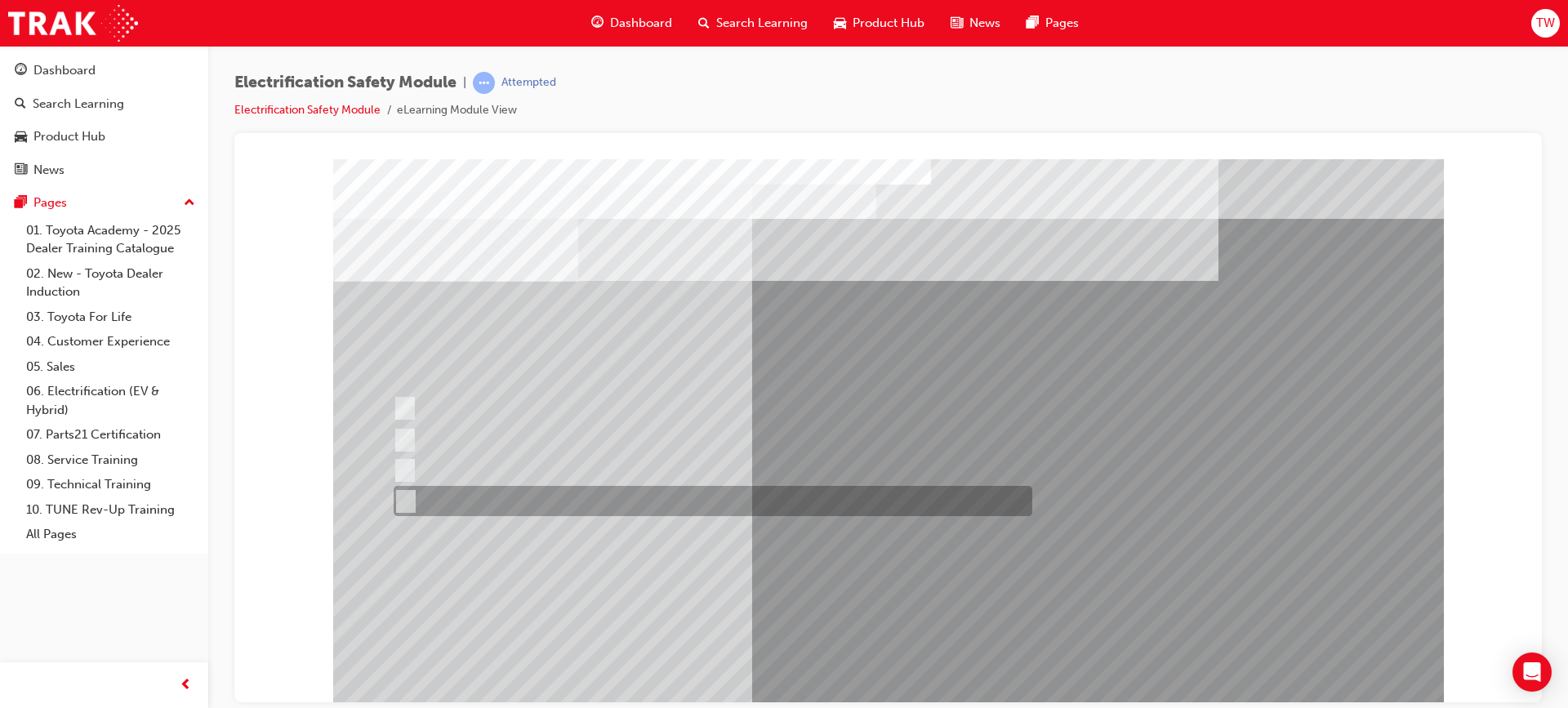
click at [589, 511] on div at bounding box center [709, 501] width 638 height 30
checkbox input "true"
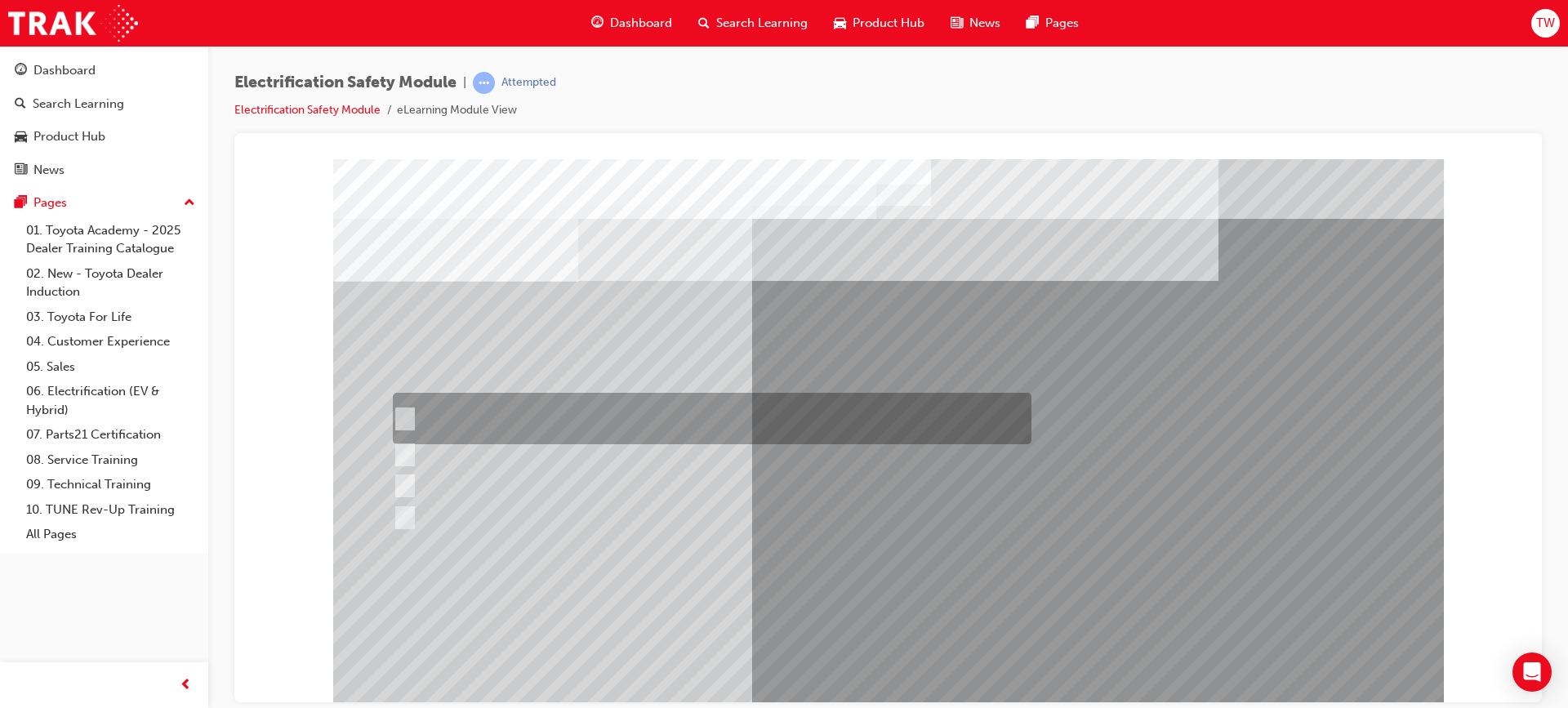
click at [396, 418] on input "The READY light will illuminate when the vehicle is turned on and ready to driv…" at bounding box center [400, 418] width 18 height 18
checkbox input "true"
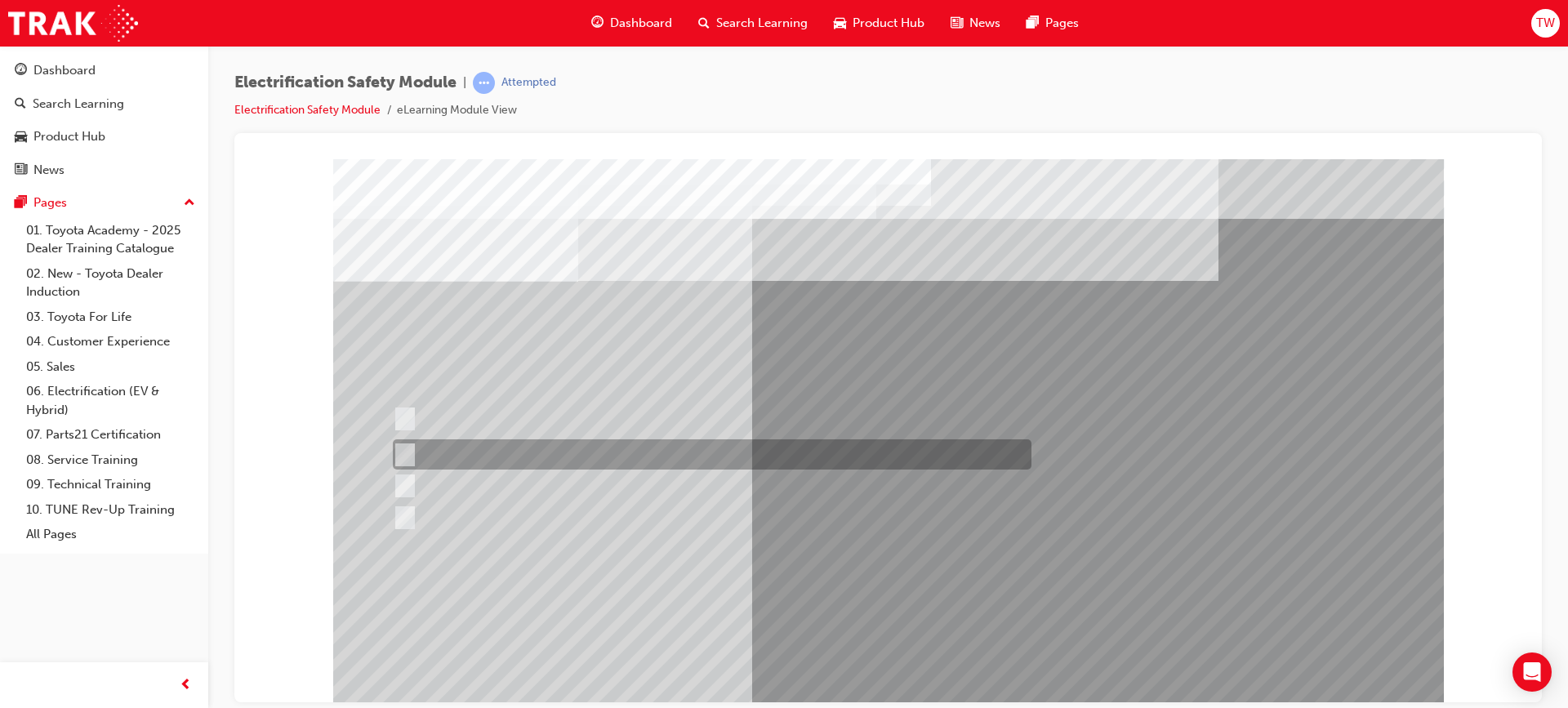
click at [413, 473] on div at bounding box center [708, 485] width 638 height 30
checkbox input "true"
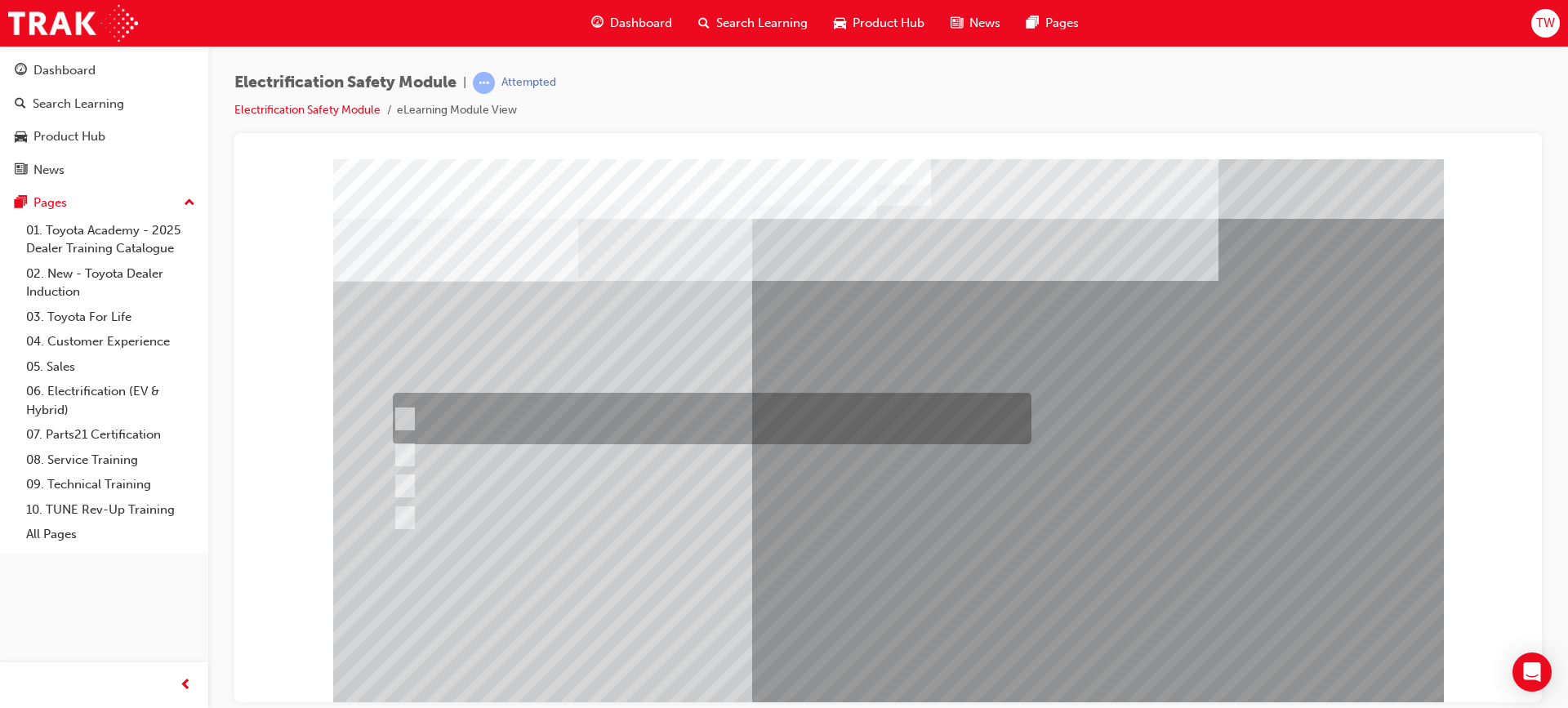
drag, startPoint x: 408, startPoint y: 433, endPoint x: 410, endPoint y: 444, distance: 11.2
click at [408, 437] on div at bounding box center [708, 418] width 638 height 51
checkbox input "false"
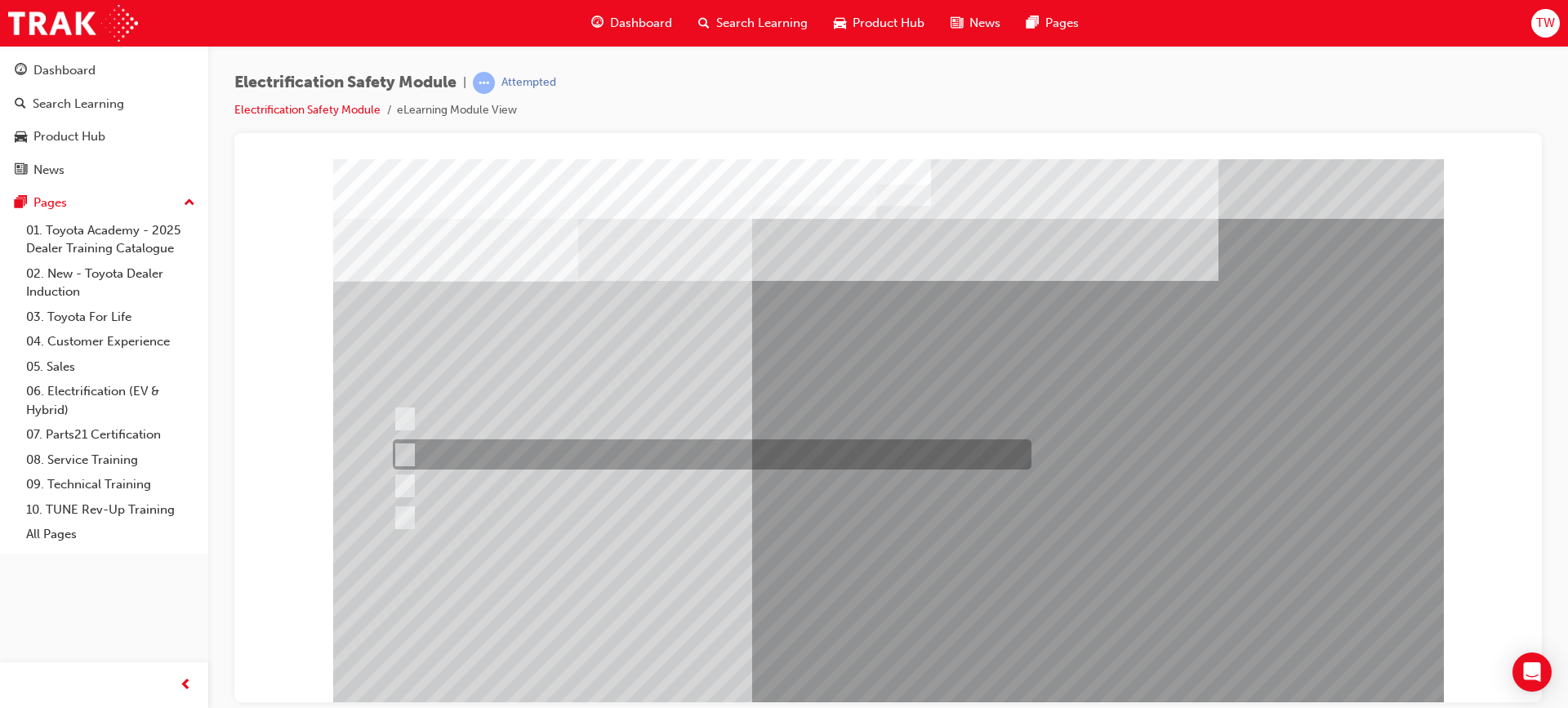
click at [412, 450] on div at bounding box center [708, 454] width 638 height 30
checkbox input "true"
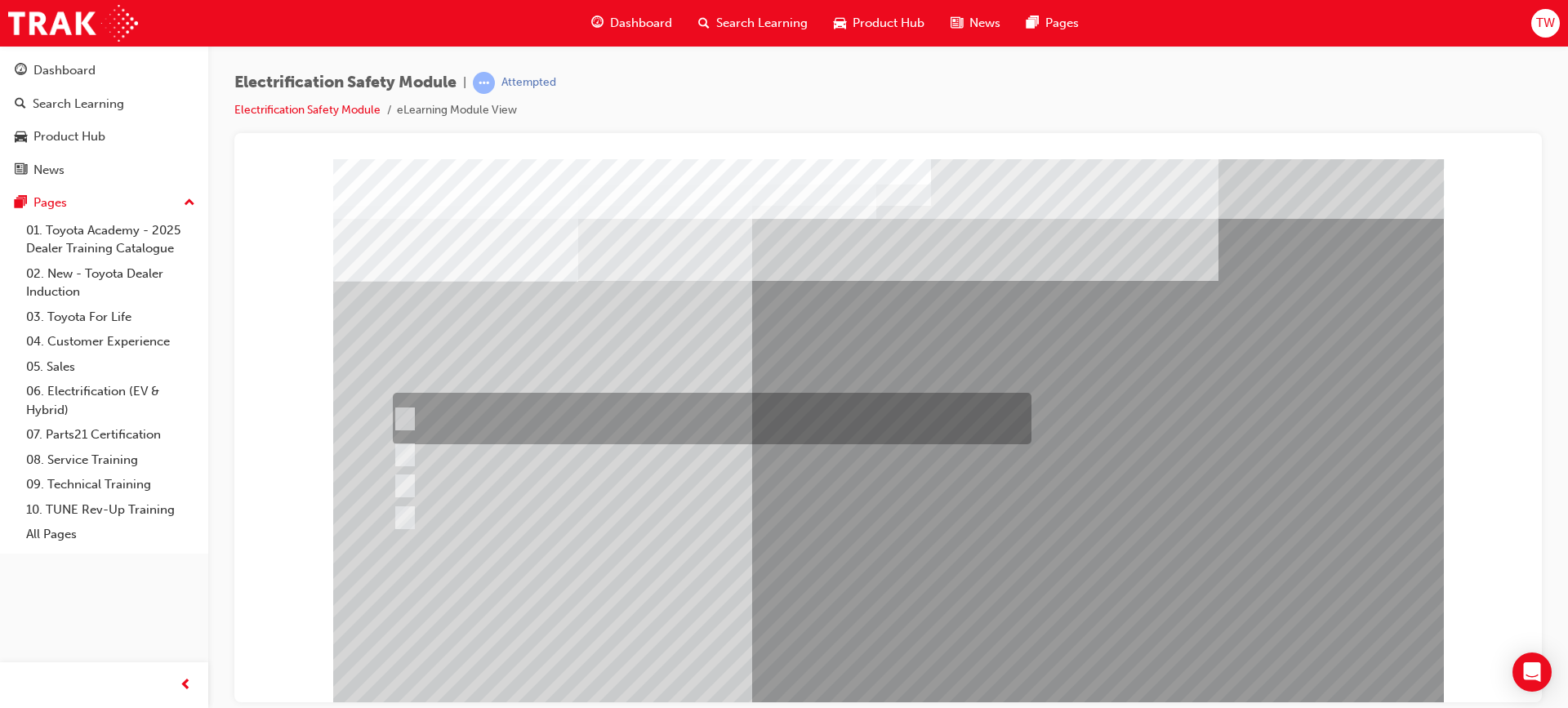
click at [410, 425] on div at bounding box center [708, 418] width 638 height 51
checkbox input "true"
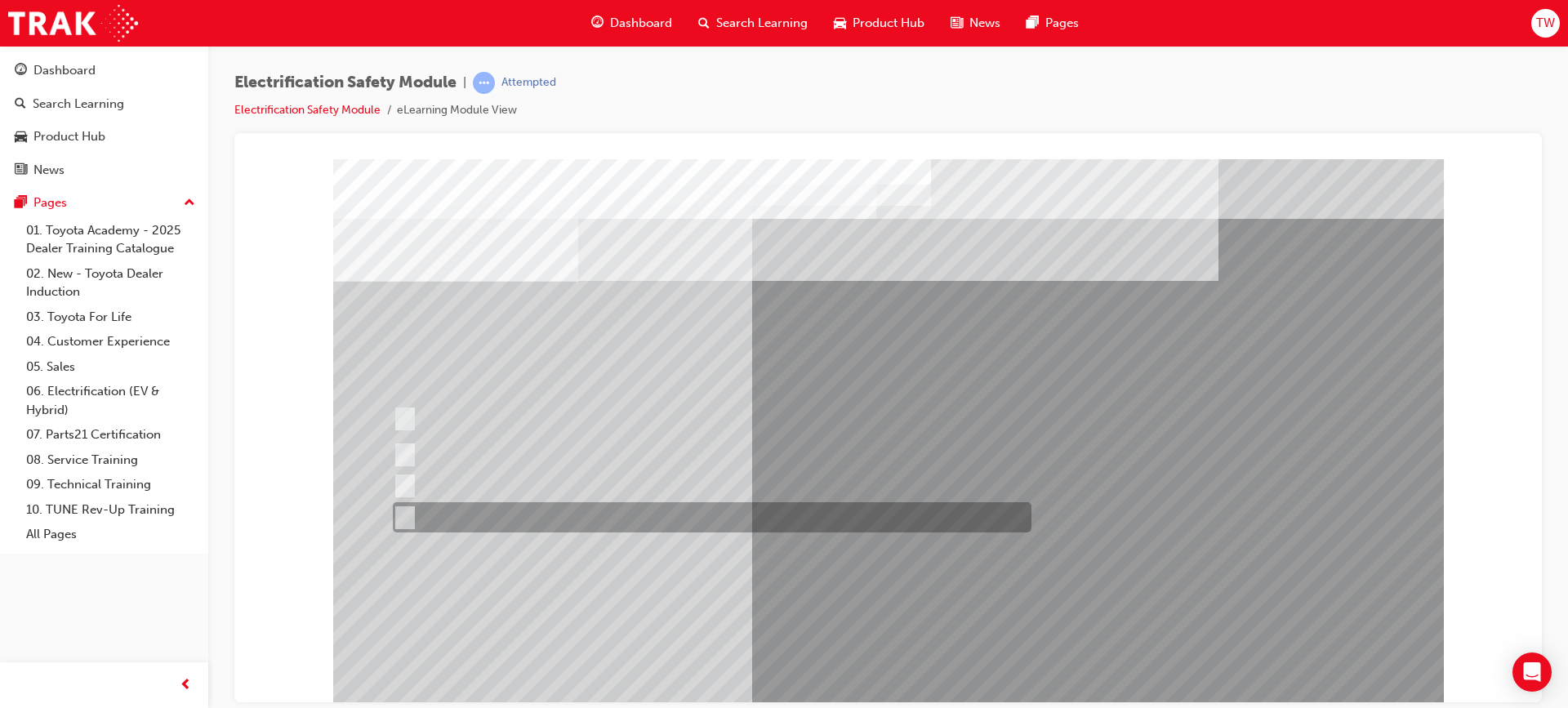
click at [426, 513] on div at bounding box center [708, 517] width 638 height 30
checkbox input "true"
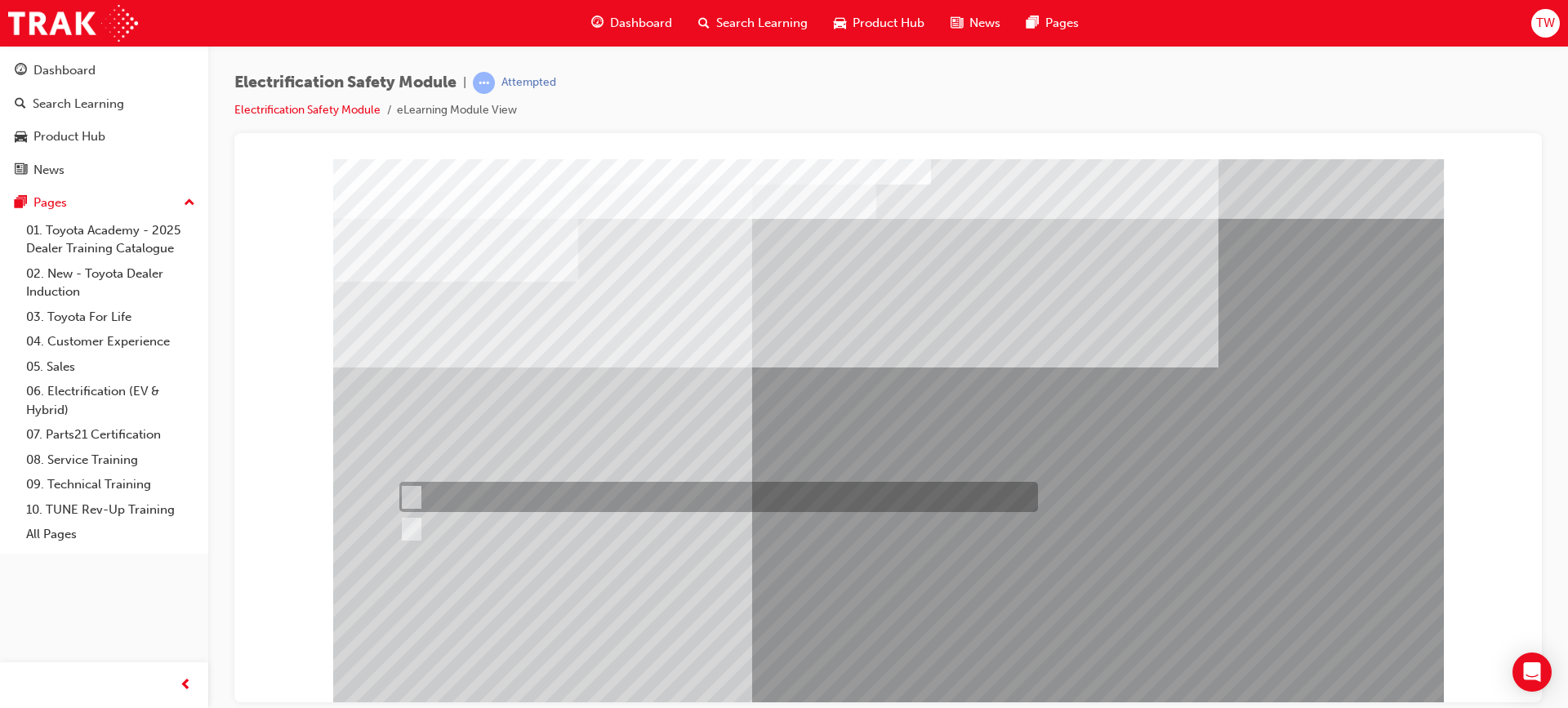
click at [482, 483] on div at bounding box center [714, 496] width 638 height 30
radio input "true"
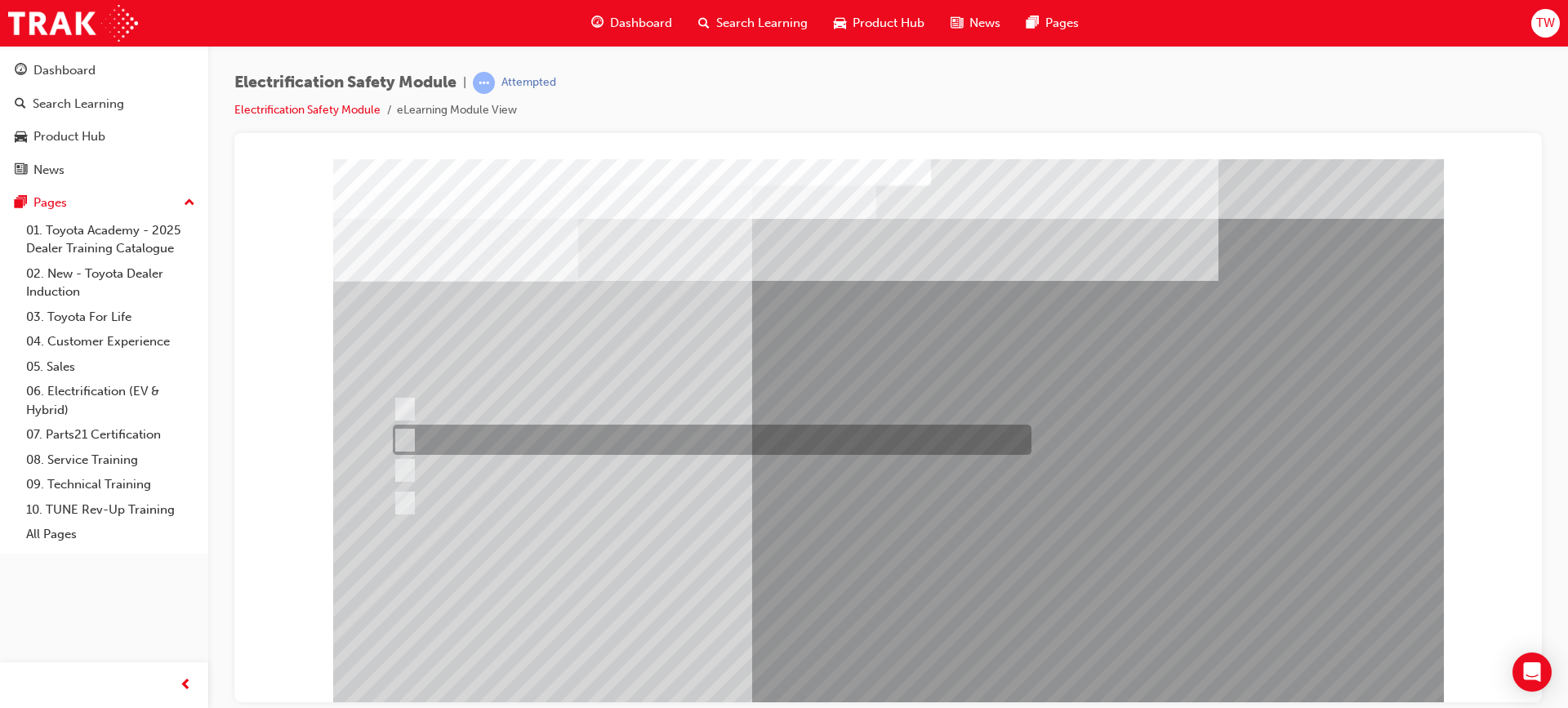
click at [694, 440] on div at bounding box center [708, 440] width 638 height 30
radio input "true"
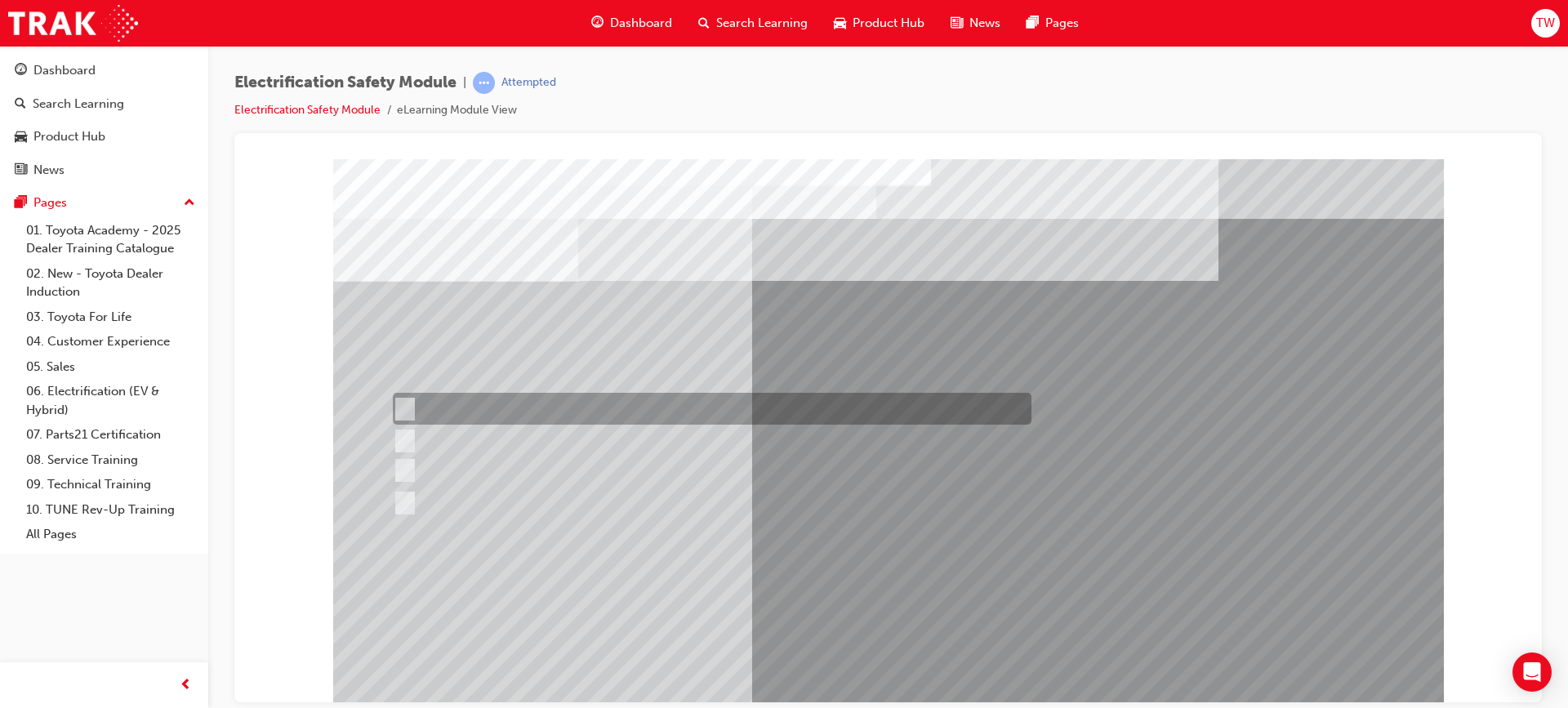
click at [632, 412] on div at bounding box center [708, 408] width 638 height 32
radio input "true"
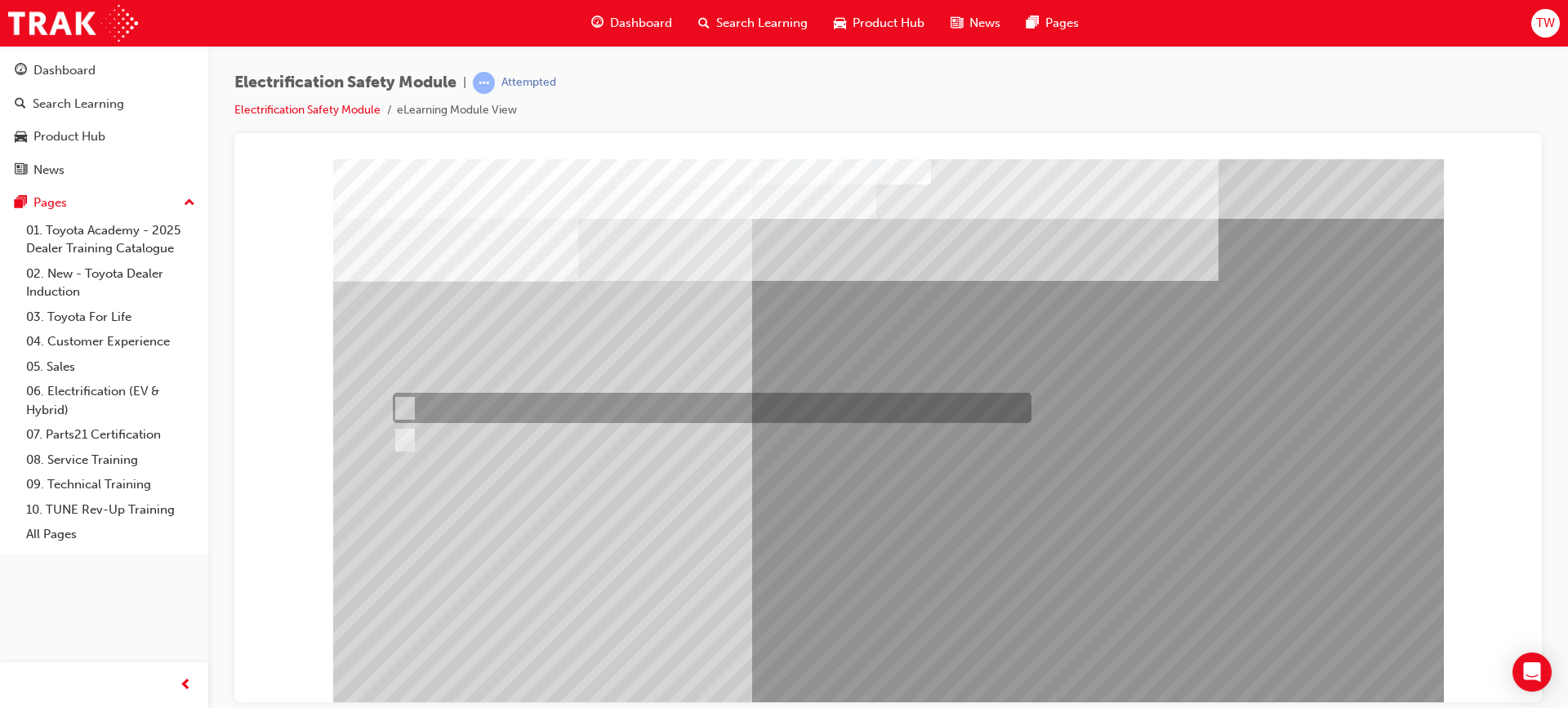
click at [490, 405] on div at bounding box center [708, 407] width 638 height 30
radio input "true"
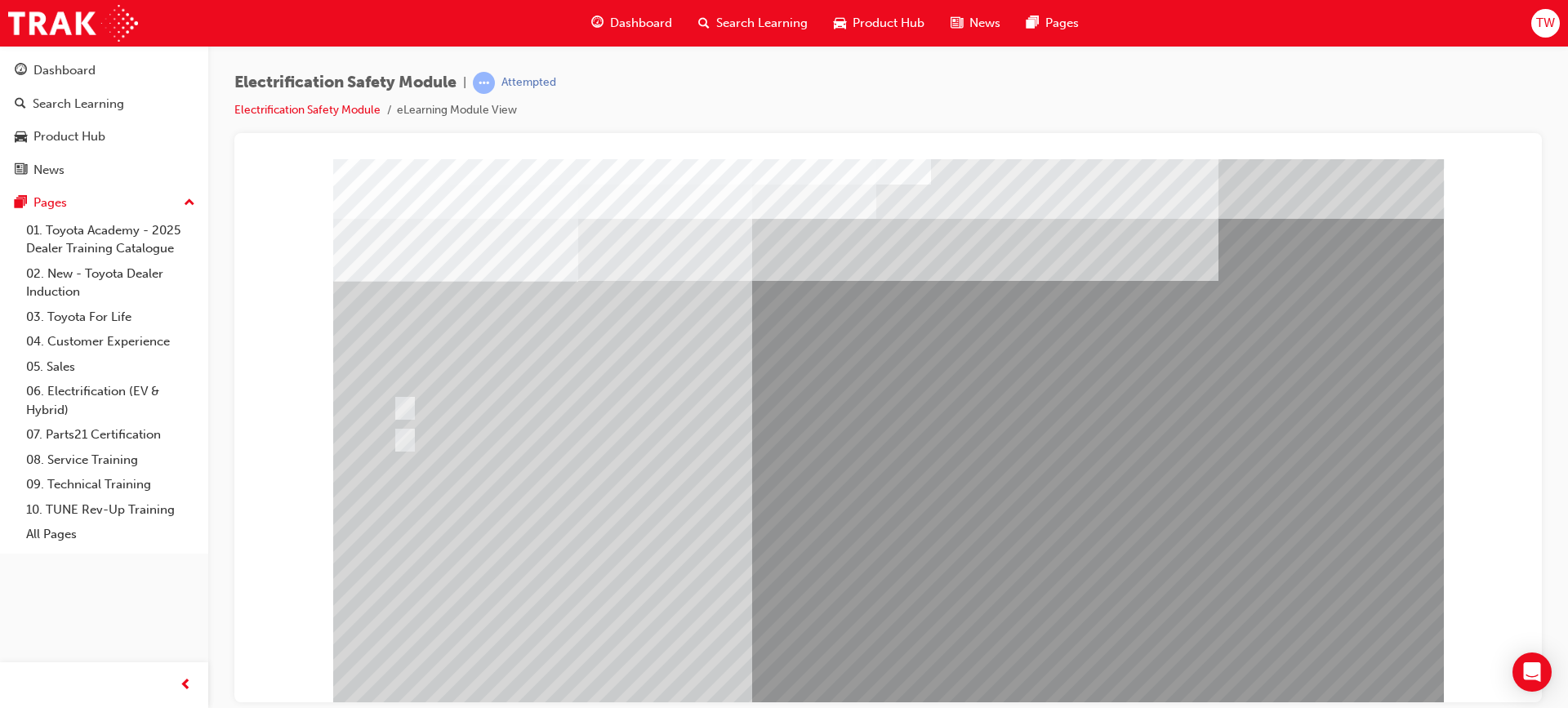
drag, startPoint x: 898, startPoint y: 665, endPoint x: 884, endPoint y: 662, distance: 14.3
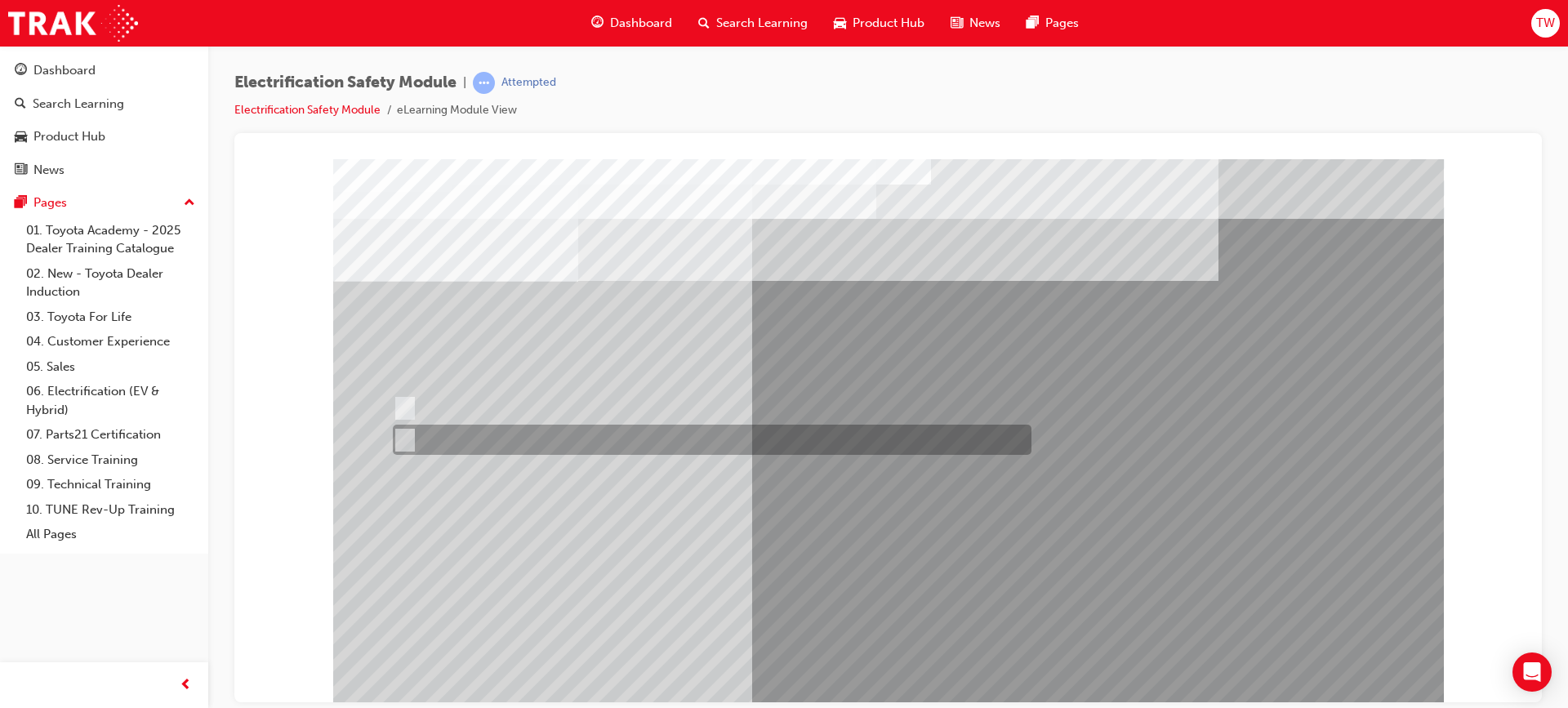
click at [432, 445] on div at bounding box center [708, 440] width 638 height 30
radio input "true"
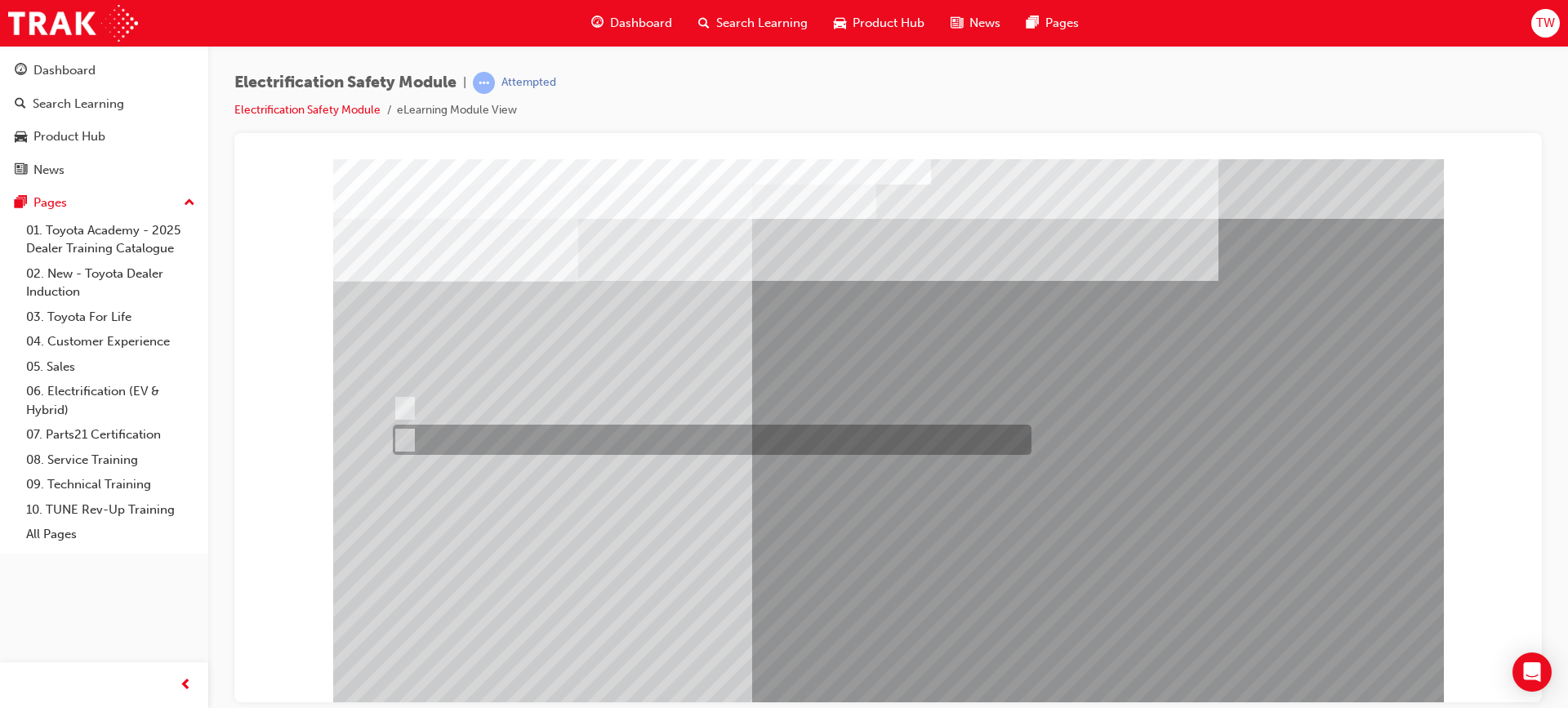
click at [457, 438] on div at bounding box center [708, 440] width 638 height 30
radio input "true"
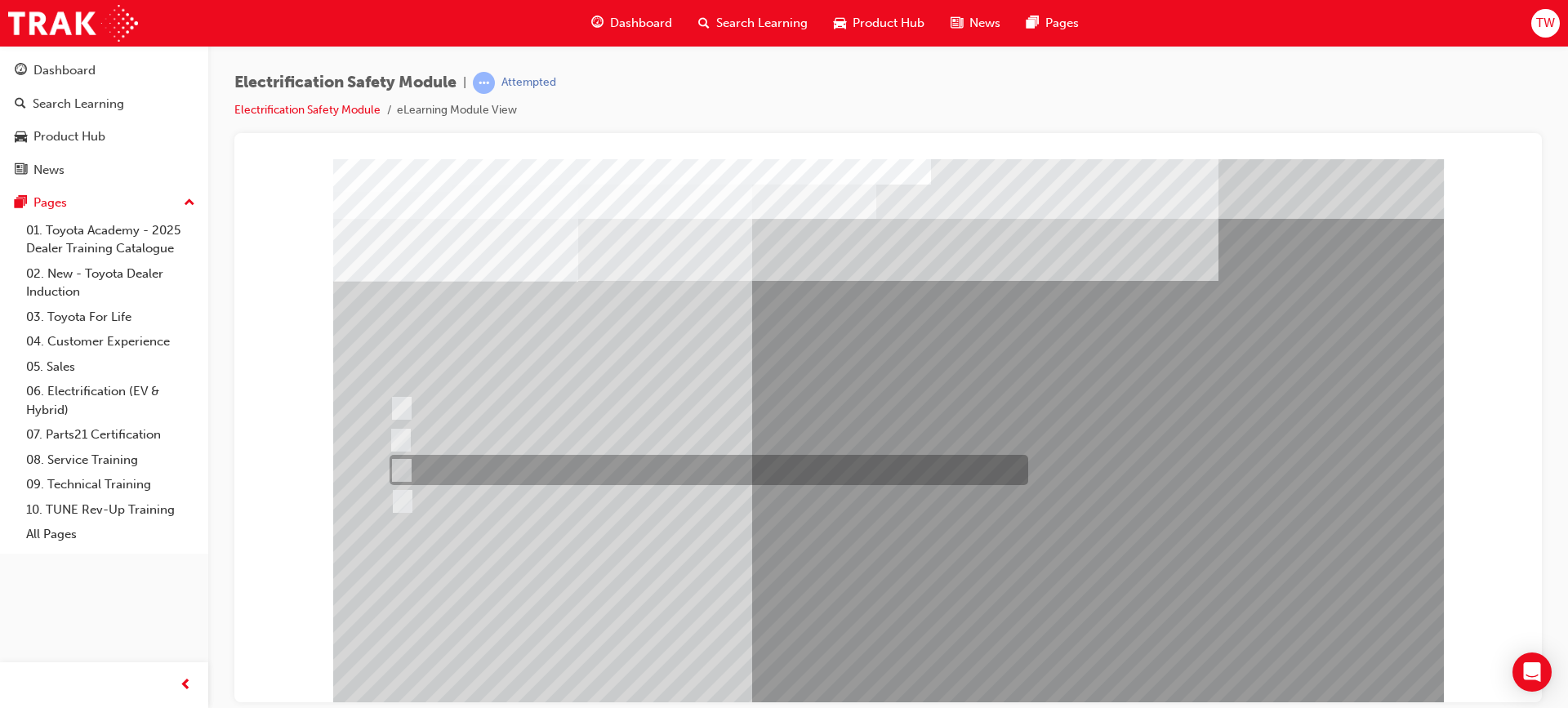
click at [472, 459] on div at bounding box center [704, 470] width 638 height 30
radio input "true"
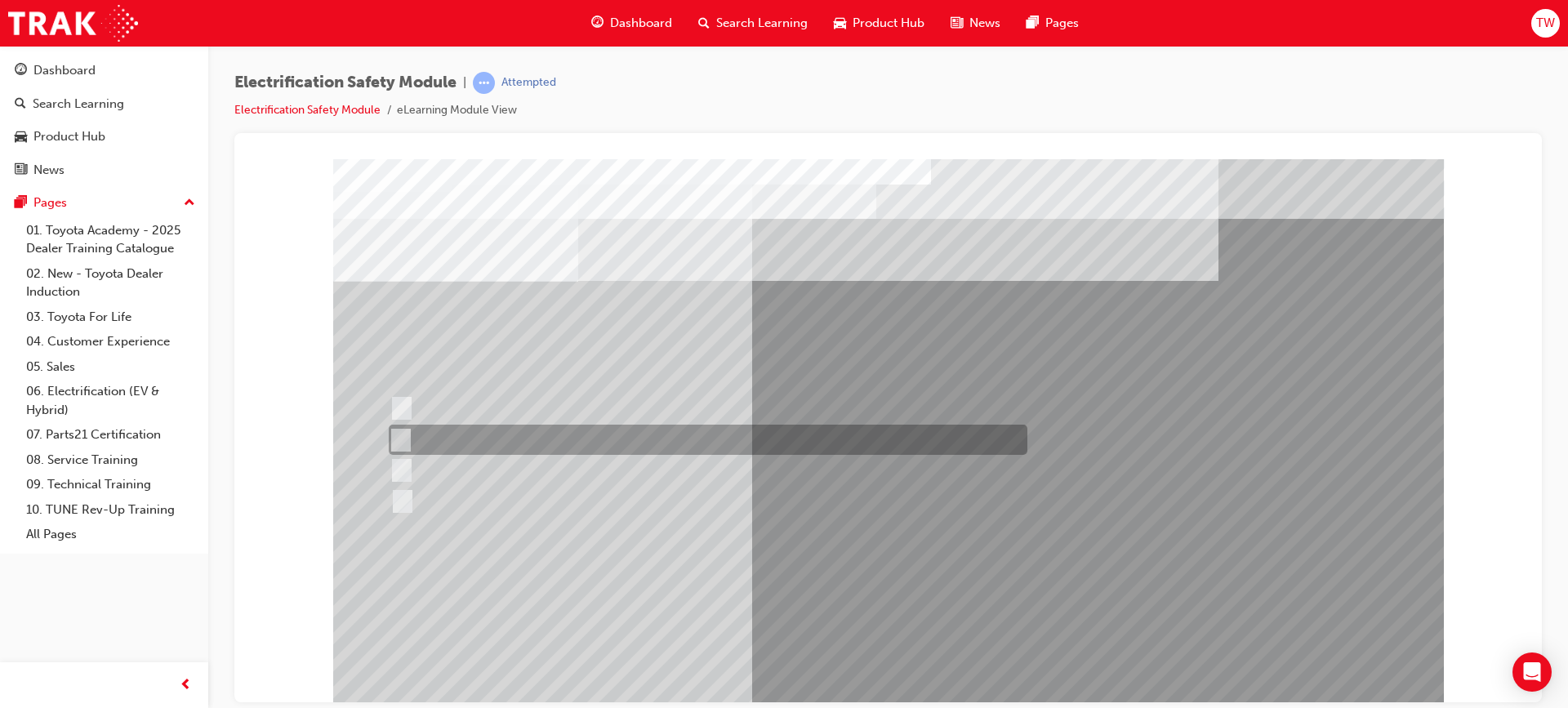
click at [619, 430] on div at bounding box center [703, 440] width 638 height 30
radio input "true"
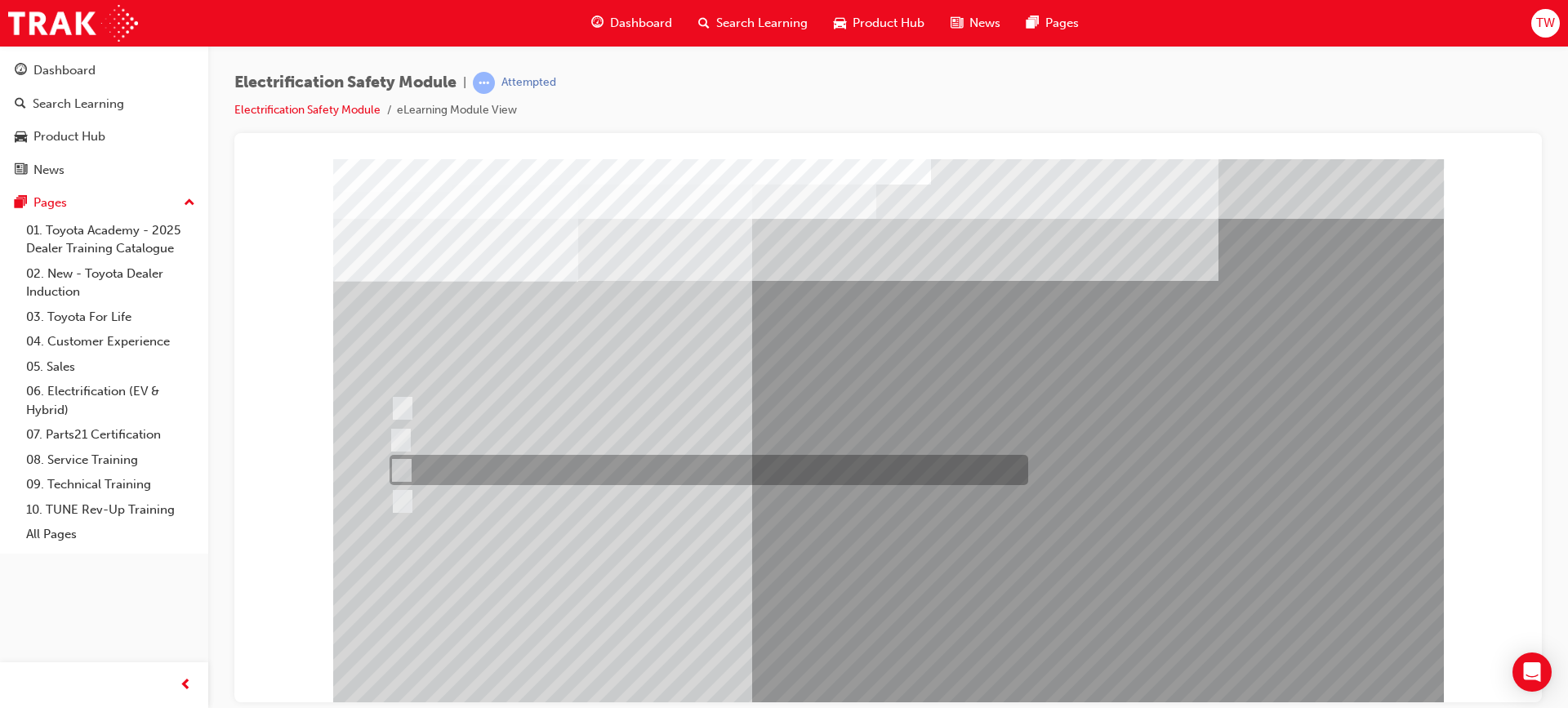
click at [488, 470] on div at bounding box center [704, 470] width 638 height 30
radio input "true"
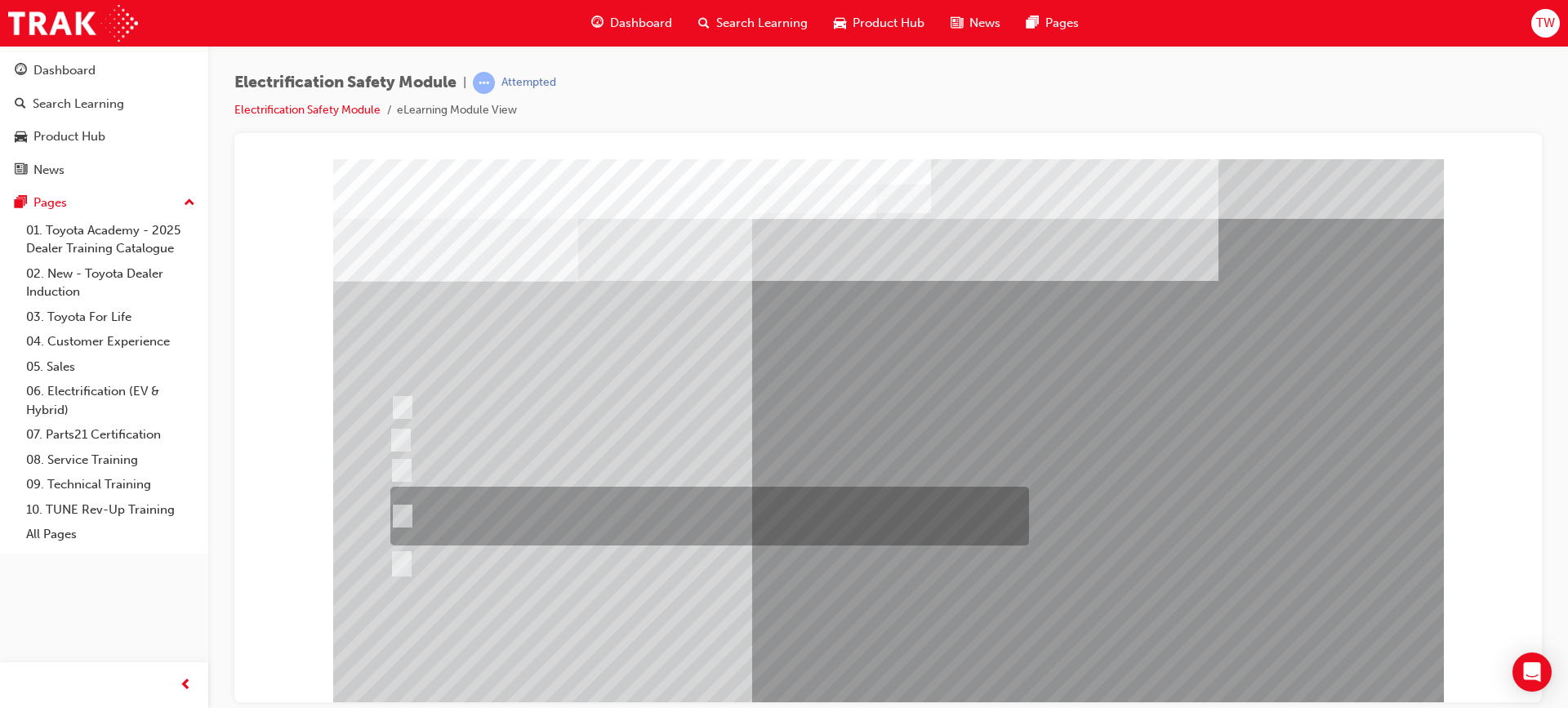
click at [741, 539] on div at bounding box center [705, 516] width 638 height 59
radio input "true"
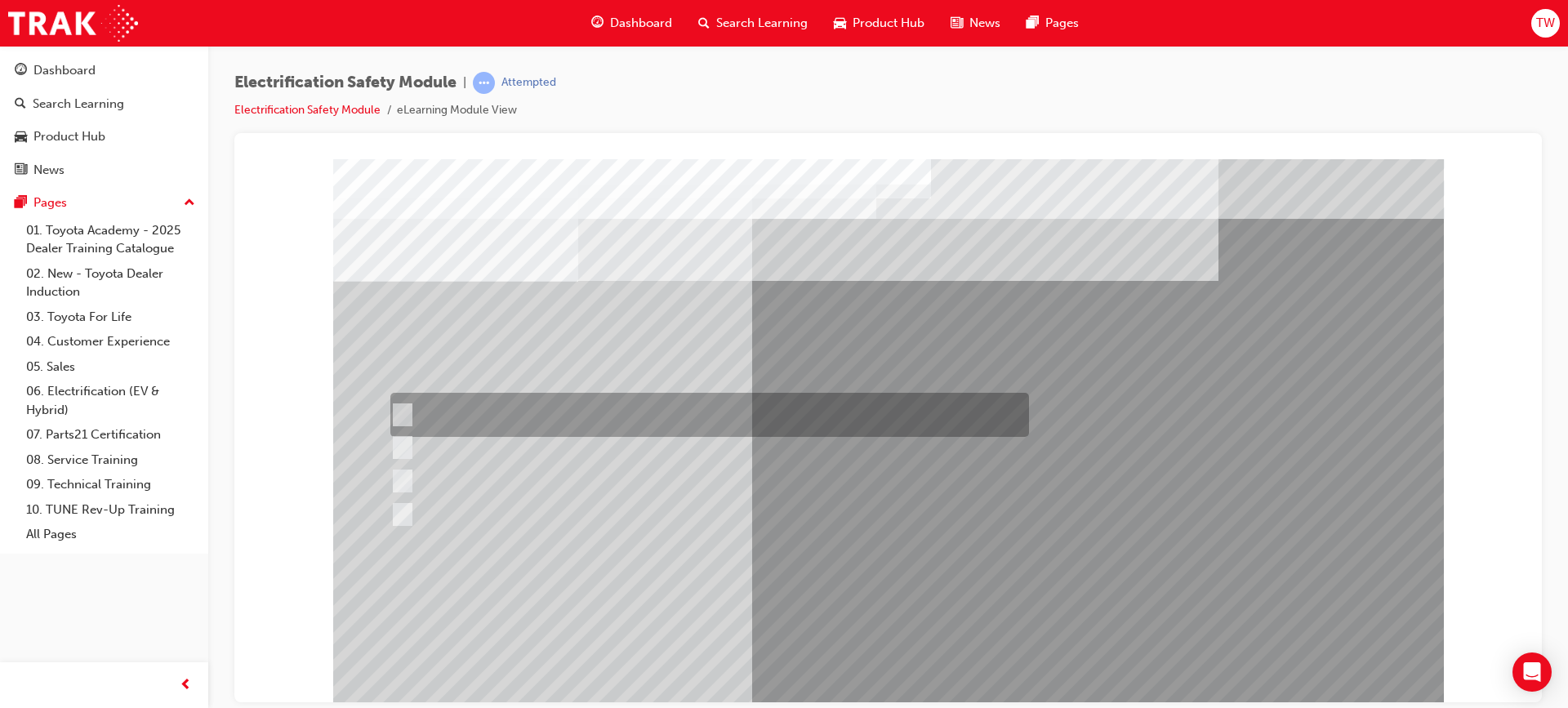
click at [729, 421] on div at bounding box center [705, 414] width 638 height 44
radio input "true"
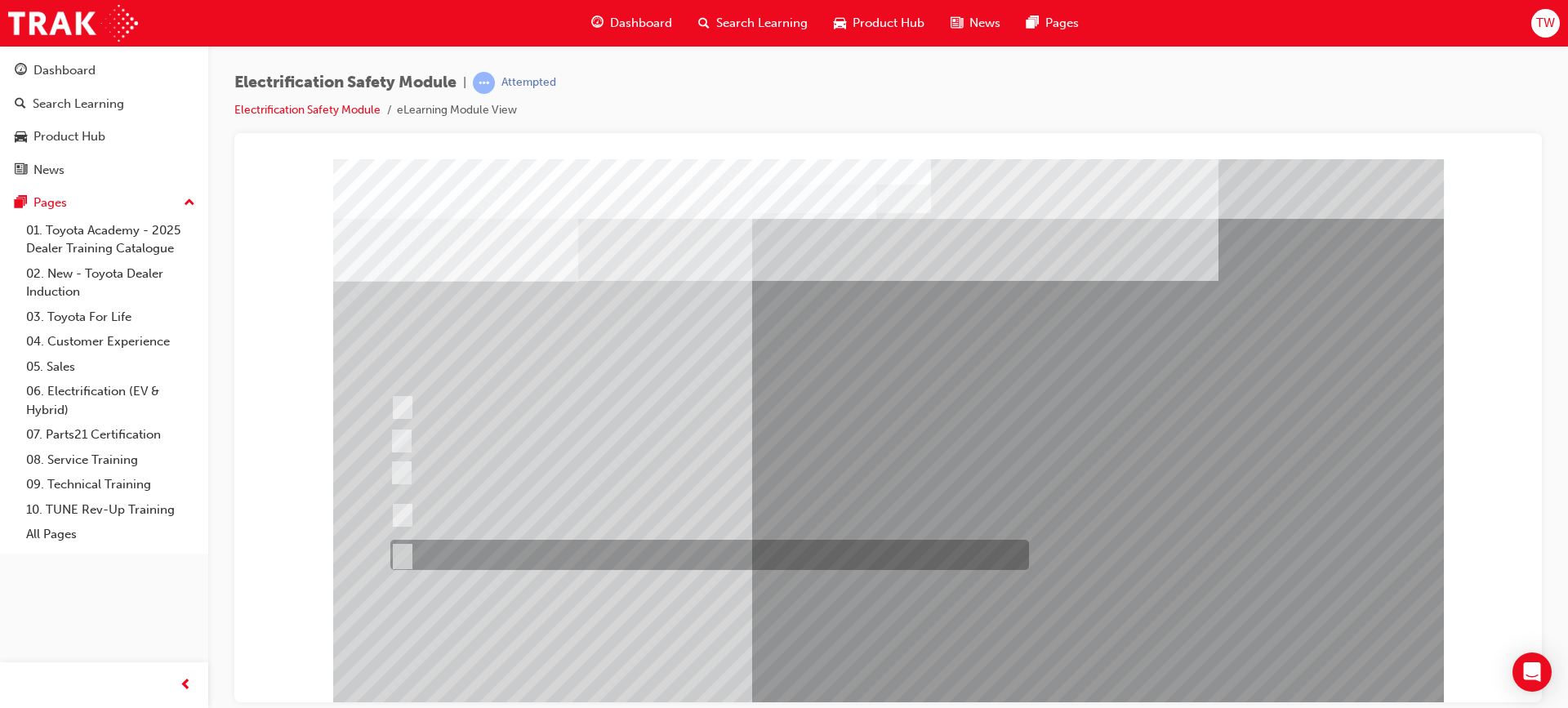
click at [606, 547] on div at bounding box center [705, 555] width 638 height 30
radio input "true"
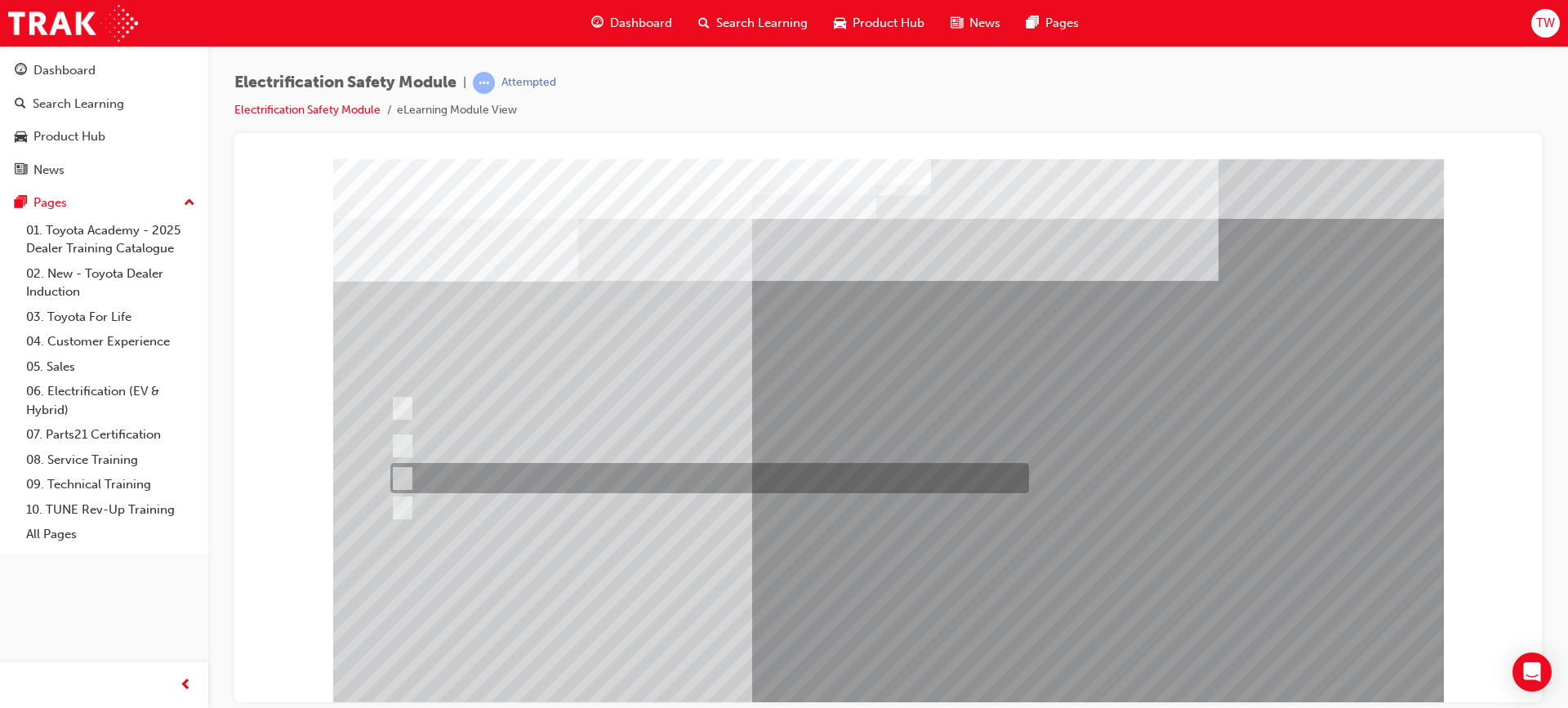
click at [720, 477] on div at bounding box center [705, 477] width 638 height 30
radio input "true"
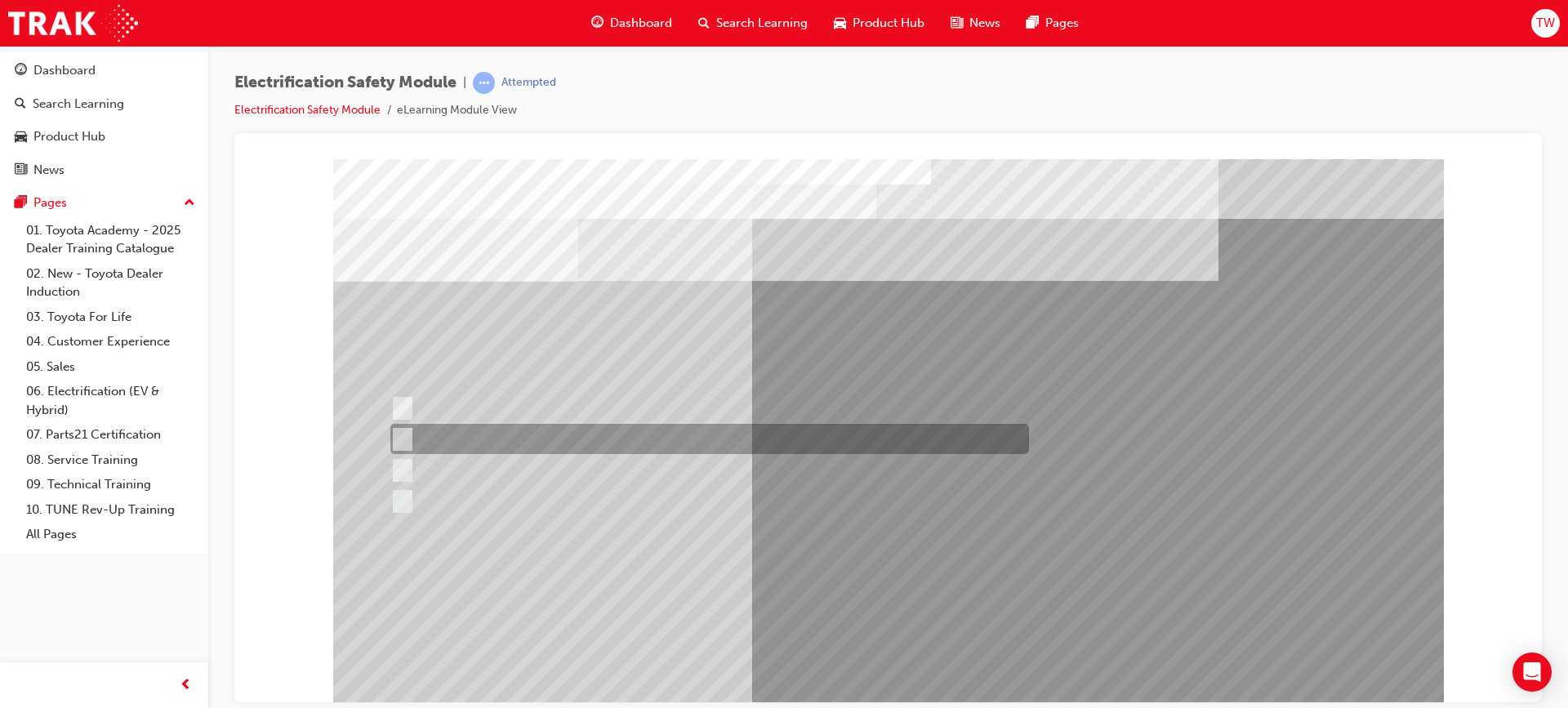
click at [782, 441] on div at bounding box center [705, 439] width 638 height 30
radio input "true"
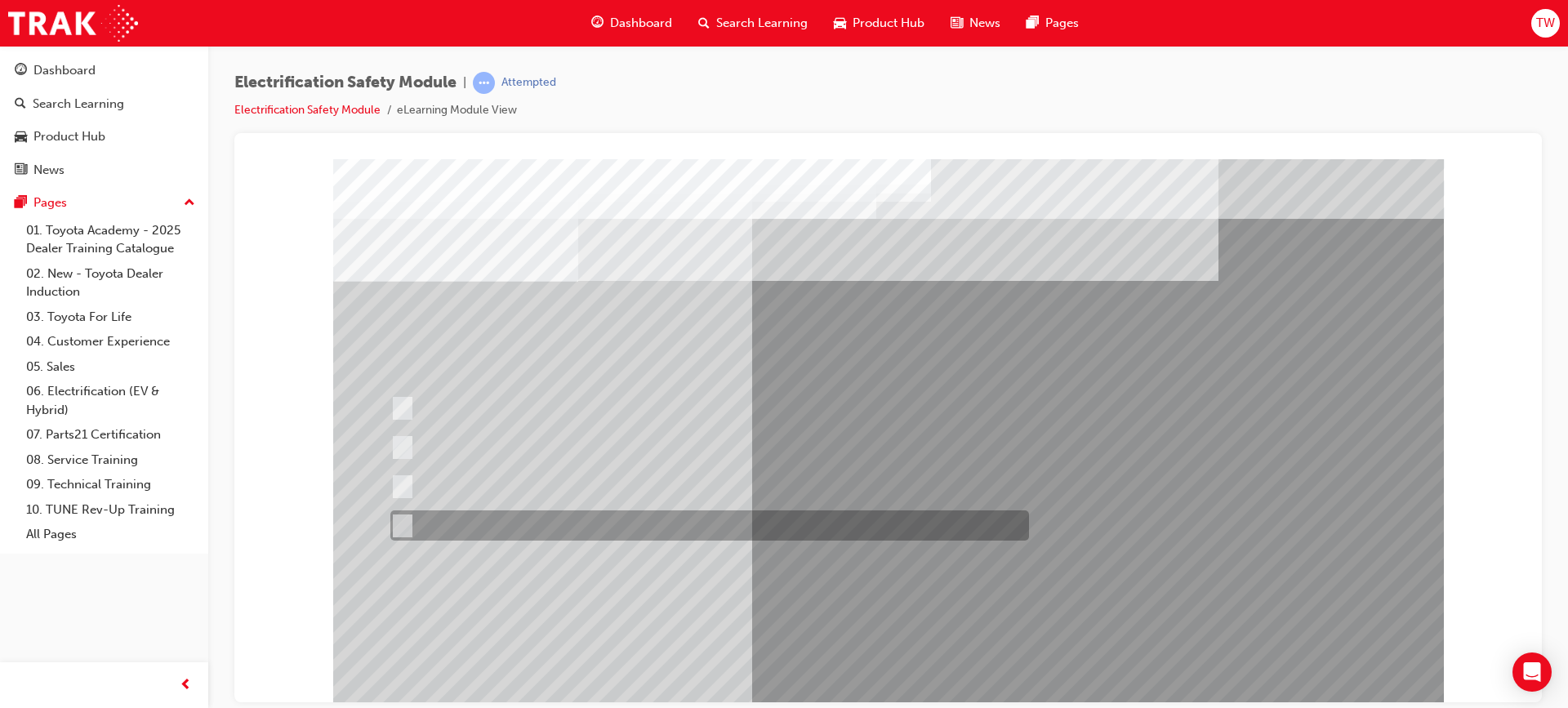
click at [633, 519] on div at bounding box center [705, 525] width 638 height 30
radio input "true"
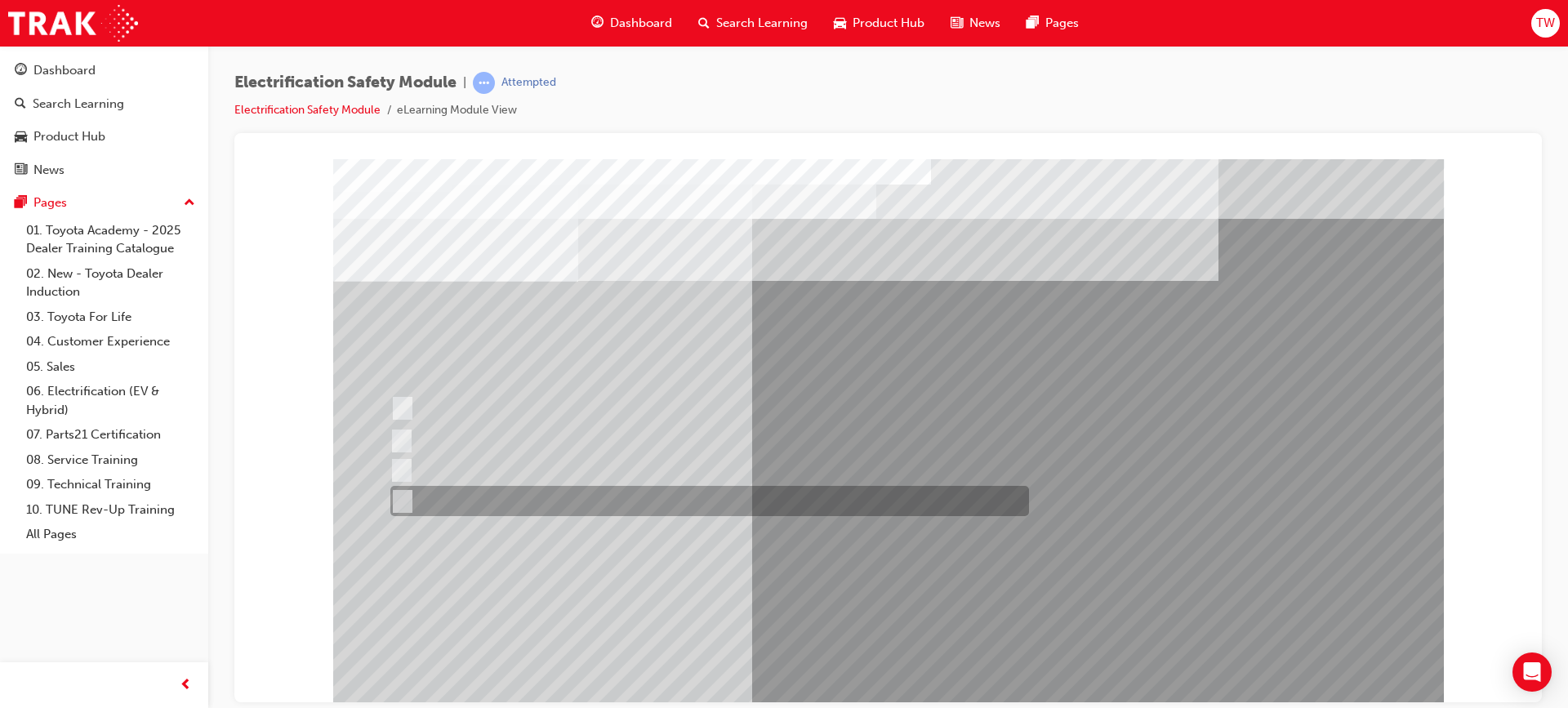
click at [745, 495] on div at bounding box center [705, 501] width 638 height 30
radio input "true"
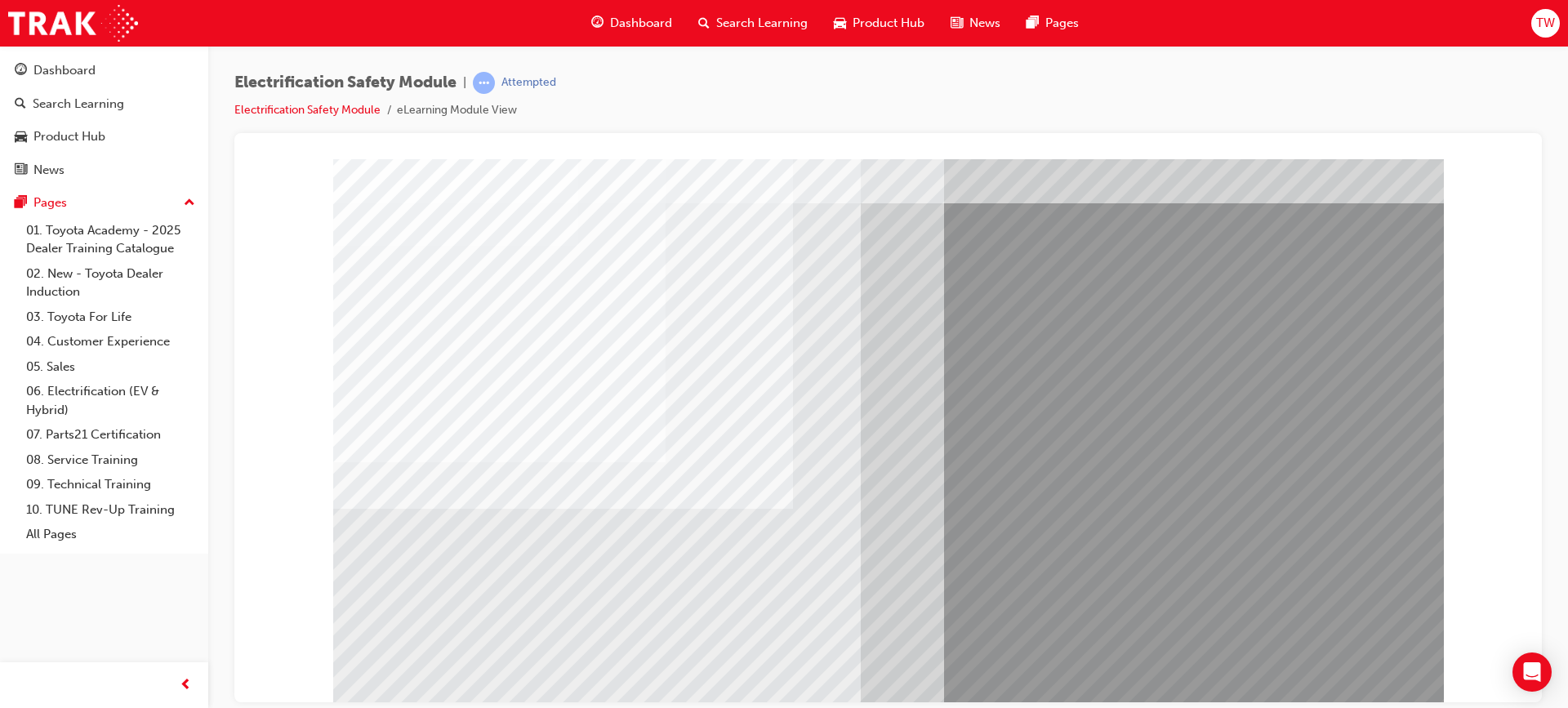
scroll to position [69, 0]
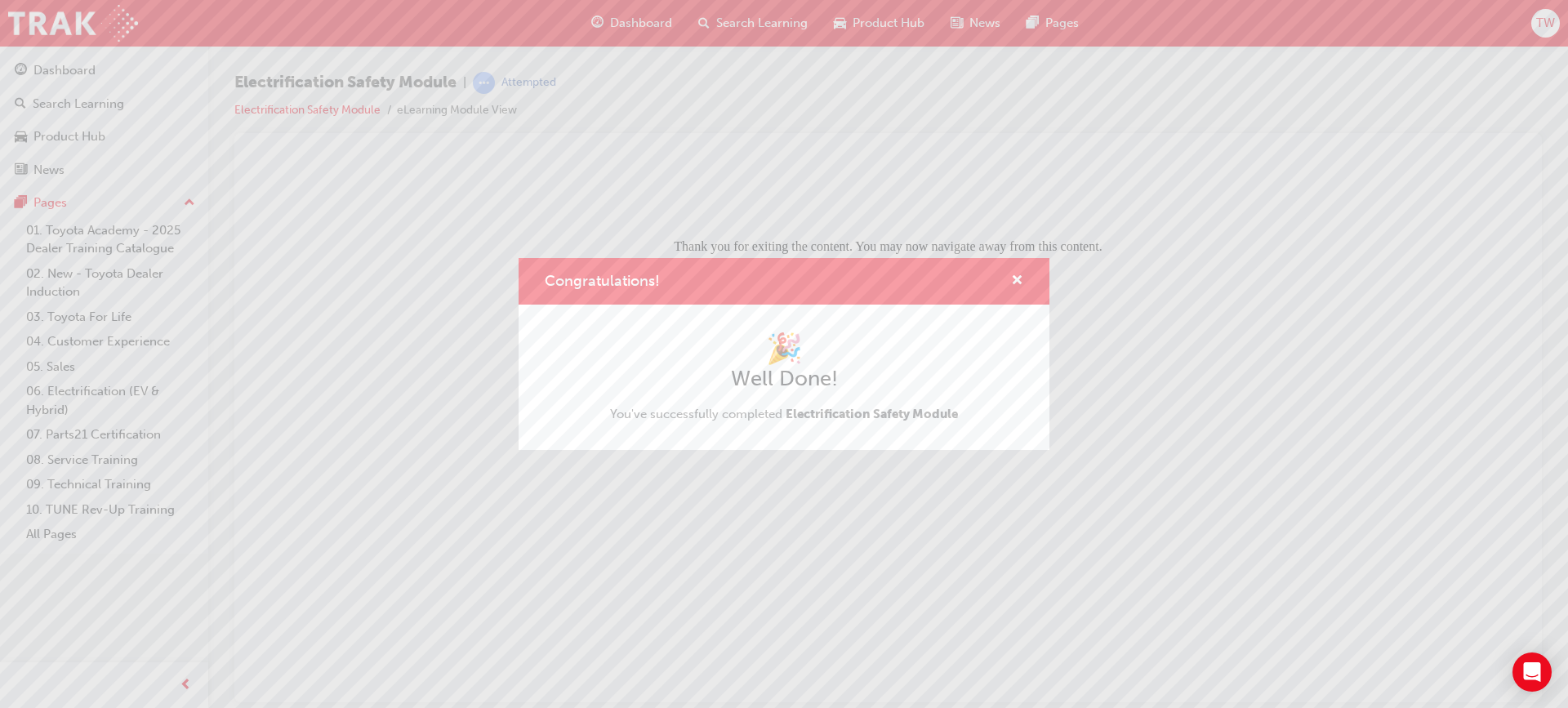
scroll to position [0, 0]
click at [1016, 283] on span "cross-icon" at bounding box center [1017, 281] width 12 height 15
